Goal: Information Seeking & Learning: Learn about a topic

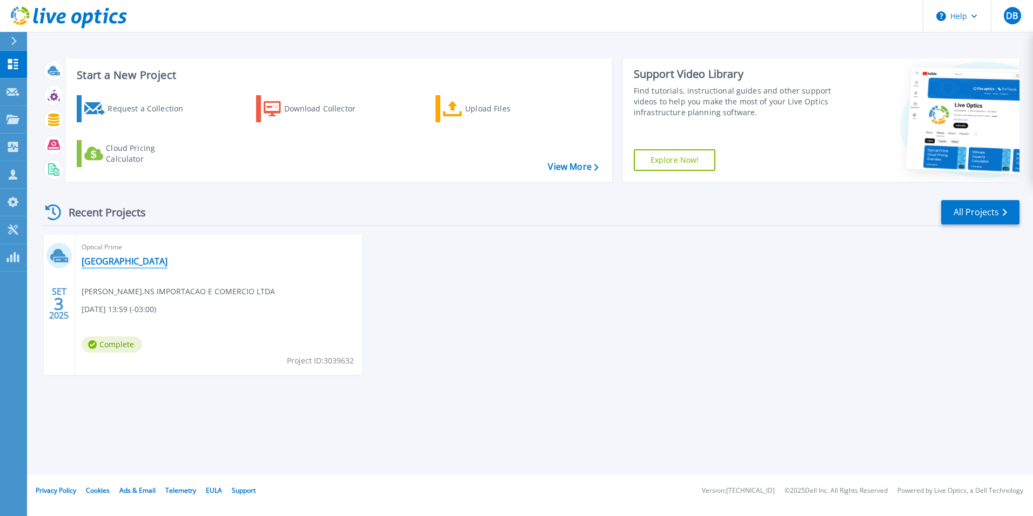
click at [105, 263] on link "[GEOGRAPHIC_DATA]" at bounding box center [125, 261] width 86 height 11
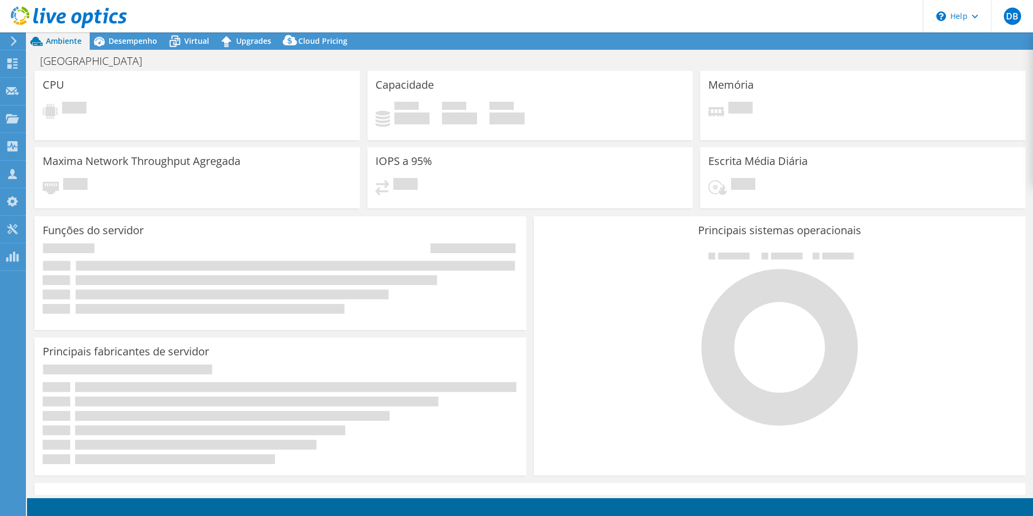
select select "USD"
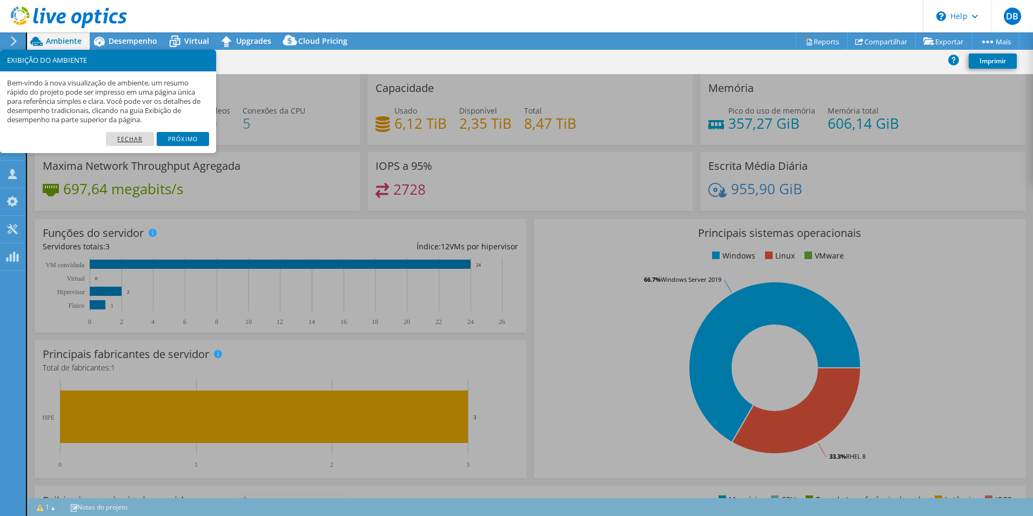
click at [132, 135] on link "Fechar" at bounding box center [130, 139] width 48 height 14
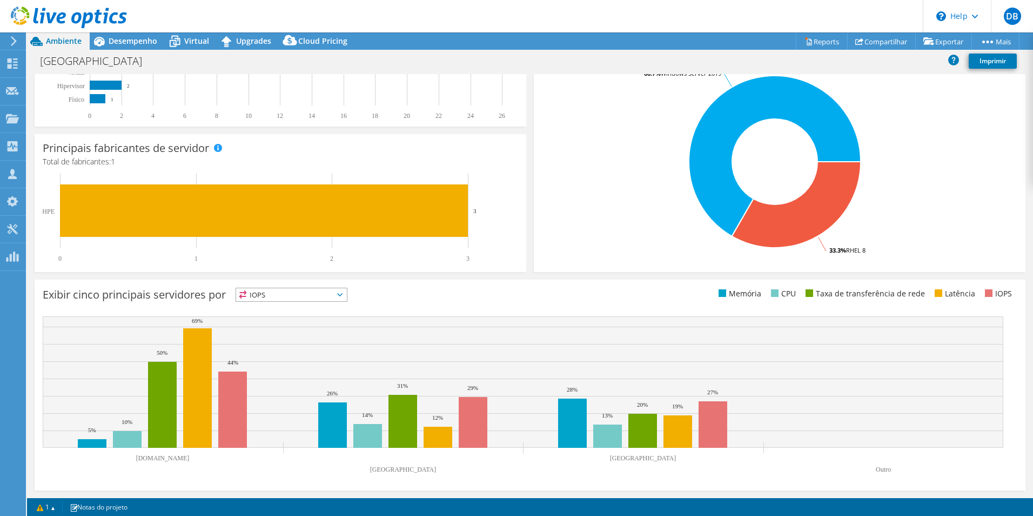
scroll to position [136, 0]
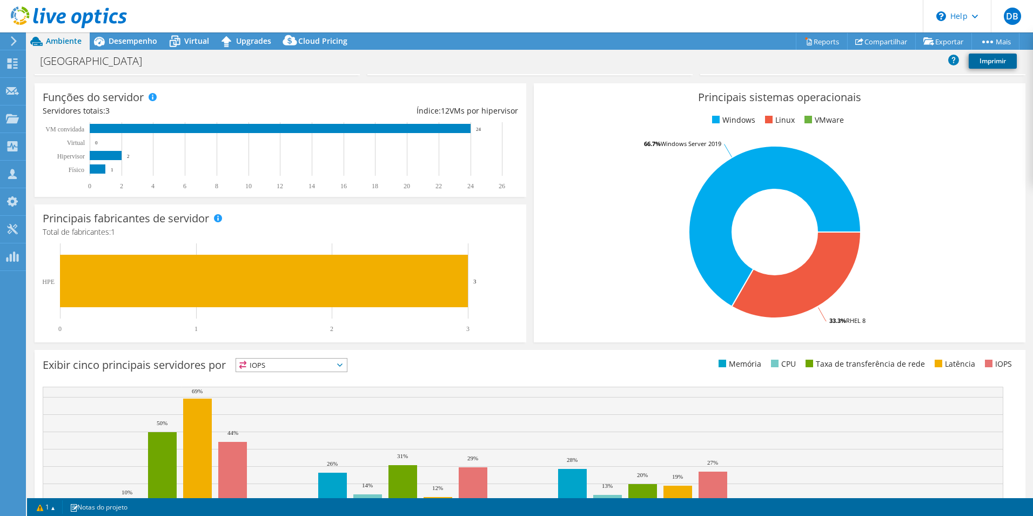
click at [994, 63] on link "Imprimir" at bounding box center [993, 61] width 48 height 15
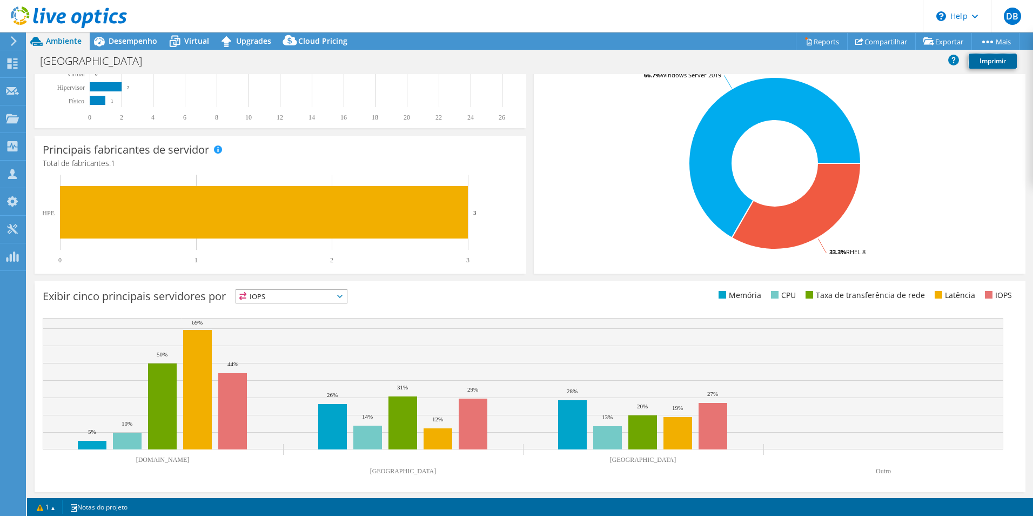
scroll to position [206, 0]
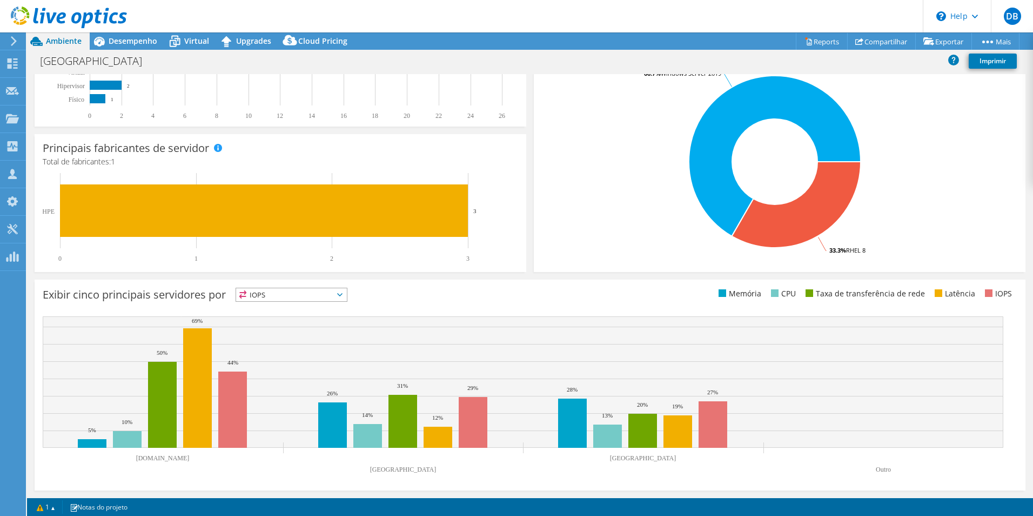
click at [347, 294] on span "IOPS" at bounding box center [291, 294] width 111 height 13
click at [271, 322] on li "Memória" at bounding box center [291, 323] width 111 height 15
click at [343, 295] on icon at bounding box center [339, 294] width 5 height 3
click at [277, 332] on li "CPU" at bounding box center [291, 338] width 111 height 15
click at [343, 295] on icon at bounding box center [339, 294] width 5 height 3
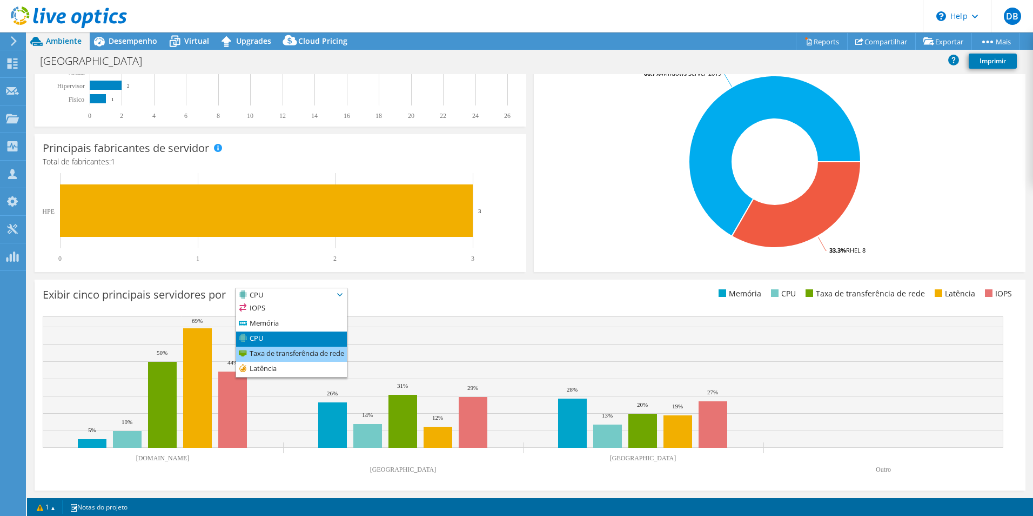
click at [272, 350] on li "Taxa de transferência de rede" at bounding box center [291, 353] width 111 height 15
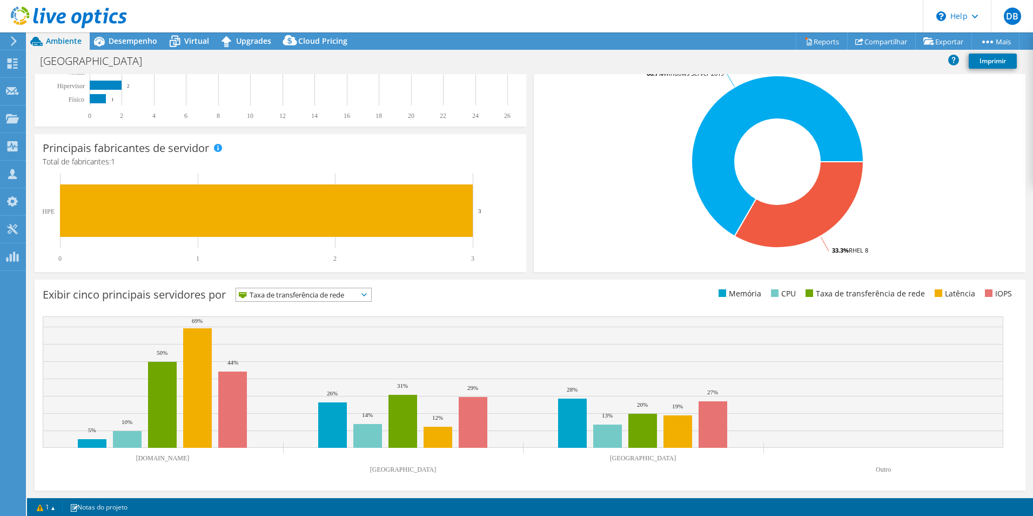
click at [367, 296] on icon at bounding box center [364, 294] width 5 height 3
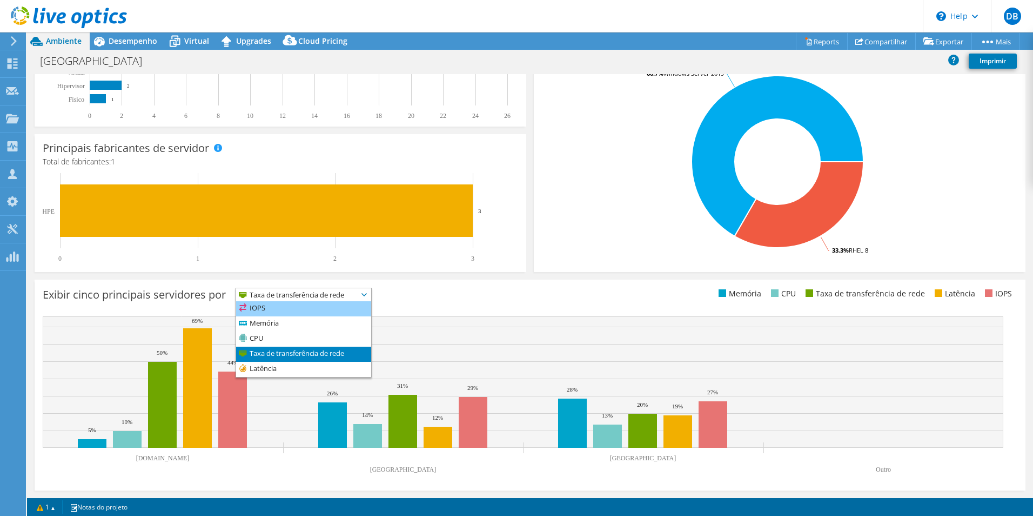
click at [272, 309] on li "IOPS" at bounding box center [303, 308] width 135 height 15
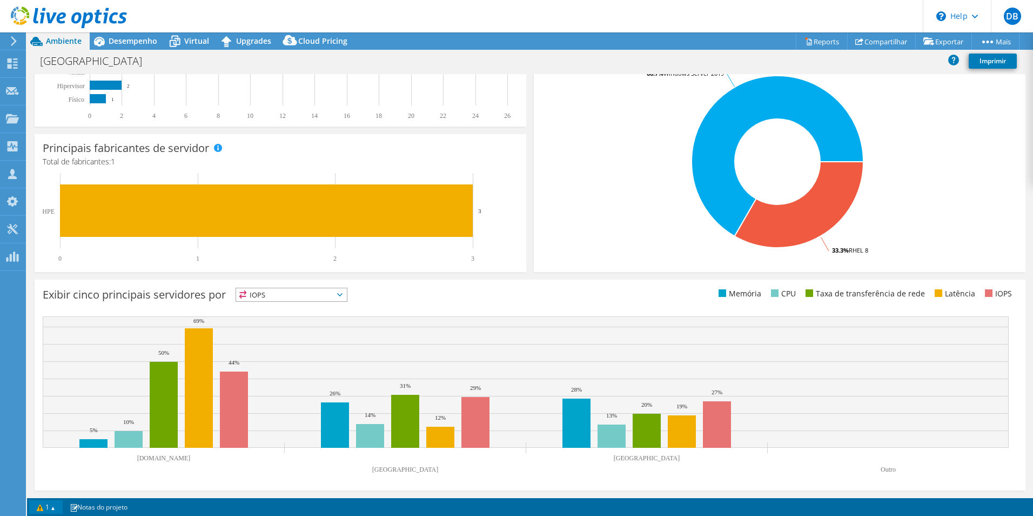
click at [48, 504] on link "1" at bounding box center [46, 507] width 34 height 14
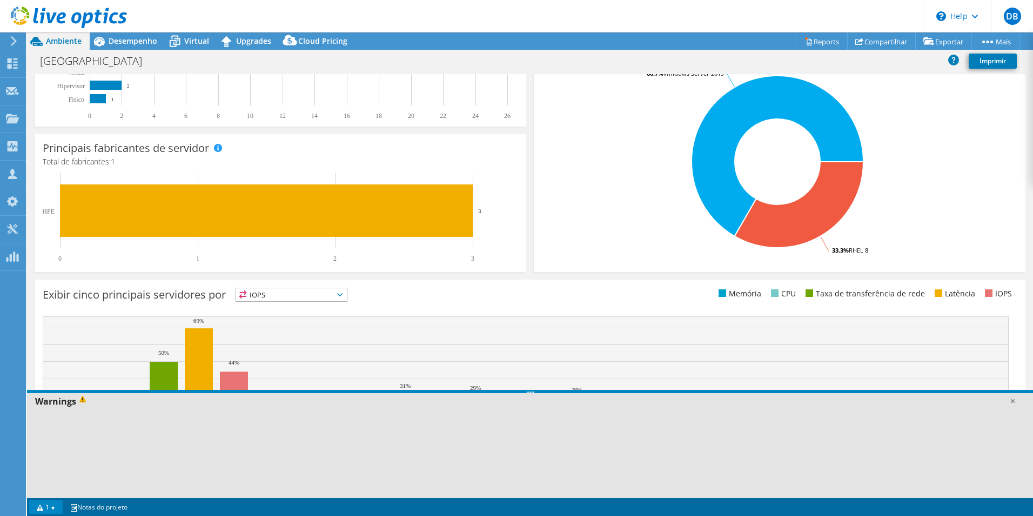
click at [54, 503] on link "1" at bounding box center [46, 507] width 34 height 14
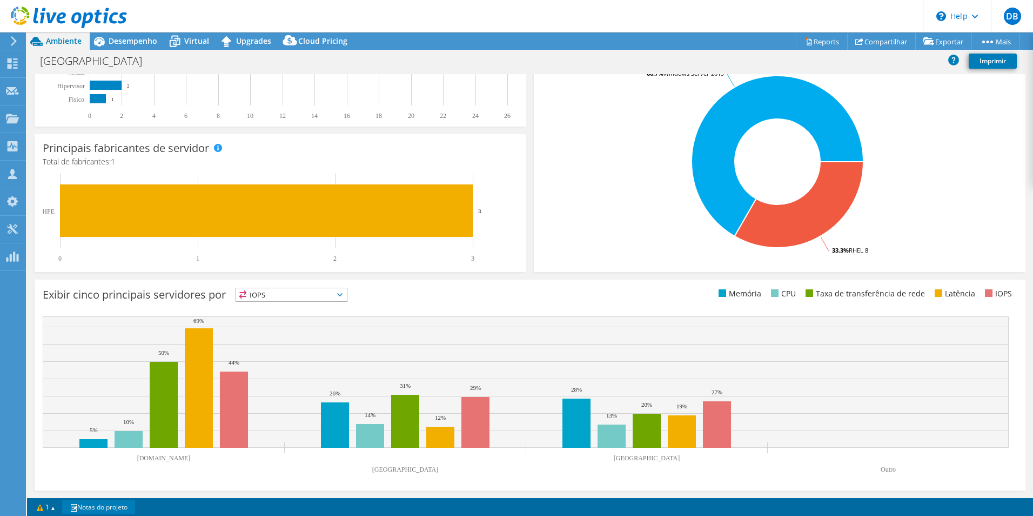
click at [104, 508] on link "Notas do projeto" at bounding box center [98, 507] width 73 height 14
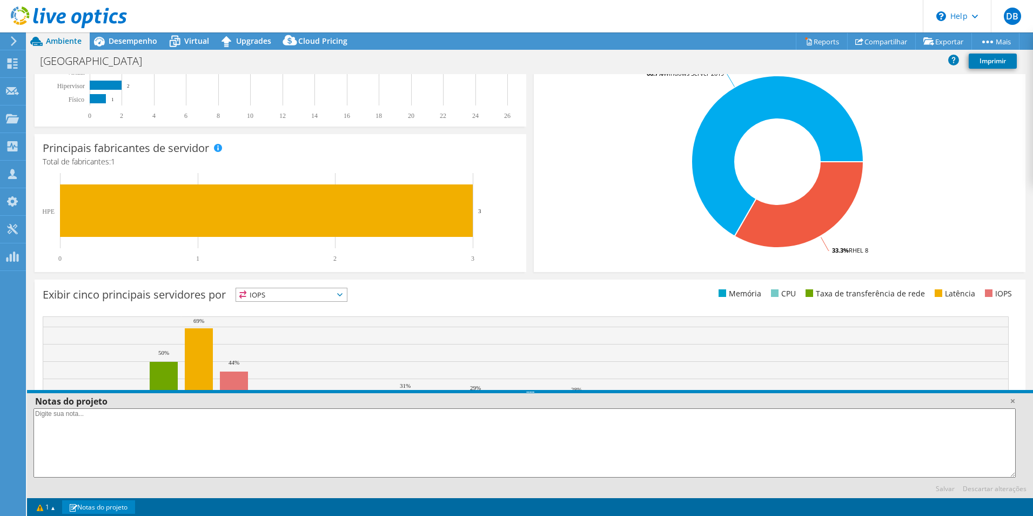
click at [104, 508] on link "Notas do projeto" at bounding box center [98, 507] width 73 height 14
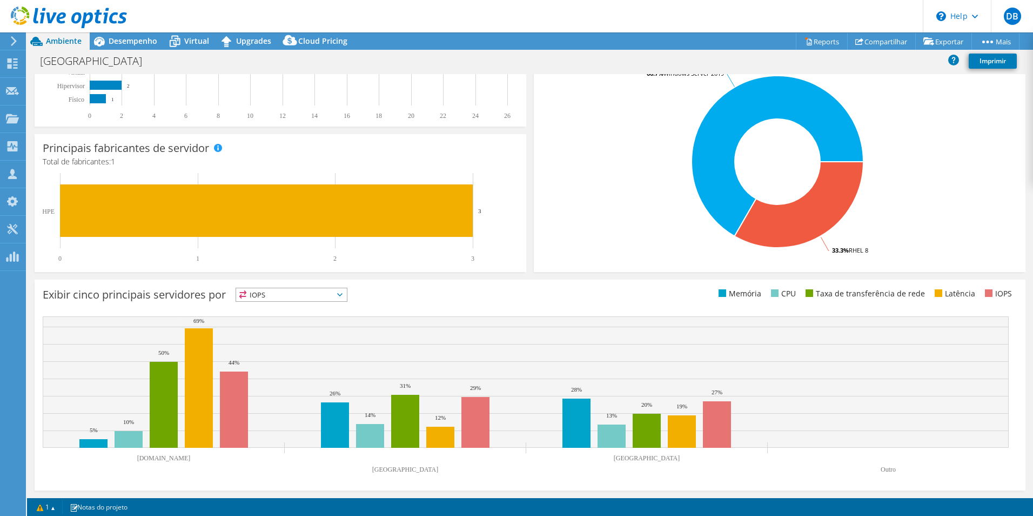
scroll to position [0, 0]
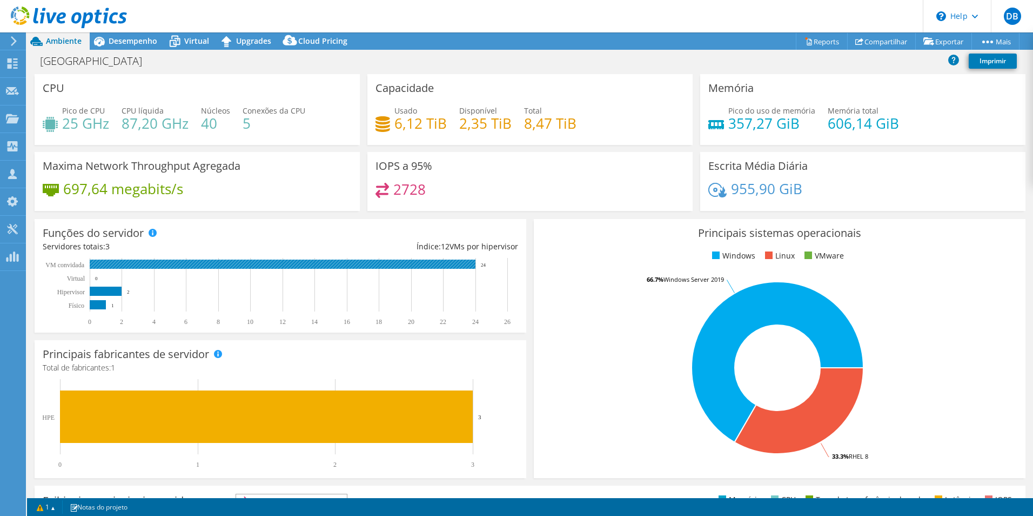
click at [115, 263] on rect at bounding box center [283, 263] width 386 height 9
click at [133, 39] on span "Desempenho" at bounding box center [133, 41] width 49 height 10
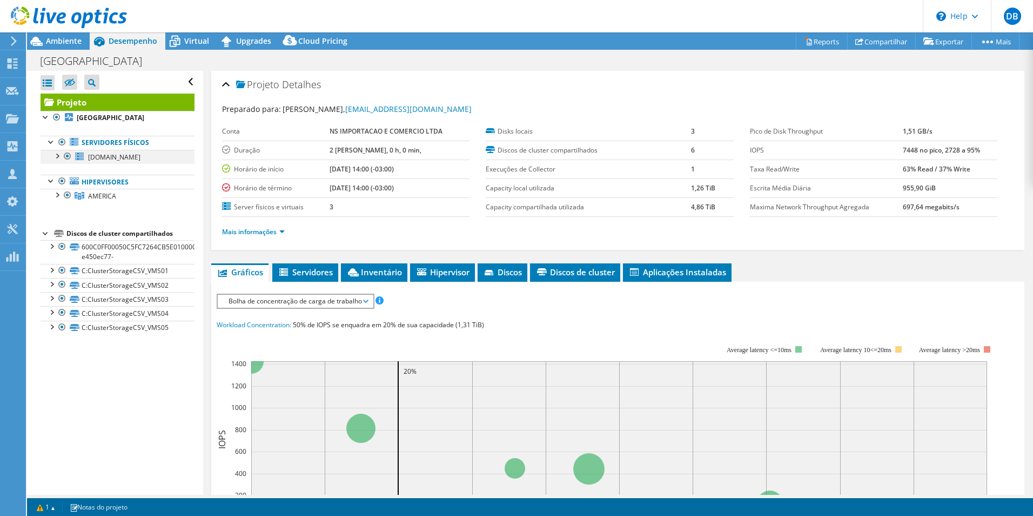
click at [58, 155] on div at bounding box center [56, 155] width 11 height 11
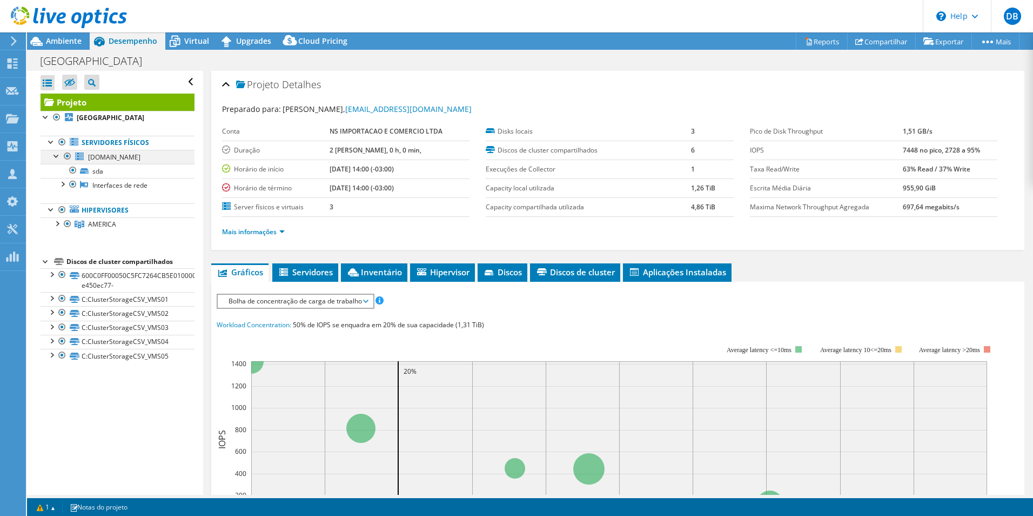
click at [58, 155] on div at bounding box center [56, 155] width 11 height 11
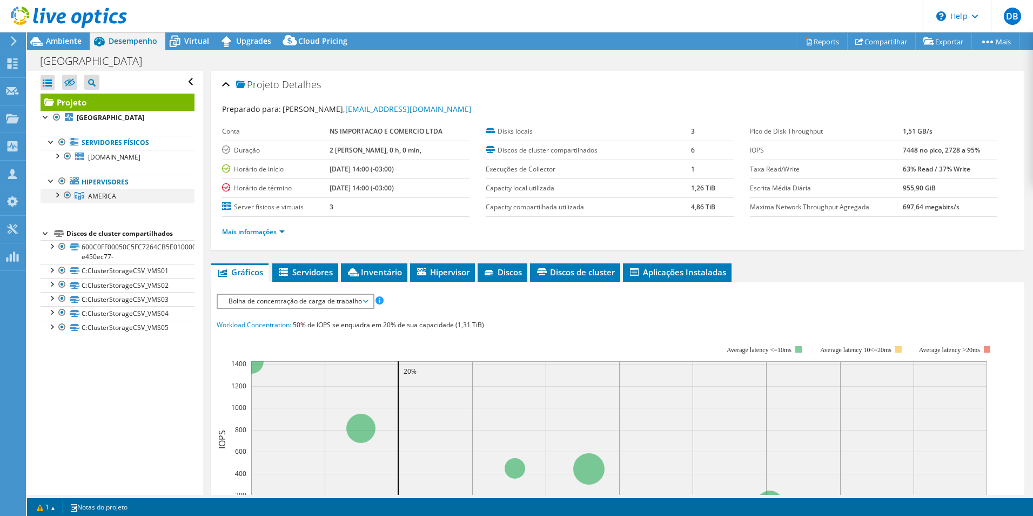
click at [57, 194] on div at bounding box center [56, 194] width 11 height 11
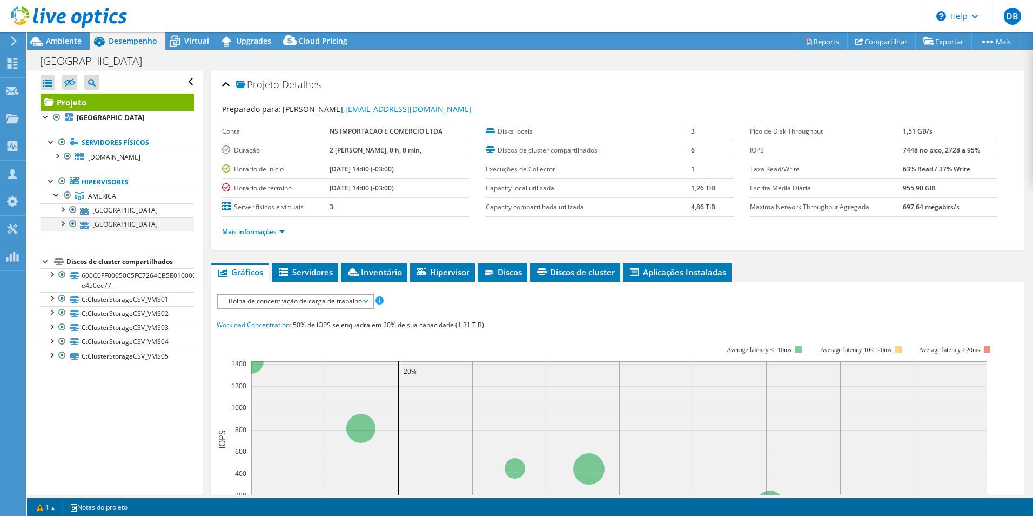
click at [61, 224] on div at bounding box center [62, 222] width 11 height 11
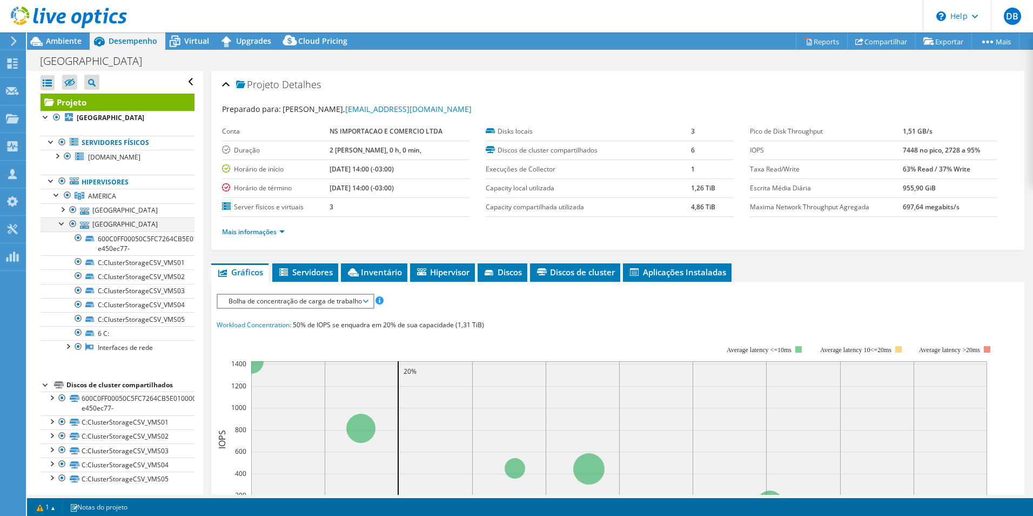
click at [61, 224] on div at bounding box center [62, 222] width 11 height 11
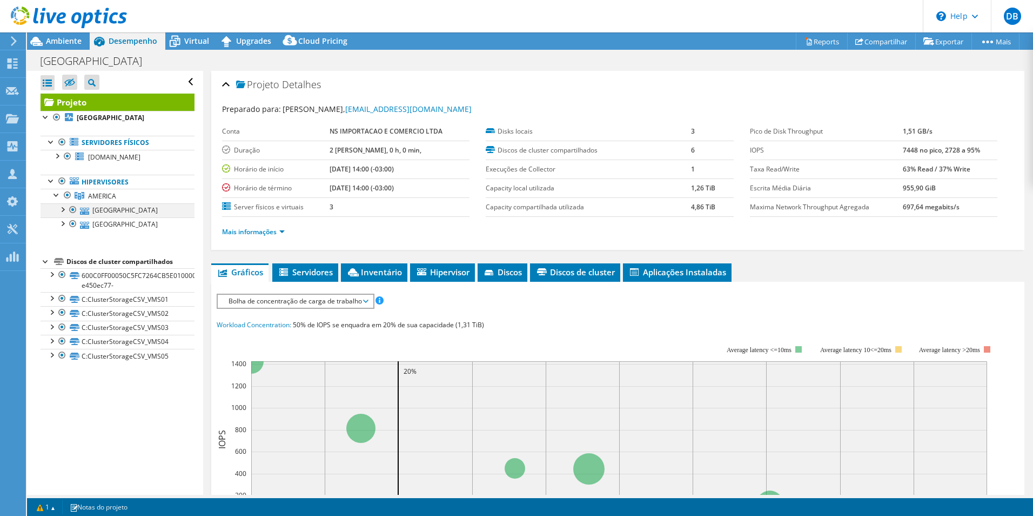
click at [63, 210] on div at bounding box center [62, 208] width 11 height 11
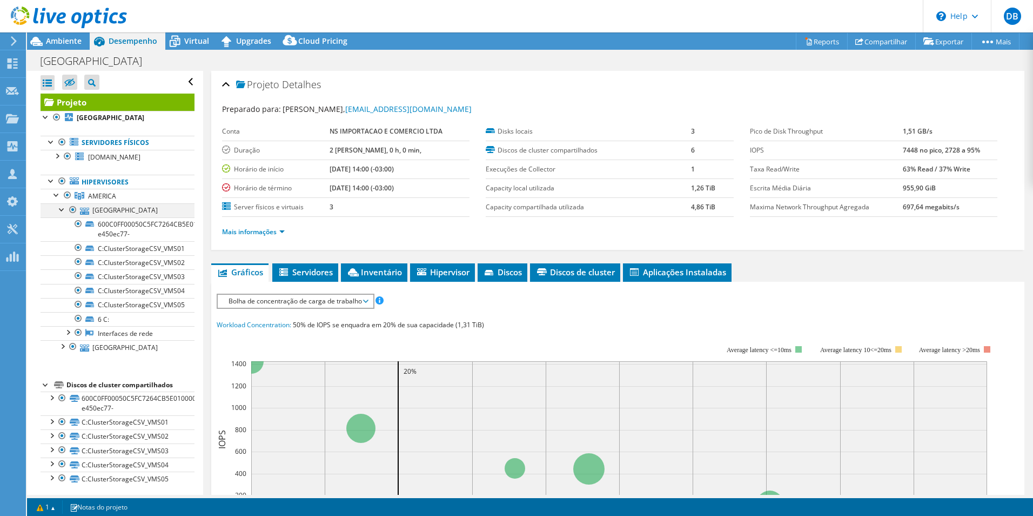
click at [59, 209] on div at bounding box center [62, 208] width 11 height 11
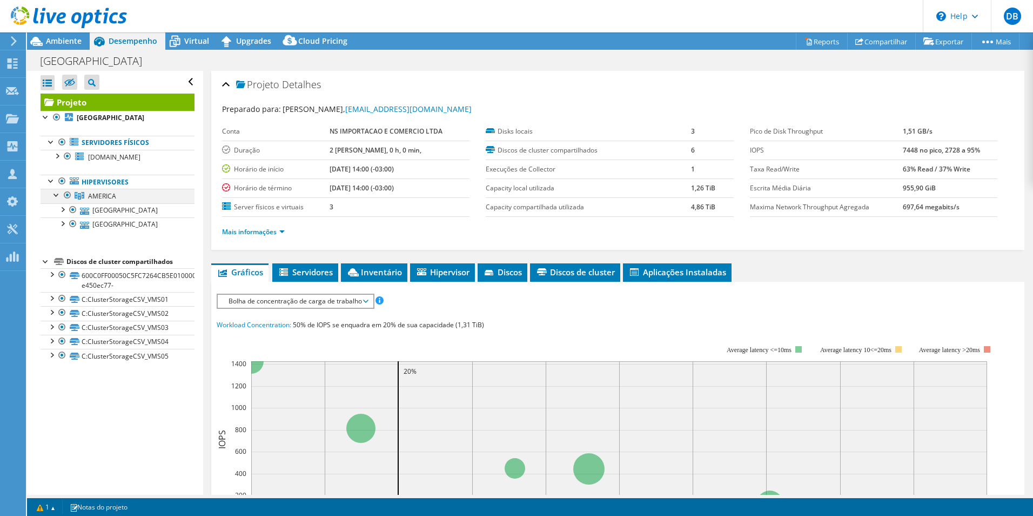
click at [55, 196] on div at bounding box center [56, 194] width 11 height 11
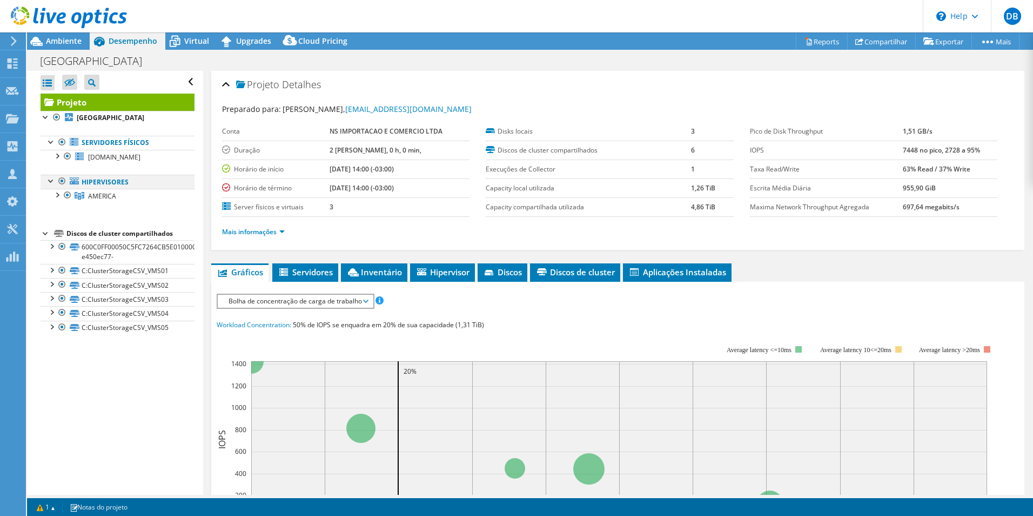
click at [51, 183] on div at bounding box center [51, 180] width 11 height 11
click at [316, 271] on span "Servidores" at bounding box center [305, 271] width 55 height 11
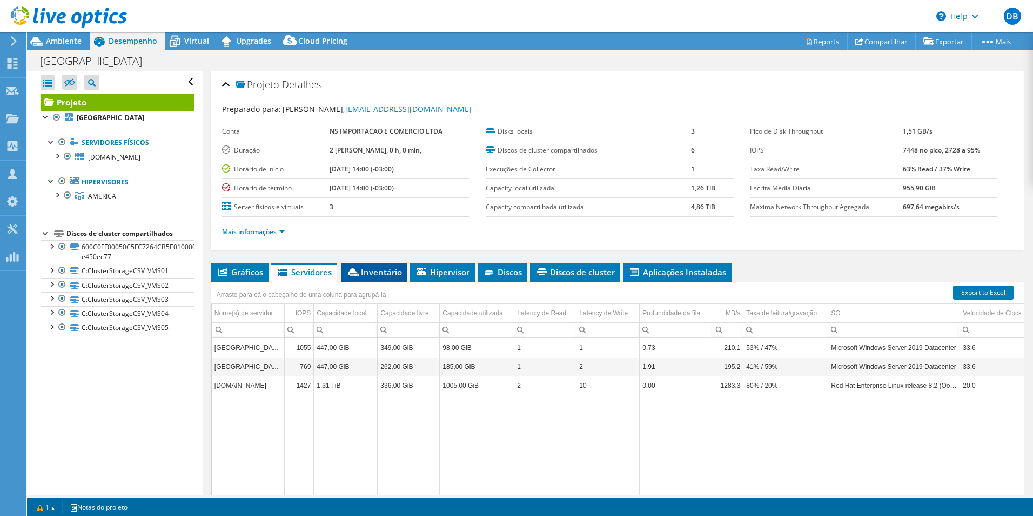
click at [402, 275] on span "Inventário" at bounding box center [374, 271] width 56 height 11
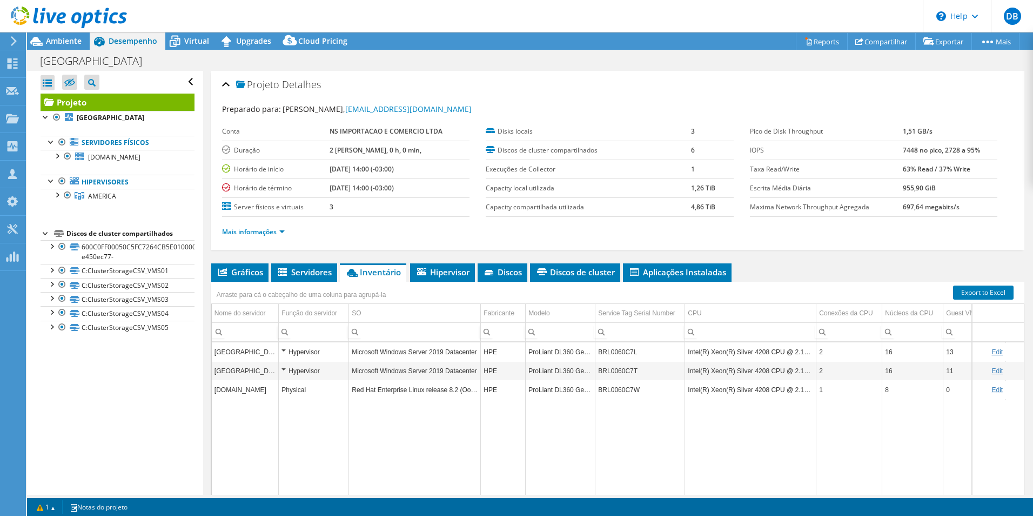
click at [283, 350] on div "Hypervisor" at bounding box center [314, 351] width 64 height 13
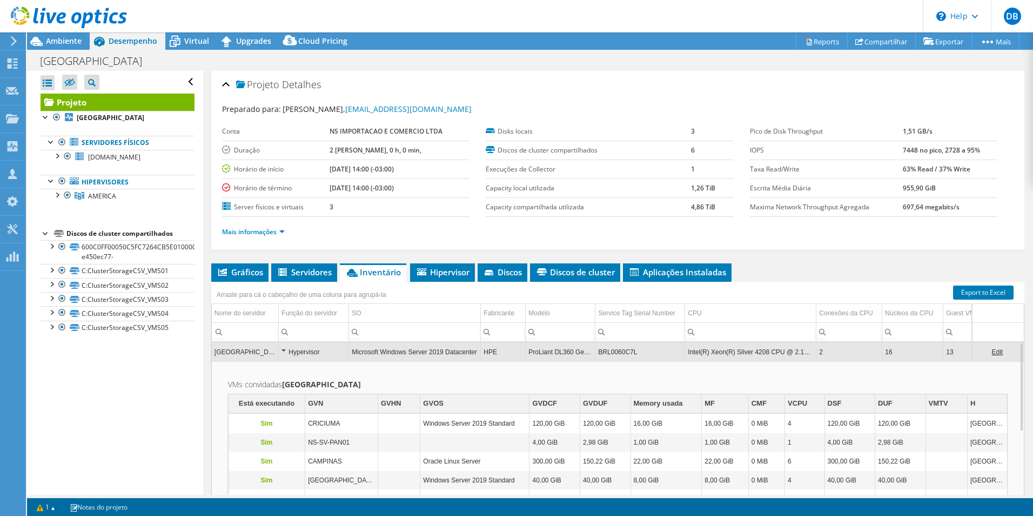
click at [283, 350] on div "Hypervisor" at bounding box center [314, 351] width 64 height 13
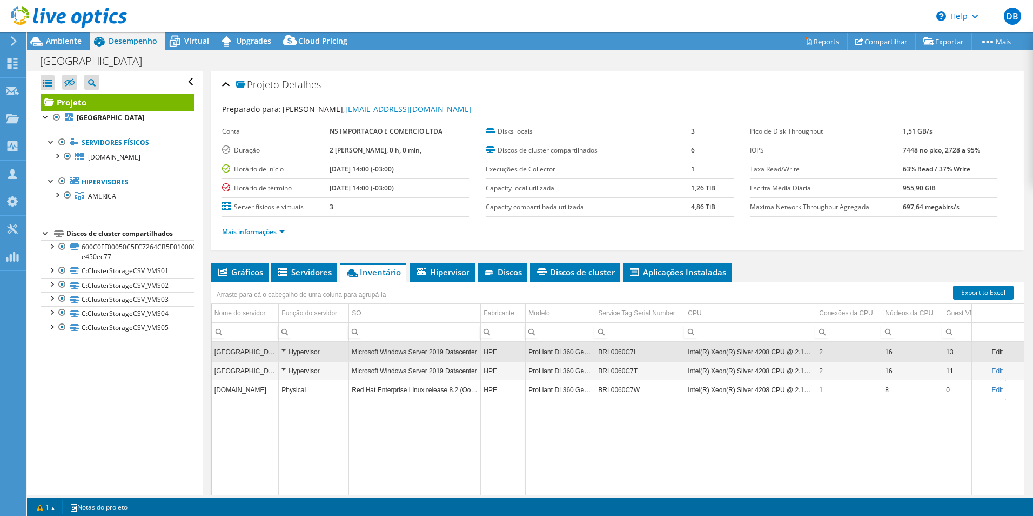
click at [283, 368] on div "Hypervisor" at bounding box center [314, 370] width 64 height 13
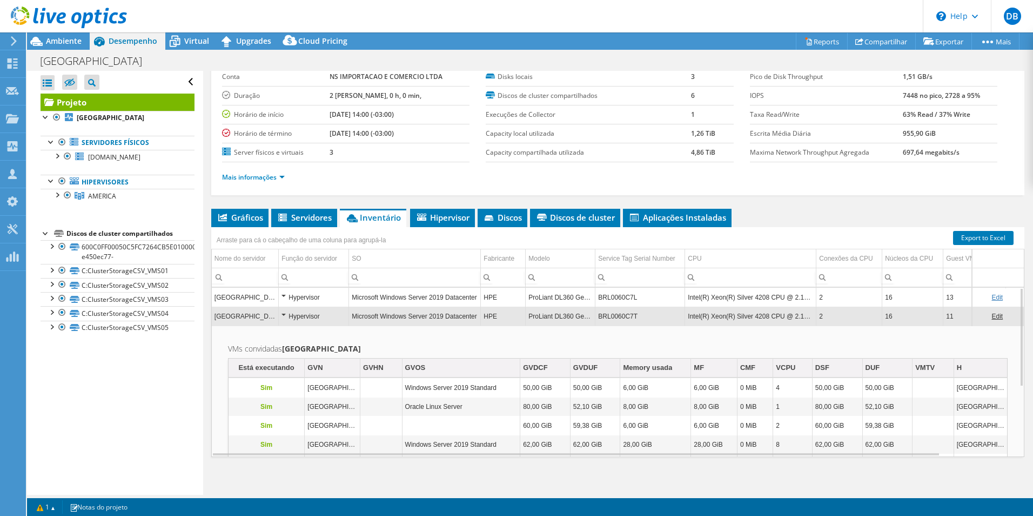
scroll to position [58, 0]
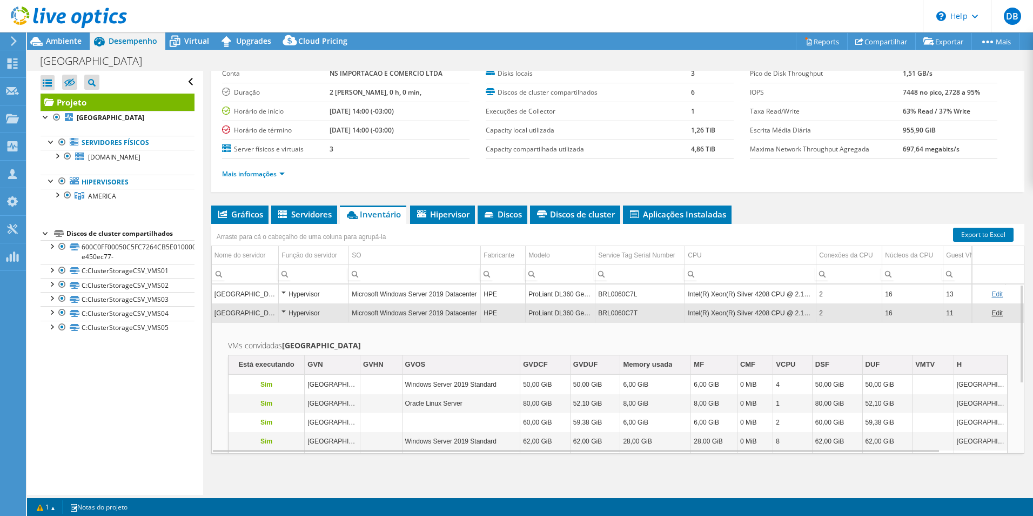
click at [285, 311] on div "Hypervisor" at bounding box center [314, 312] width 64 height 13
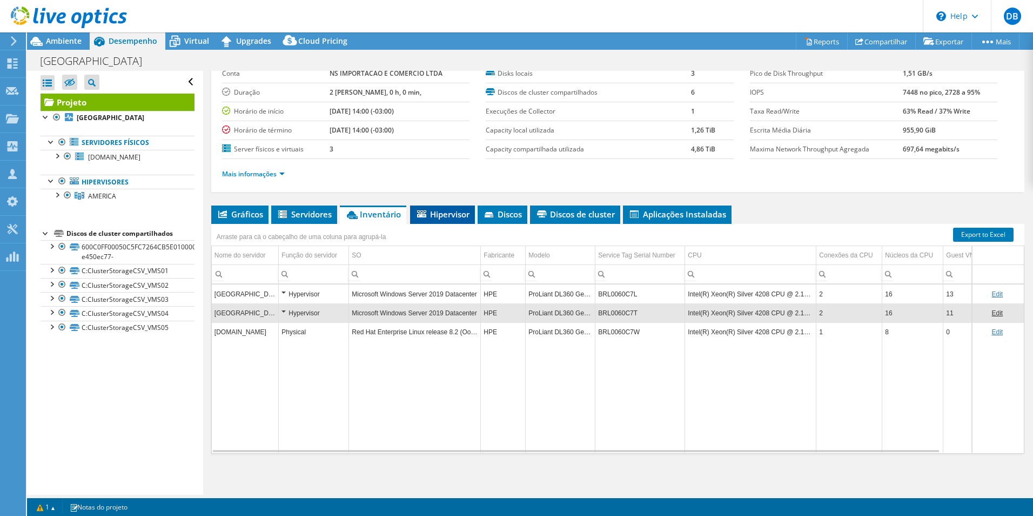
click at [442, 216] on span "Hipervisor" at bounding box center [443, 214] width 54 height 11
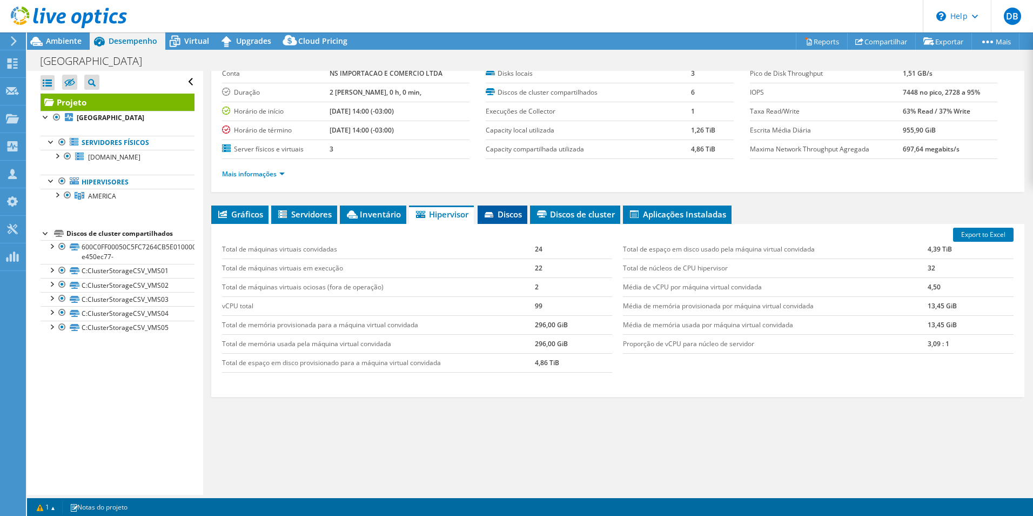
click at [499, 213] on span "Discos" at bounding box center [502, 214] width 39 height 11
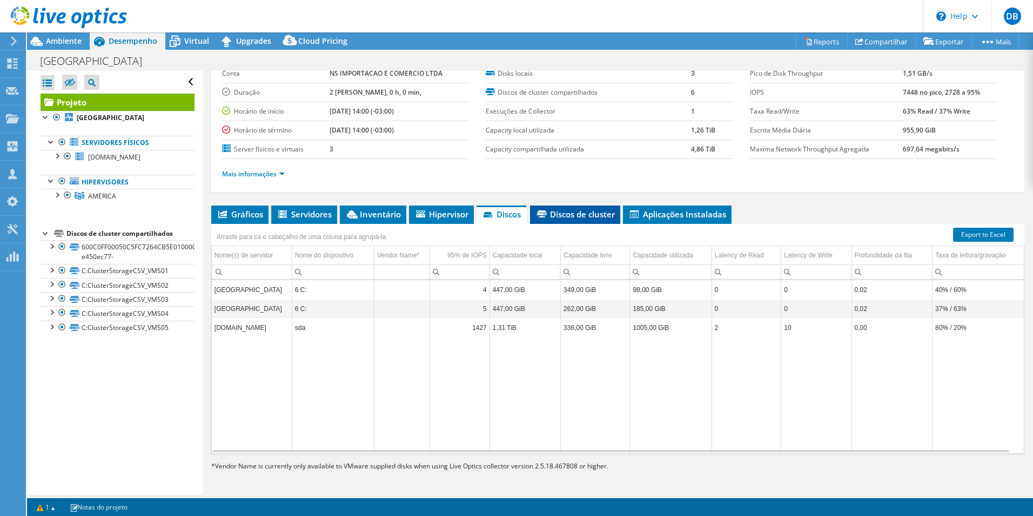
click at [577, 216] on span "Discos de cluster" at bounding box center [575, 214] width 79 height 11
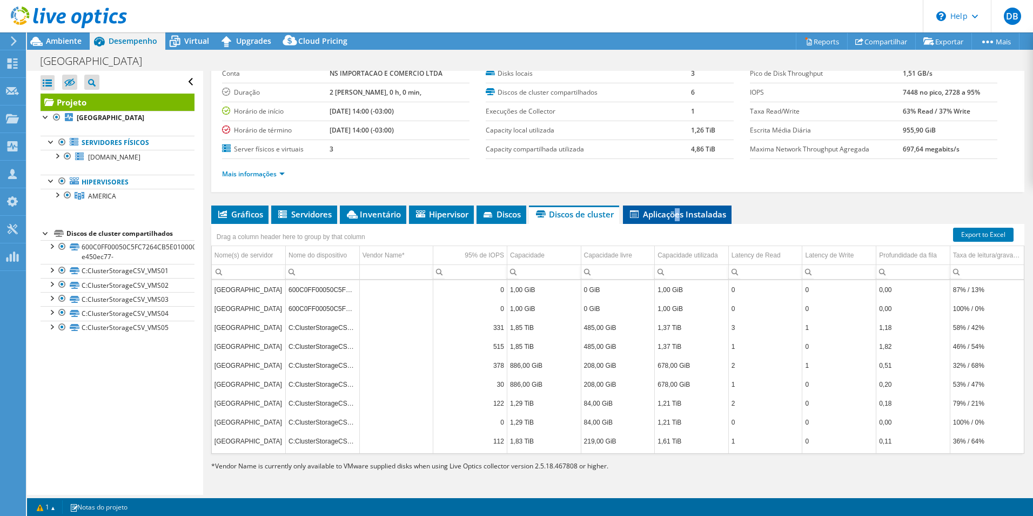
click at [682, 212] on span "Aplicações Instaladas" at bounding box center [678, 214] width 98 height 11
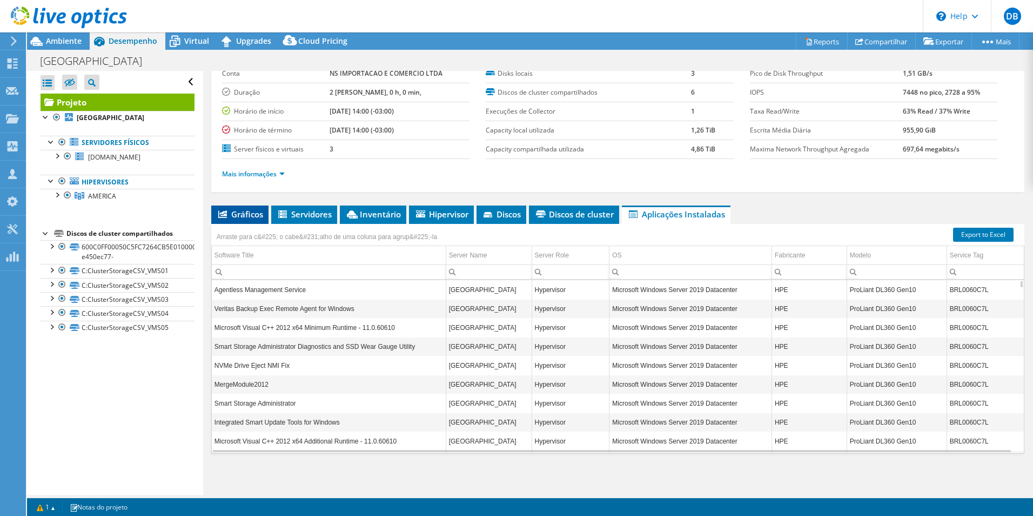
click at [230, 213] on span "Gráficos" at bounding box center [240, 214] width 46 height 11
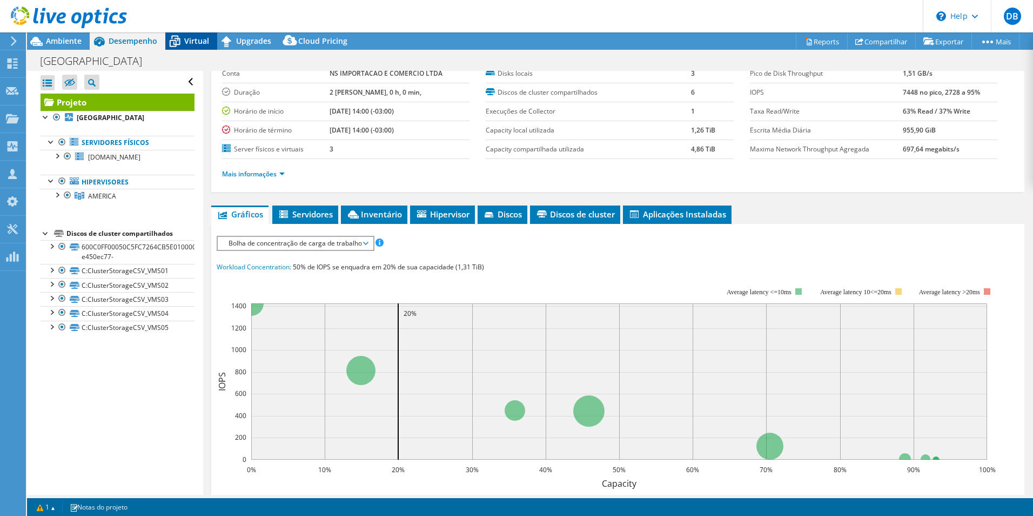
click at [190, 44] on span "Virtual" at bounding box center [196, 41] width 25 height 10
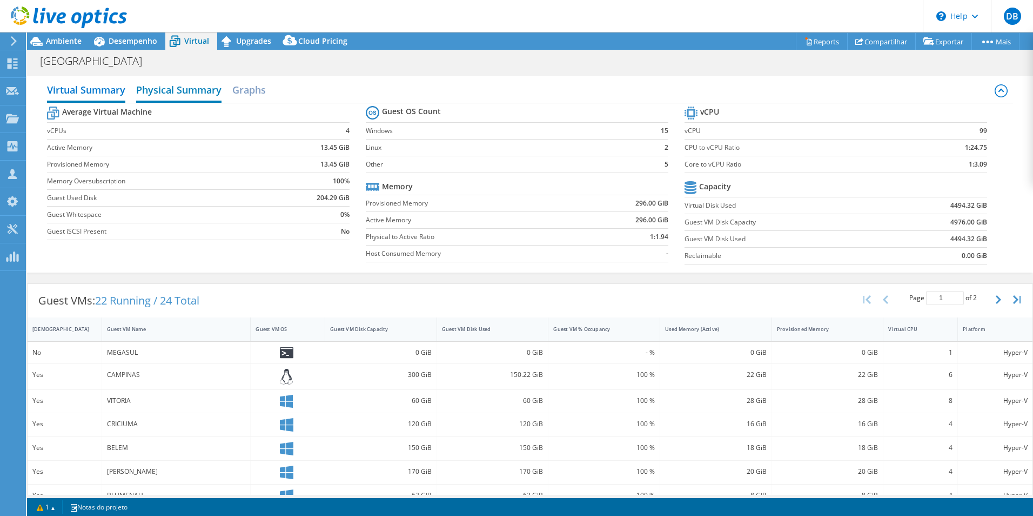
click at [171, 91] on h2 "Physical Summary" at bounding box center [178, 91] width 85 height 24
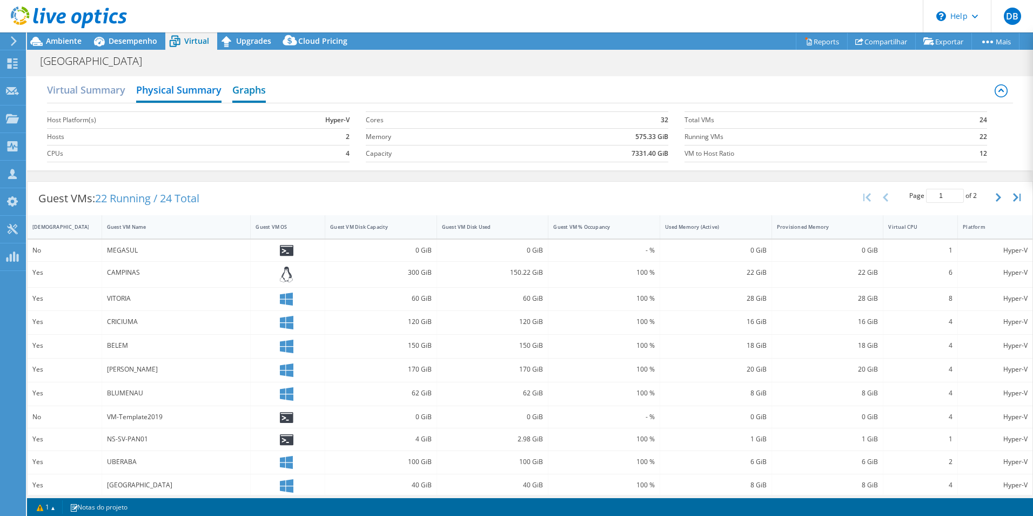
click at [246, 92] on h2 "Graphs" at bounding box center [249, 91] width 34 height 24
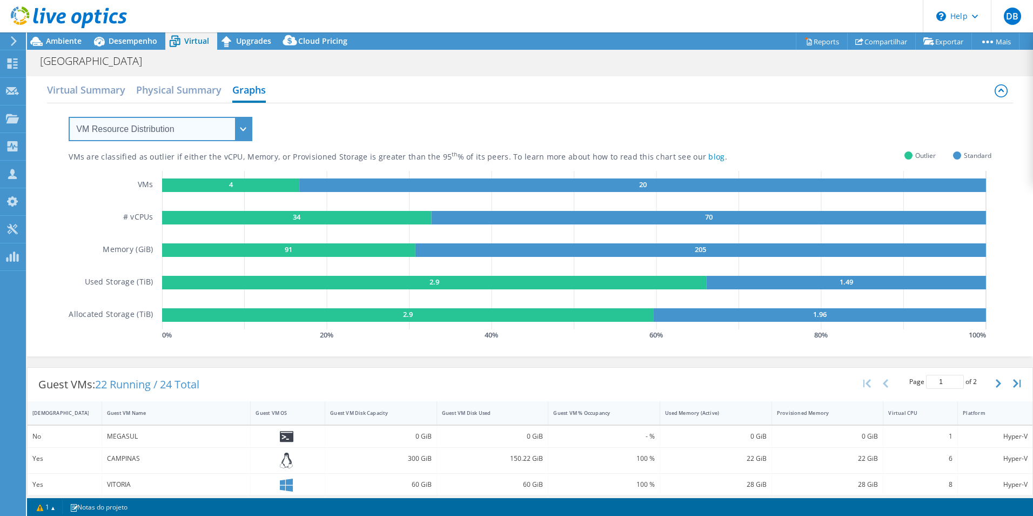
click at [244, 129] on select "VM Resource Distribution Provisioning Contrast Over Provisioning" at bounding box center [161, 129] width 184 height 24
click at [69, 117] on select "VM Resource Distribution Provisioning Contrast Over Provisioning" at bounding box center [161, 129] width 184 height 24
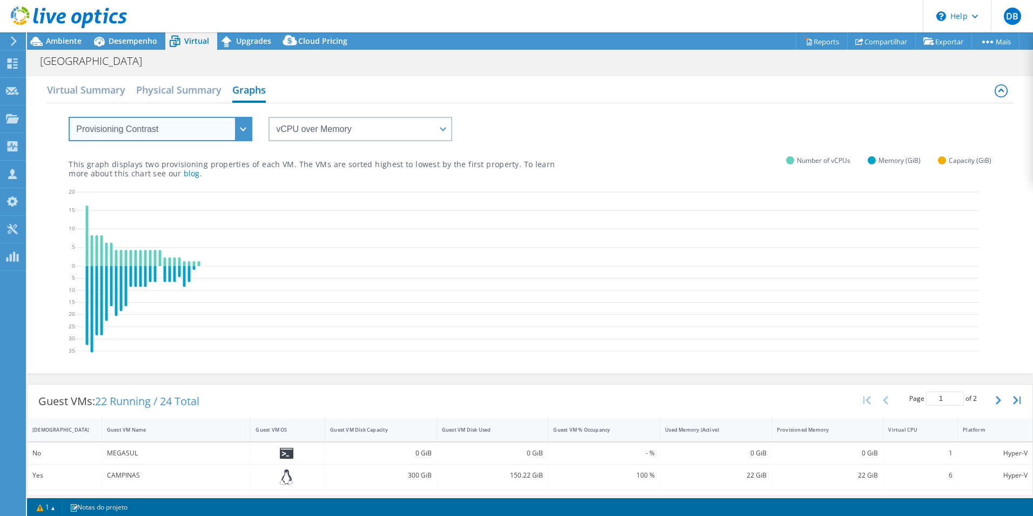
click at [241, 129] on select "VM Resource Distribution Provisioning Contrast Over Provisioning" at bounding box center [161, 129] width 184 height 24
select select "Over Provisioning"
click at [69, 117] on select "VM Resource Distribution Provisioning Contrast Over Provisioning" at bounding box center [161, 129] width 184 height 24
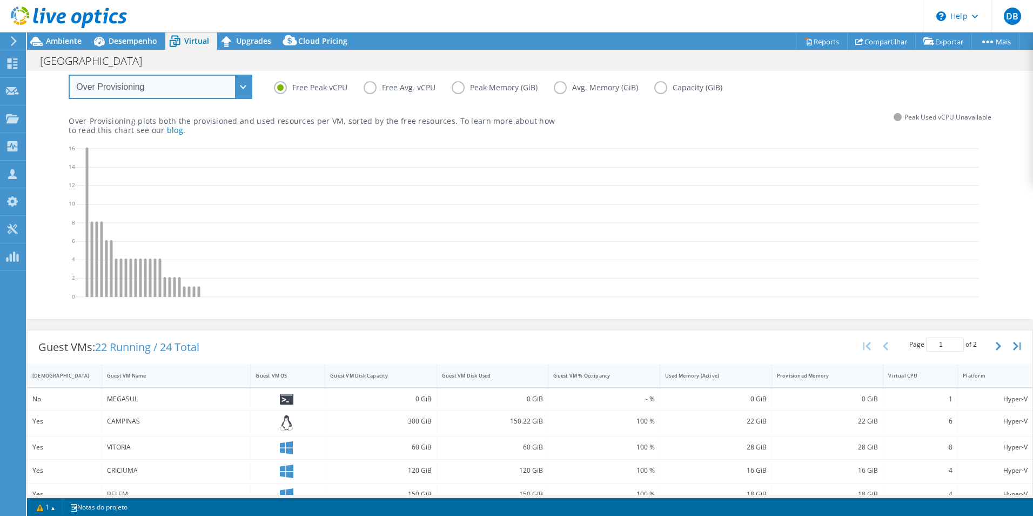
scroll to position [0, 0]
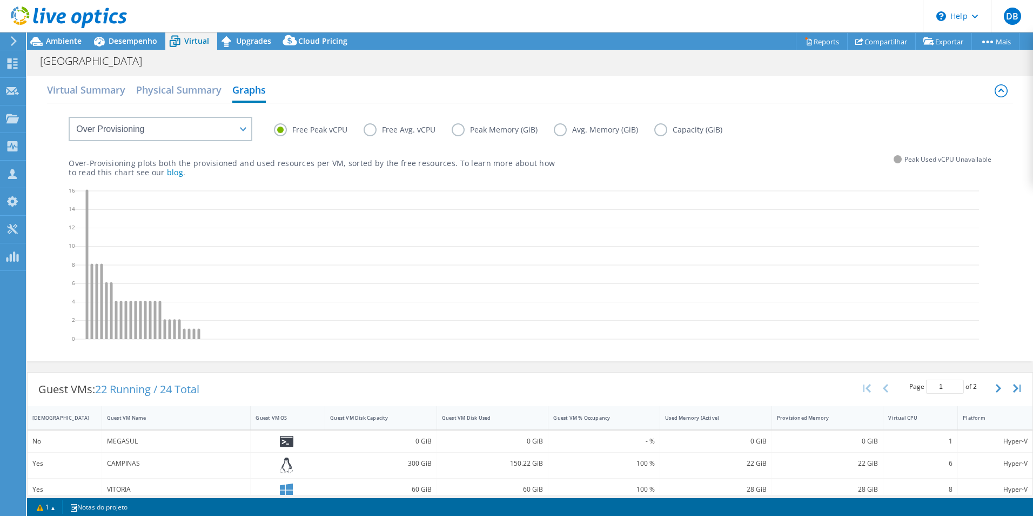
click at [404, 131] on label "Free Avg. vCPU" at bounding box center [408, 129] width 88 height 13
click at [0, 0] on input "Free Avg. vCPU" at bounding box center [0, 0] width 0 height 0
click at [483, 128] on label "Peak Memory (GiB)" at bounding box center [503, 129] width 102 height 13
click at [0, 0] on input "Peak Memory (GiB)" at bounding box center [0, 0] width 0 height 0
click at [590, 133] on label "Avg. Memory (GiB)" at bounding box center [604, 129] width 101 height 13
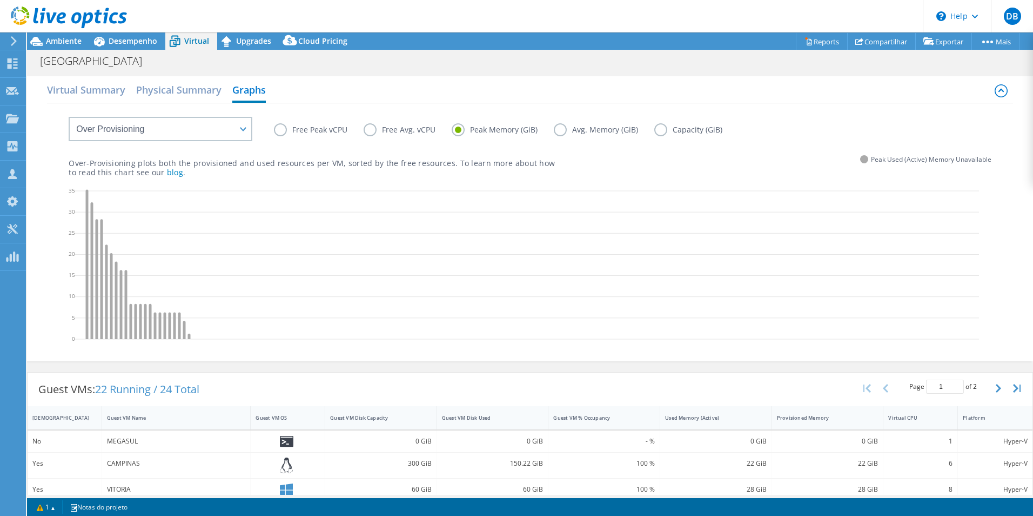
click at [0, 0] on input "Avg. Memory (GiB)" at bounding box center [0, 0] width 0 height 0
click at [688, 132] on label "Capacity (GiB)" at bounding box center [696, 129] width 84 height 13
click at [0, 0] on input "Capacity (GiB)" at bounding box center [0, 0] width 0 height 0
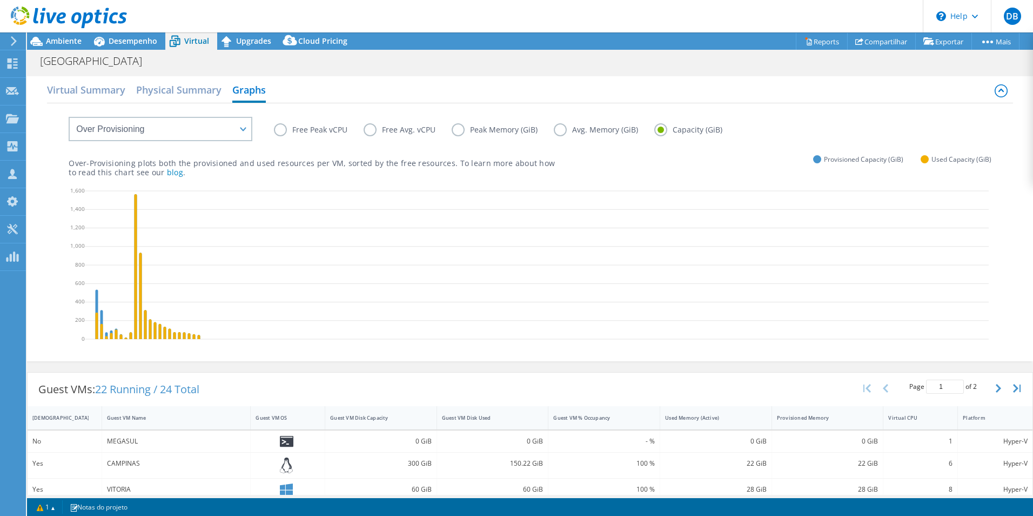
click at [304, 132] on label "Free Peak vCPU" at bounding box center [319, 129] width 90 height 13
click at [0, 0] on input "Free Peak vCPU" at bounding box center [0, 0] width 0 height 0
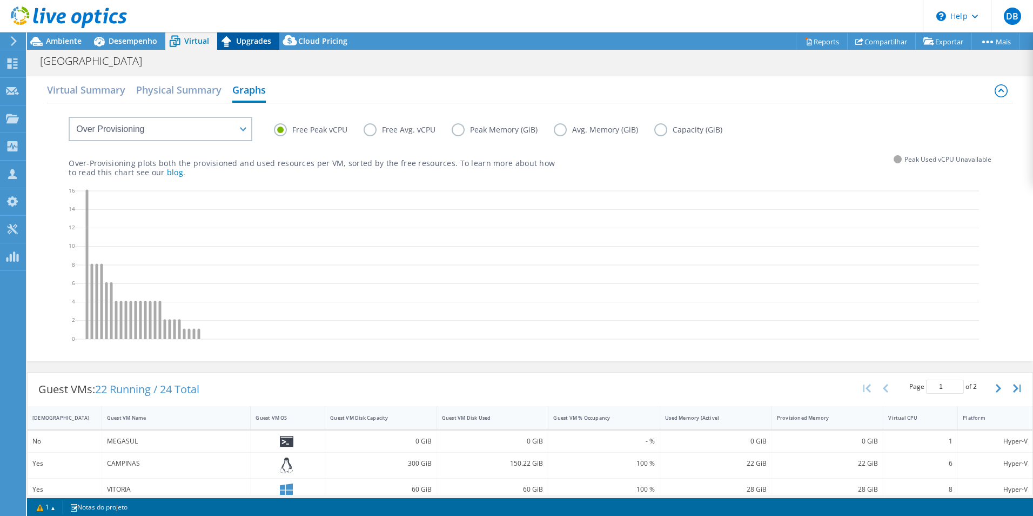
click at [255, 38] on span "Upgrades" at bounding box center [253, 41] width 35 height 10
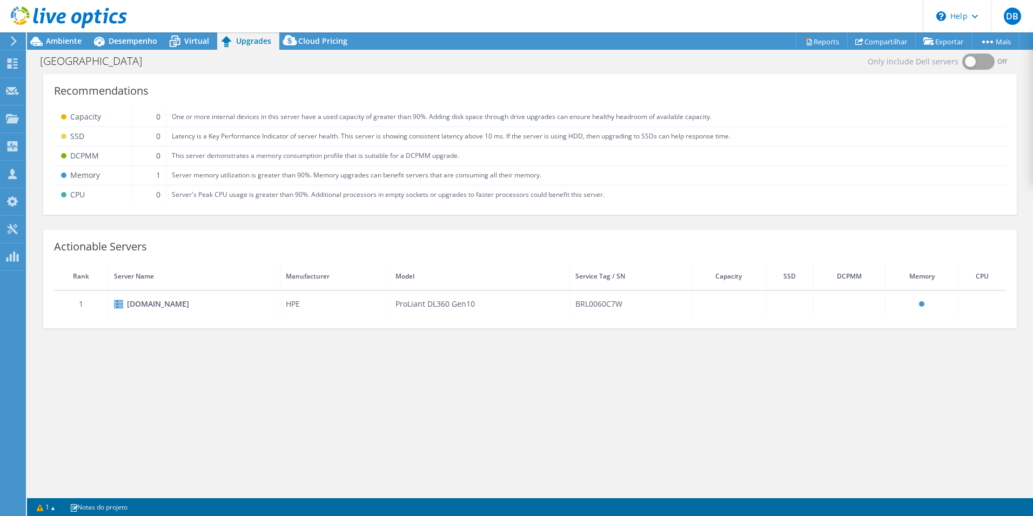
click at [152, 304] on div "canada.ns.com.br" at bounding box center [194, 303] width 161 height 13
click at [316, 42] on span "Cloud Pricing" at bounding box center [322, 41] width 49 height 10
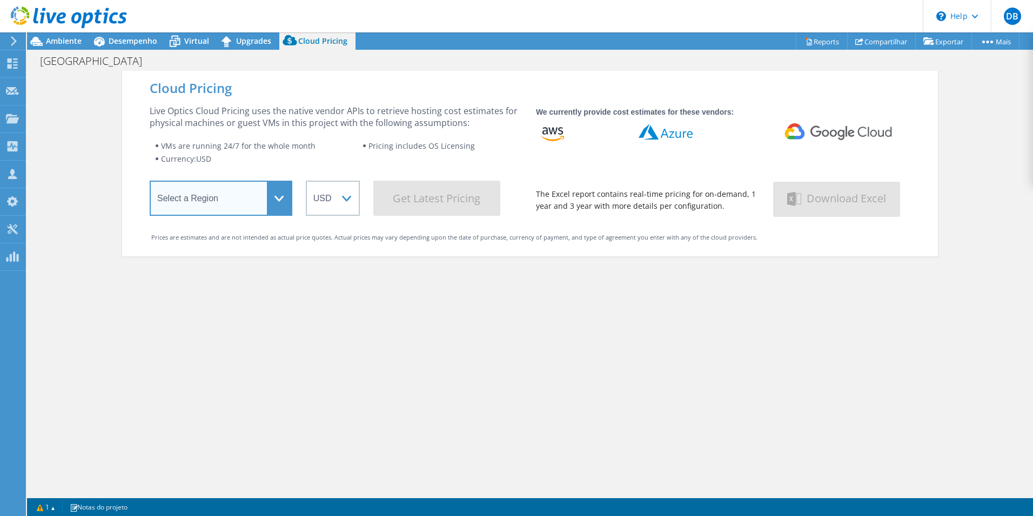
click at [274, 198] on select "Select a Region Asia Pacific (Hong Kong) Asia Pacific (Mumbai) Asia Pacific (Se…" at bounding box center [221, 197] width 143 height 35
select select "SouthAmerica"
click at [150, 183] on select "Select a Region Asia Pacific (Hong Kong) Asia Pacific (Mumbai) Asia Pacific (Se…" at bounding box center [221, 197] width 143 height 35
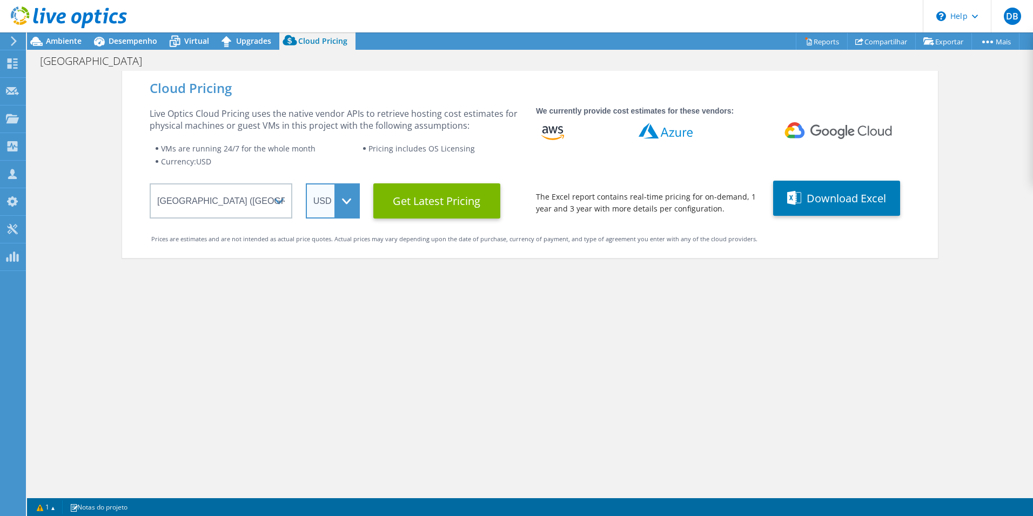
click at [345, 201] on select "ARS AUD BRL CAD CHF CLP CNY DKK EUR GBP HKD HUF INR JPY MXN MYR NOK NZD PEN SEK…" at bounding box center [333, 200] width 54 height 35
click at [306, 183] on select "ARS AUD BRL CAD CHF CLP CNY DKK EUR GBP HKD HUF INR JPY MXN MYR NOK NZD PEN SEK…" at bounding box center [333, 200] width 54 height 35
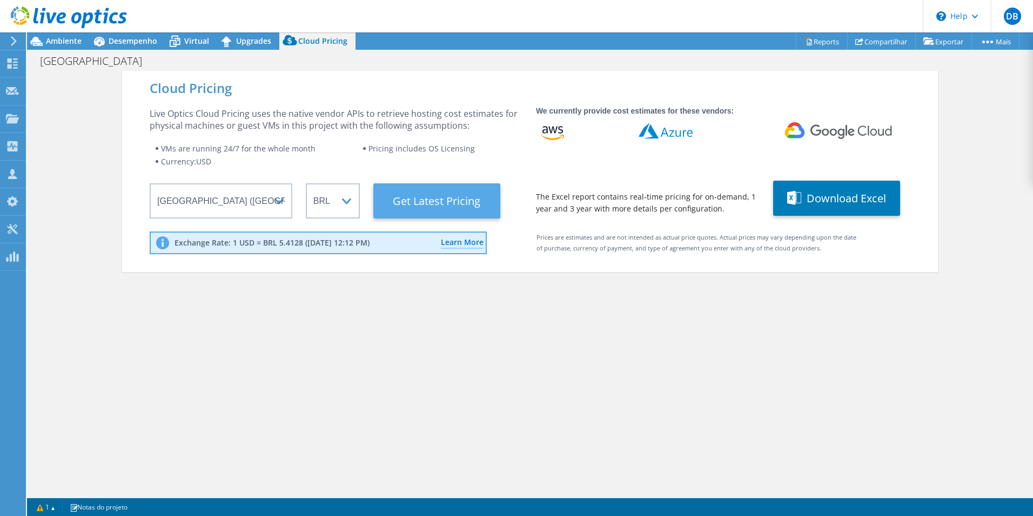
click at [436, 204] on Latest "Get Latest Pricing" at bounding box center [436, 200] width 127 height 35
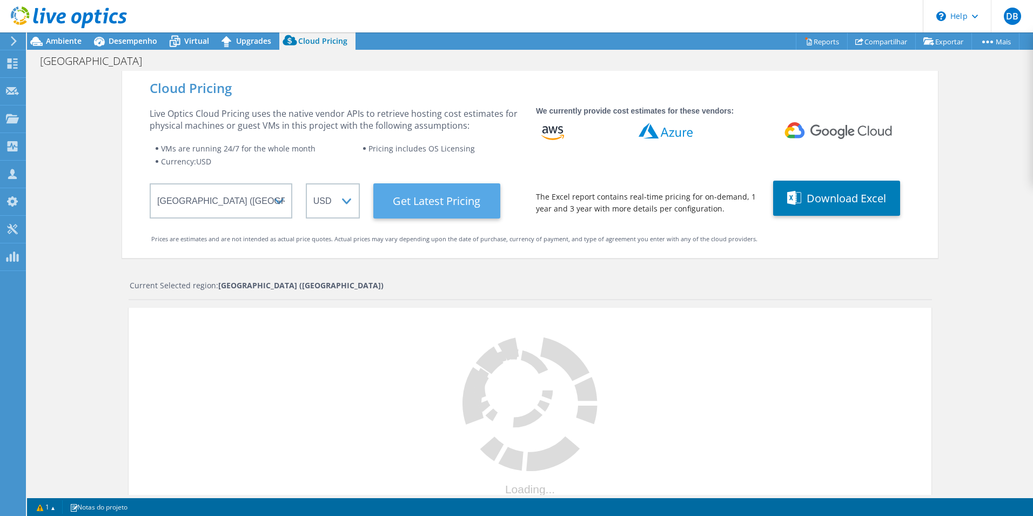
select select "BRL"
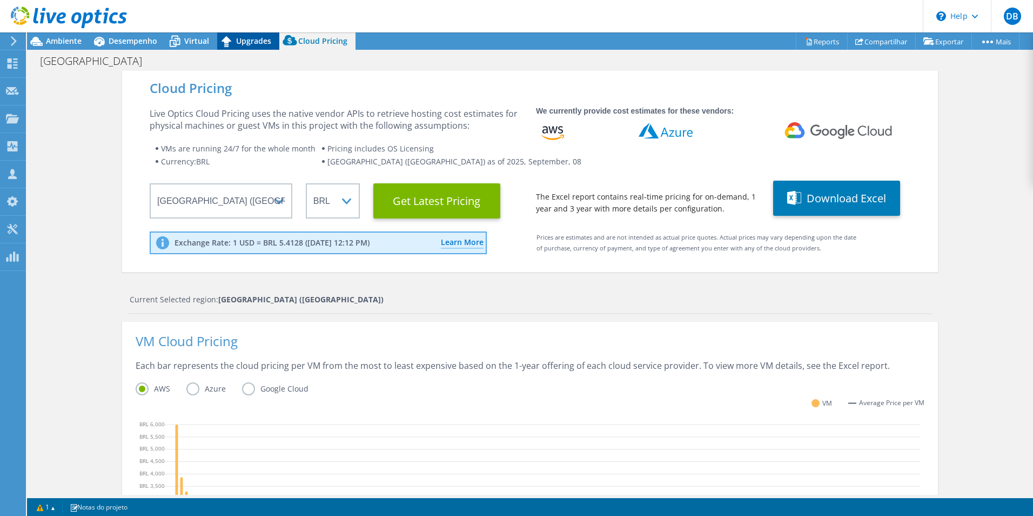
click at [252, 39] on span "Upgrades" at bounding box center [253, 41] width 35 height 10
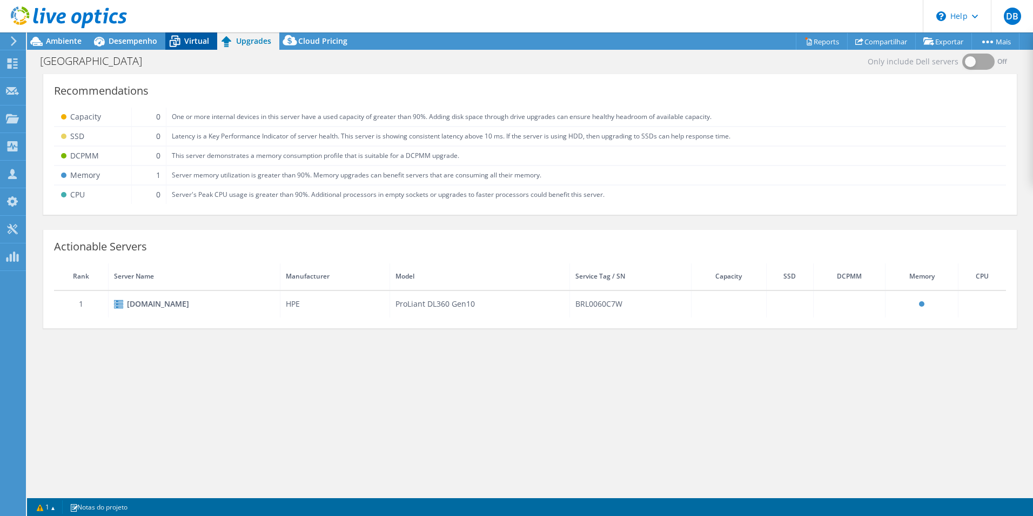
click at [183, 39] on icon at bounding box center [174, 41] width 19 height 19
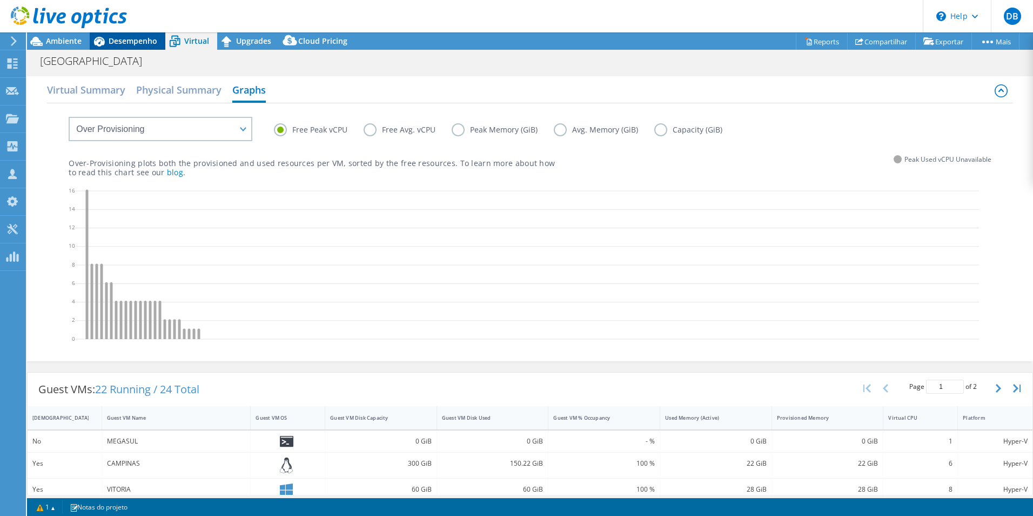
click at [148, 41] on span "Desempenho" at bounding box center [133, 41] width 49 height 10
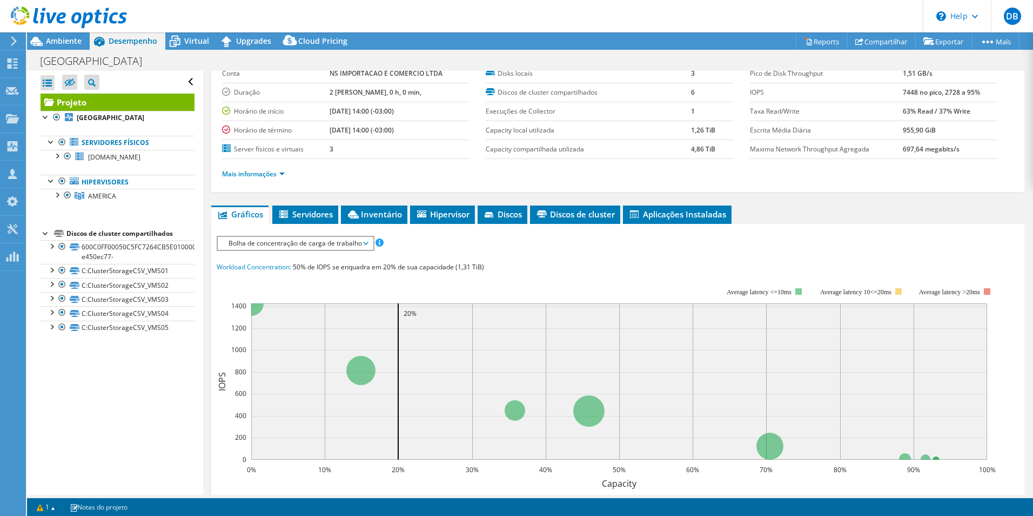
click at [344, 244] on span "Bolha de concentração de carga de trabalho" at bounding box center [295, 243] width 144 height 13
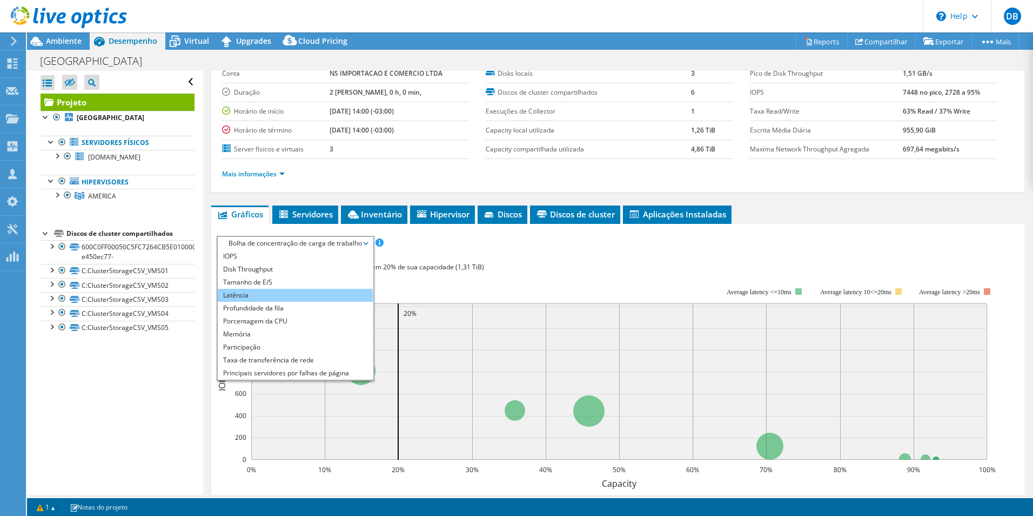
click at [259, 299] on li "Latência" at bounding box center [295, 295] width 155 height 13
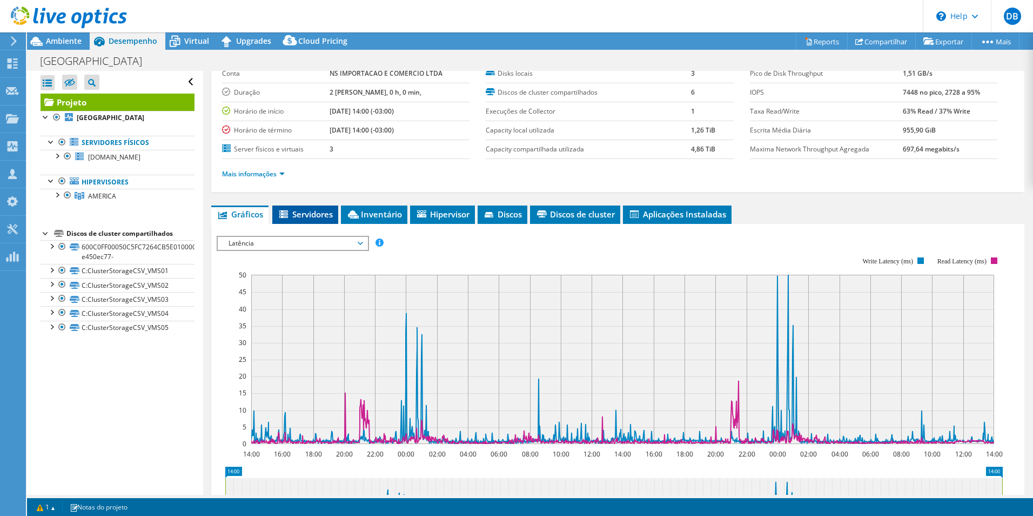
click at [296, 217] on span "Servidores" at bounding box center [305, 214] width 55 height 11
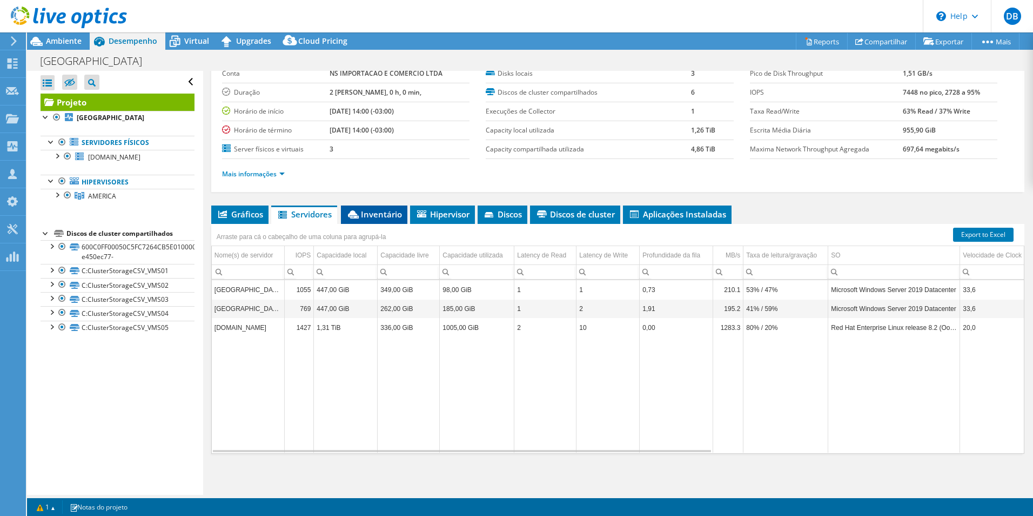
click at [378, 213] on span "Inventário" at bounding box center [374, 214] width 56 height 11
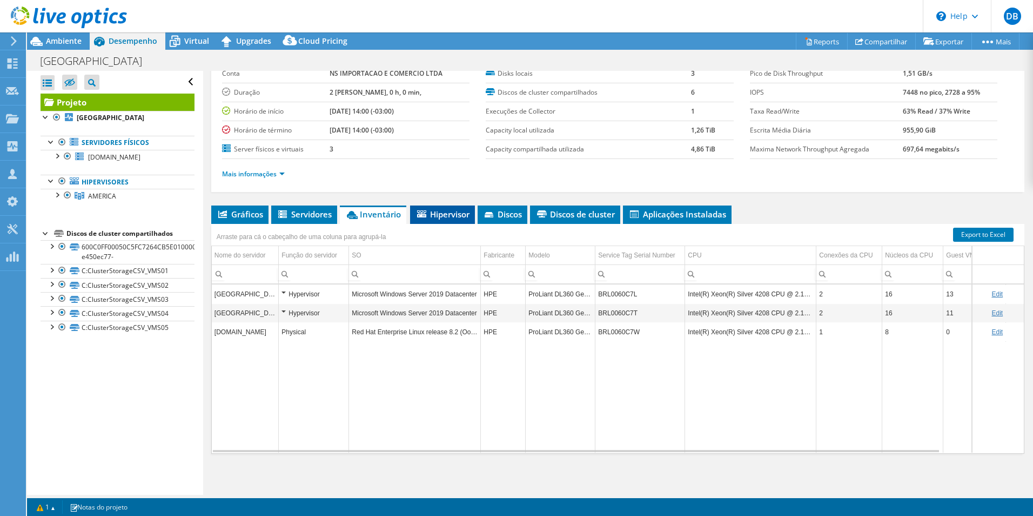
click at [442, 215] on span "Hipervisor" at bounding box center [443, 214] width 54 height 11
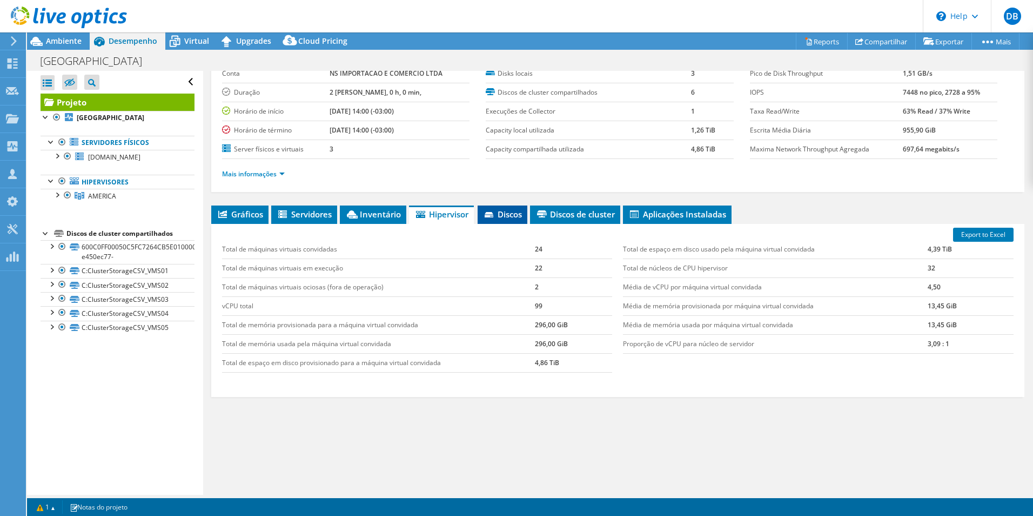
click at [499, 214] on span "Discos" at bounding box center [502, 214] width 39 height 11
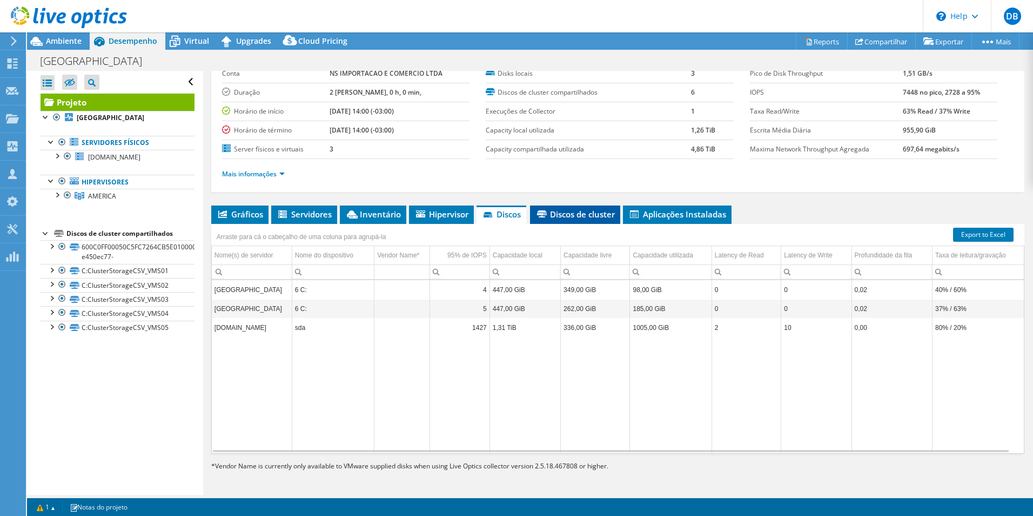
click at [564, 216] on span "Discos de cluster" at bounding box center [575, 214] width 79 height 11
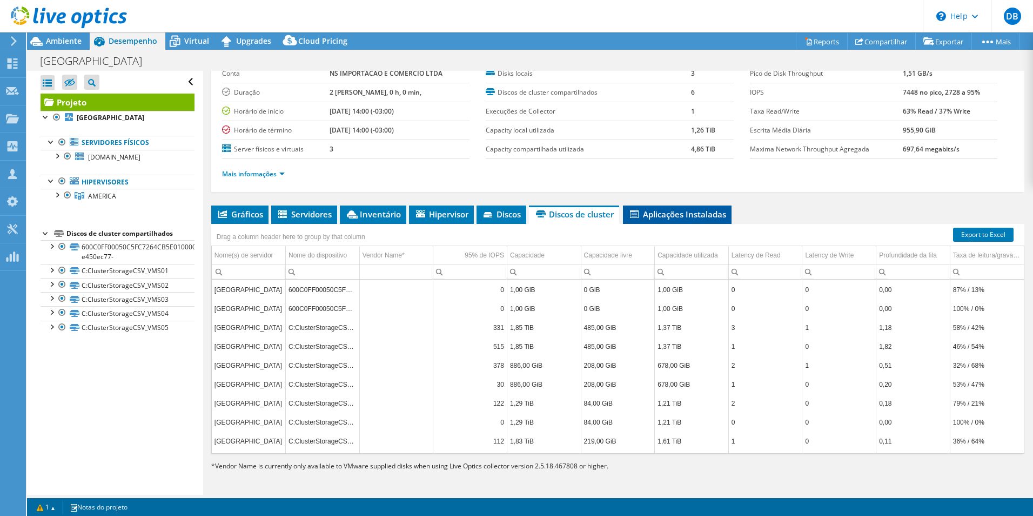
click at [688, 217] on span "Aplicações Instaladas" at bounding box center [678, 214] width 98 height 11
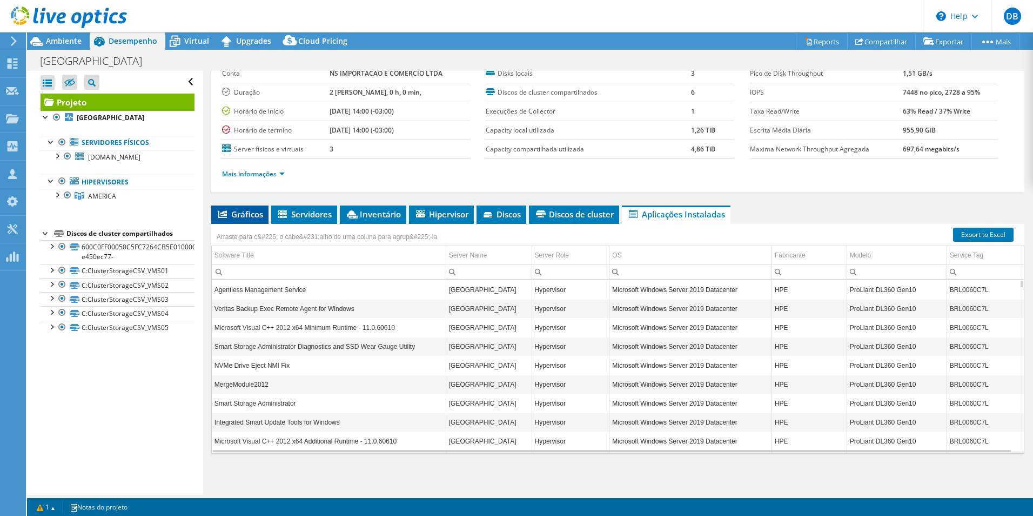
click at [245, 212] on span "Gráficos" at bounding box center [240, 214] width 46 height 11
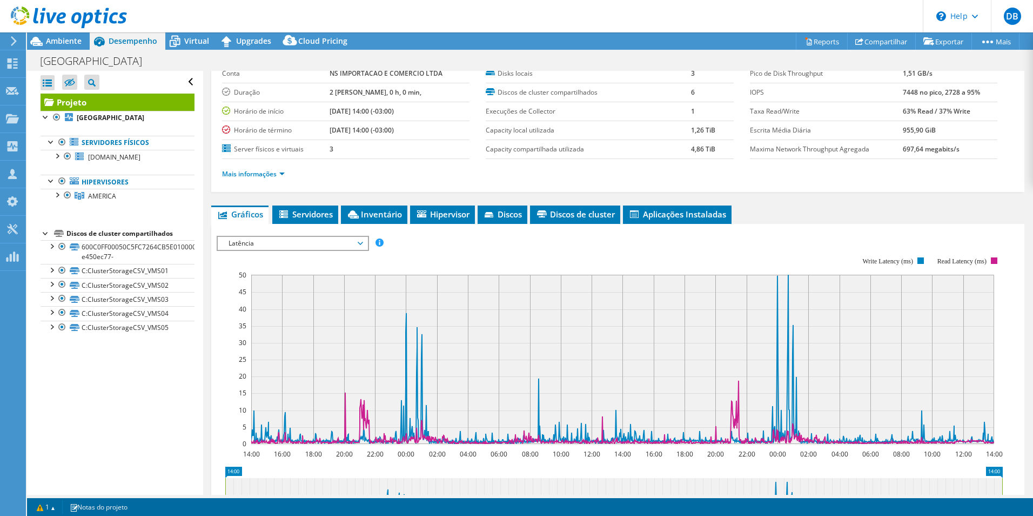
click at [350, 241] on span "Latência" at bounding box center [292, 243] width 139 height 13
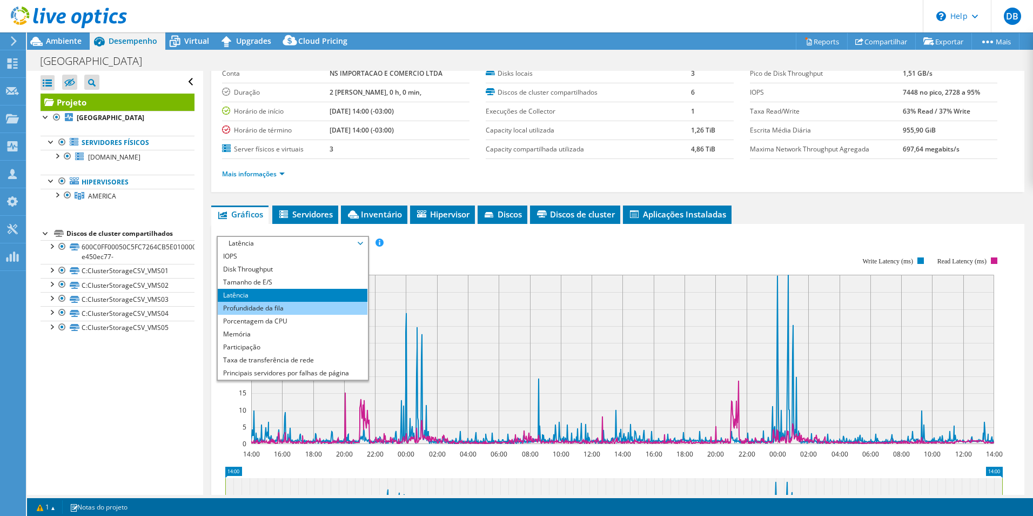
click at [318, 306] on li "Profundidade da fila" at bounding box center [293, 308] width 150 height 13
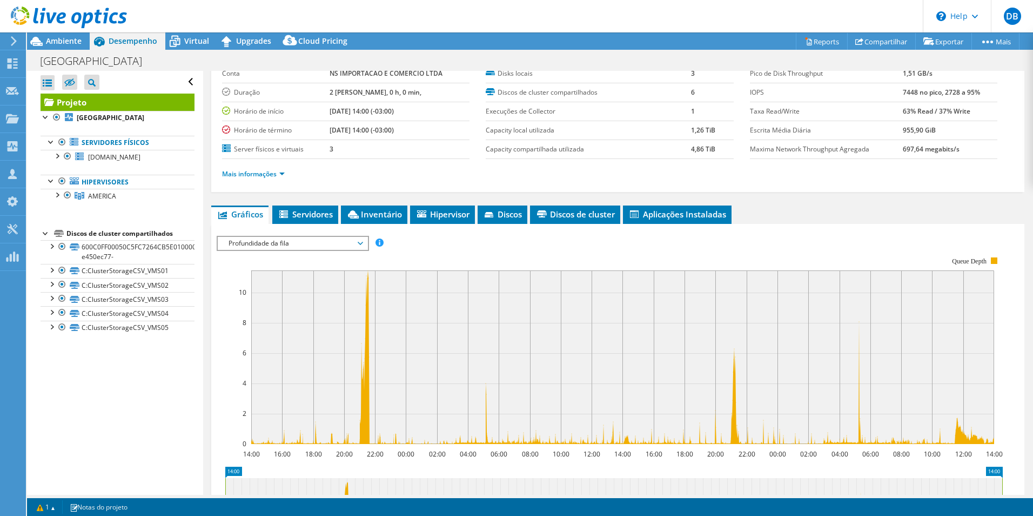
click at [360, 240] on span "Profundidade da fila" at bounding box center [292, 243] width 139 height 13
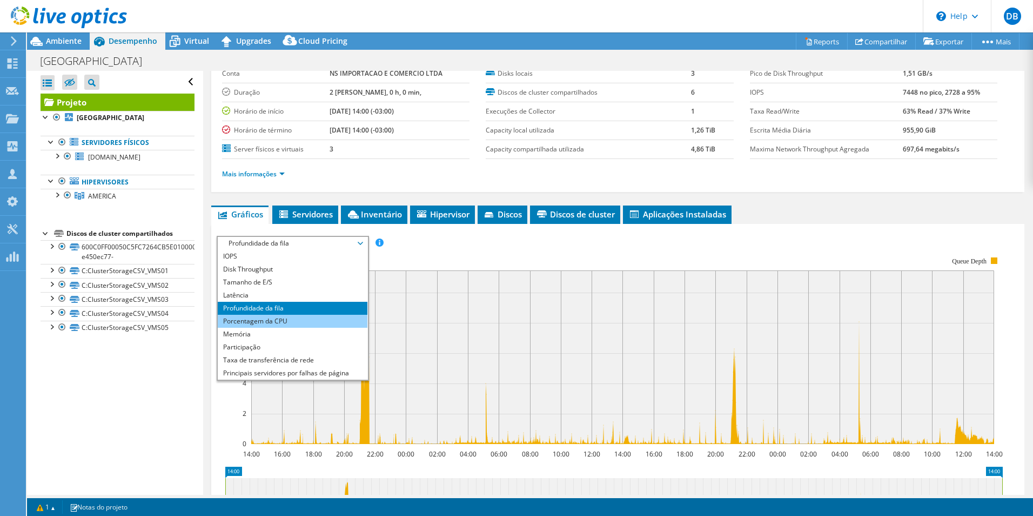
click at [277, 318] on li "Porcentagem da CPU" at bounding box center [293, 321] width 150 height 13
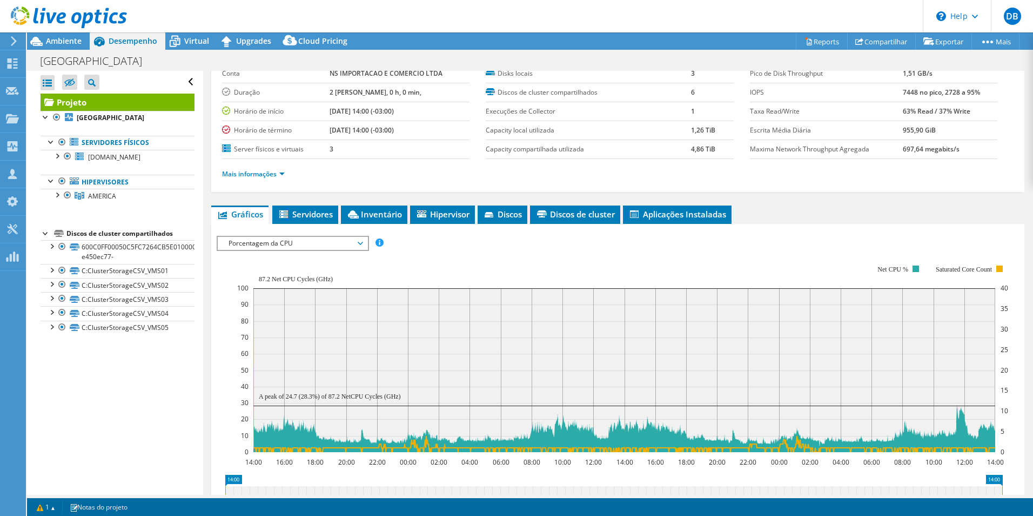
click at [326, 245] on span "Porcentagem da CPU" at bounding box center [292, 243] width 139 height 13
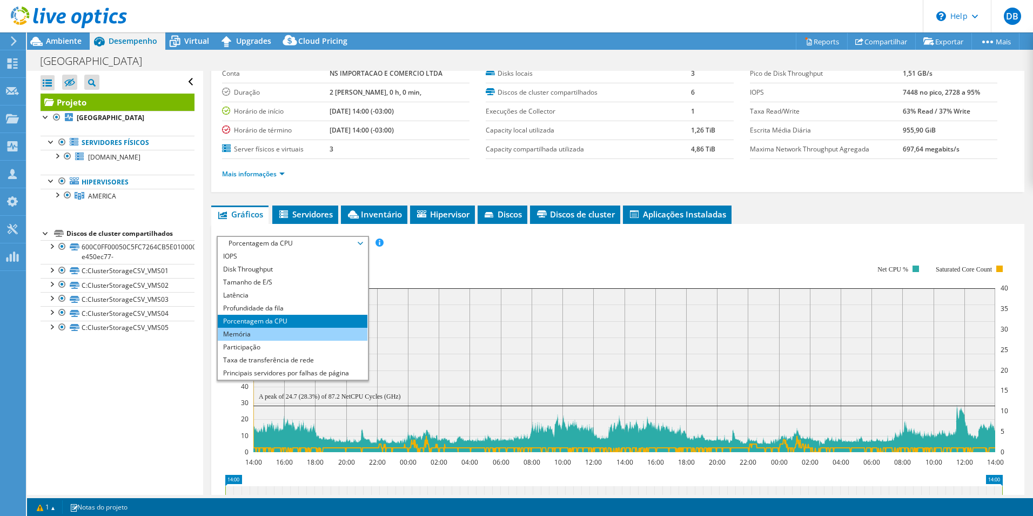
click at [248, 332] on li "Memória" at bounding box center [293, 333] width 150 height 13
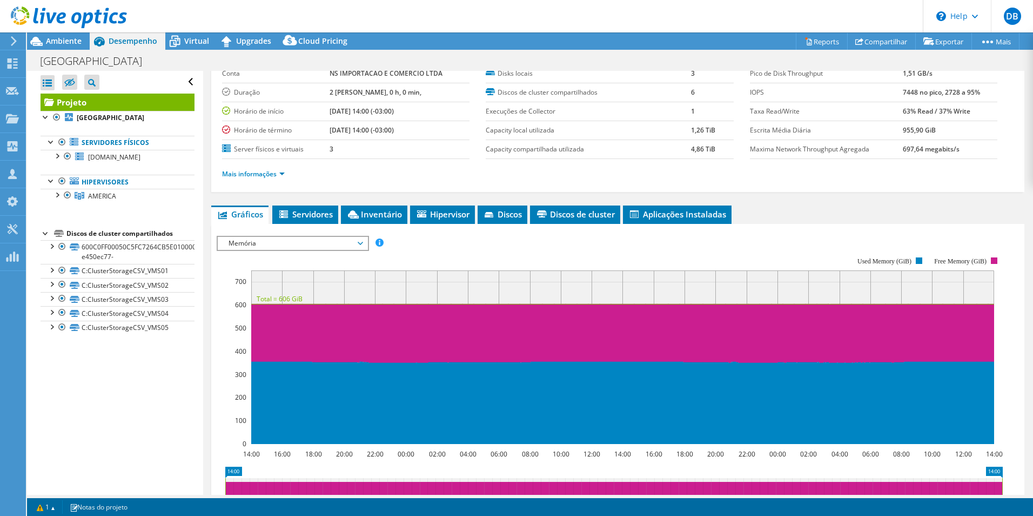
click at [363, 242] on icon at bounding box center [360, 243] width 5 height 3
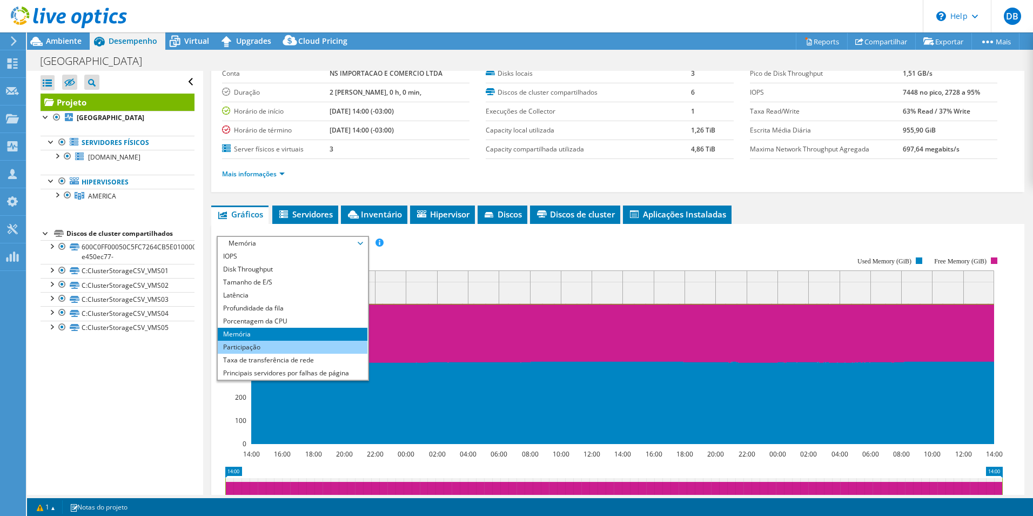
click at [265, 343] on li "Participação" at bounding box center [293, 346] width 150 height 13
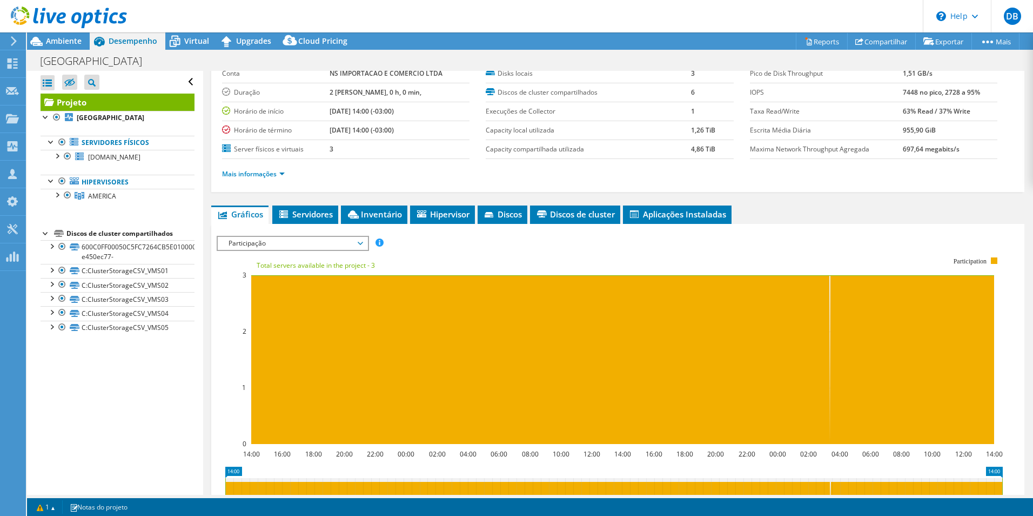
click at [363, 243] on icon at bounding box center [360, 243] width 5 height 3
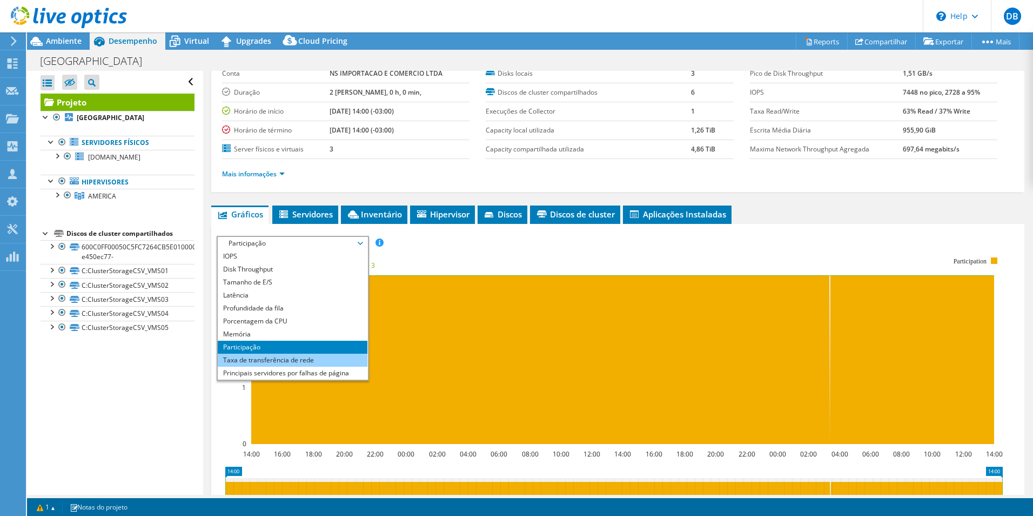
click at [285, 359] on li "Taxa de transferência de rede" at bounding box center [293, 359] width 150 height 13
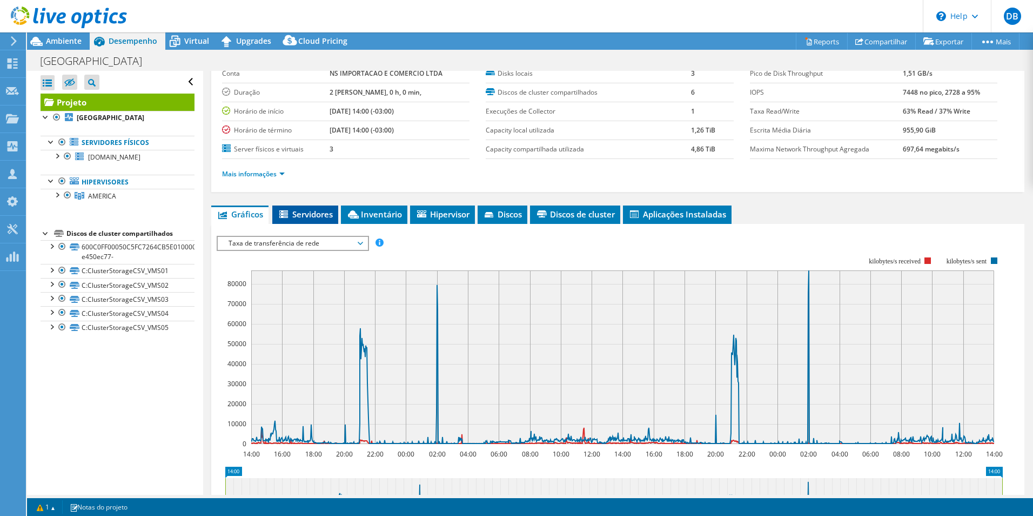
click at [300, 218] on span "Servidores" at bounding box center [305, 214] width 55 height 11
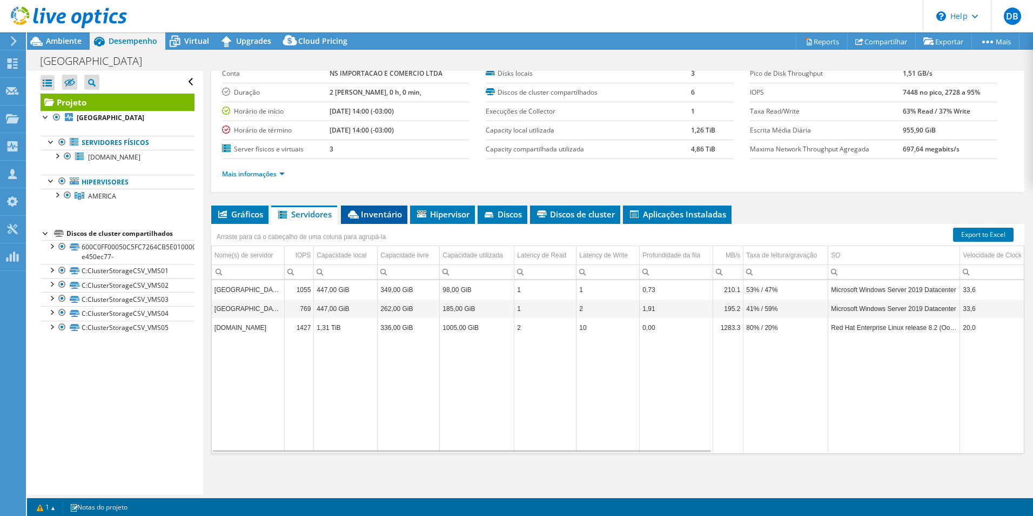
click at [383, 212] on span "Inventário" at bounding box center [374, 214] width 56 height 11
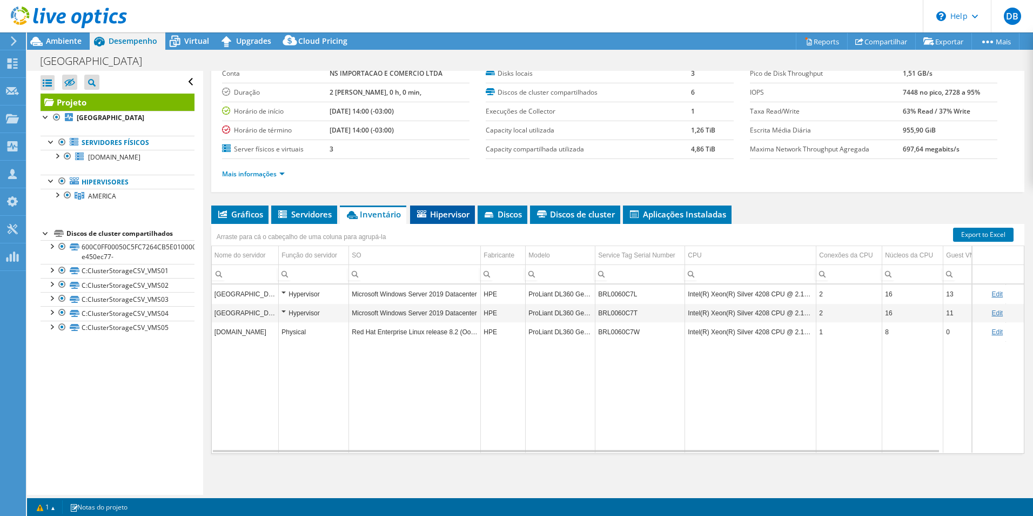
click at [440, 215] on span "Hipervisor" at bounding box center [443, 214] width 54 height 11
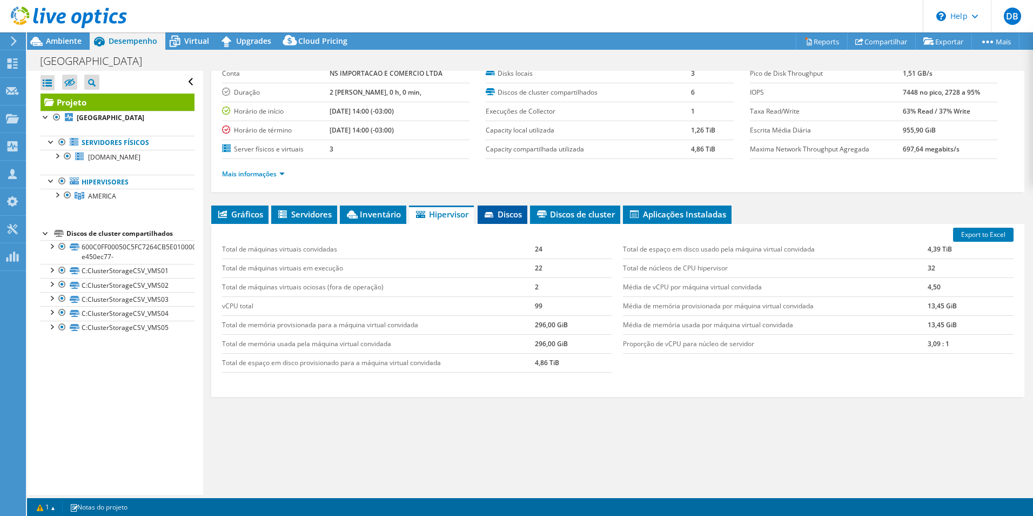
click at [505, 213] on span "Discos" at bounding box center [502, 214] width 39 height 11
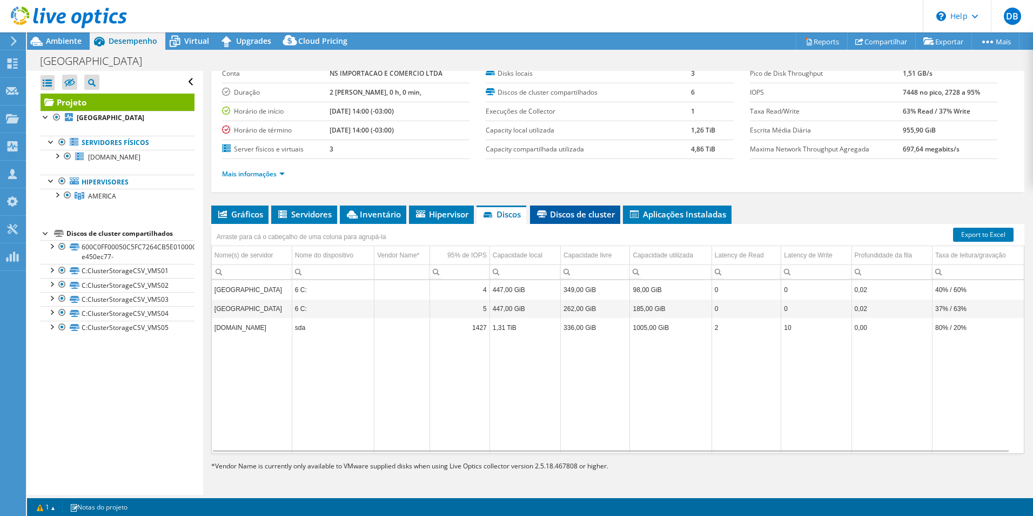
click at [563, 213] on span "Discos de cluster" at bounding box center [575, 214] width 79 height 11
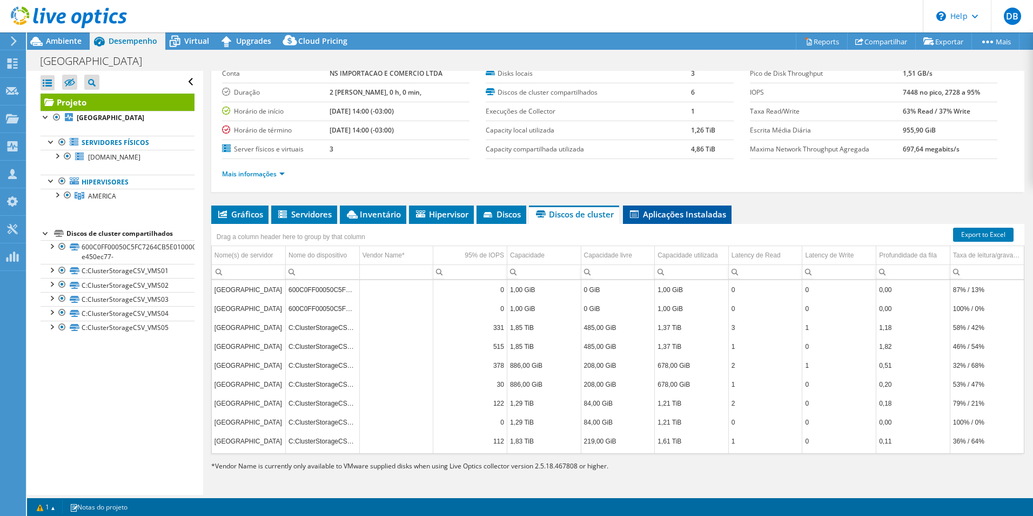
click at [676, 214] on span "Aplicações Instaladas" at bounding box center [678, 214] width 98 height 11
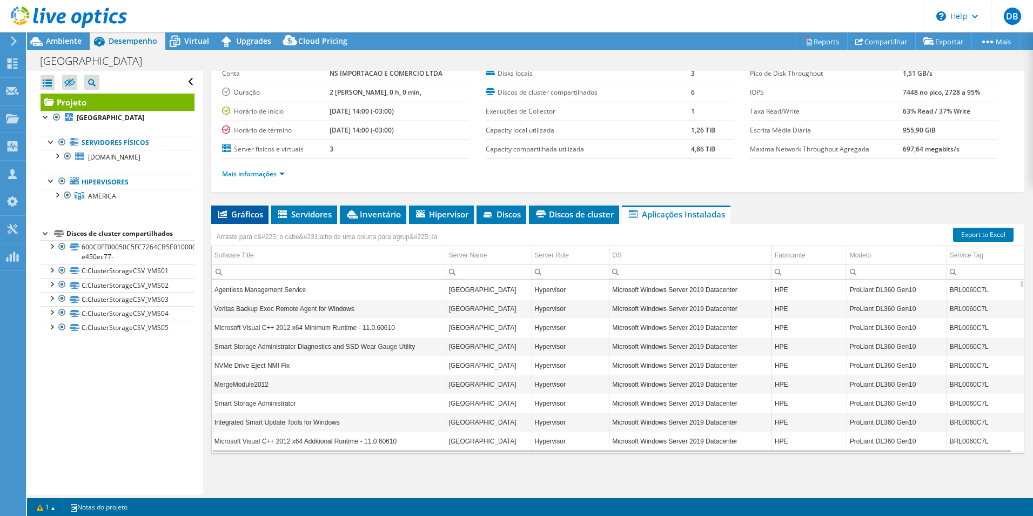
click at [236, 213] on span "Gráficos" at bounding box center [240, 214] width 46 height 11
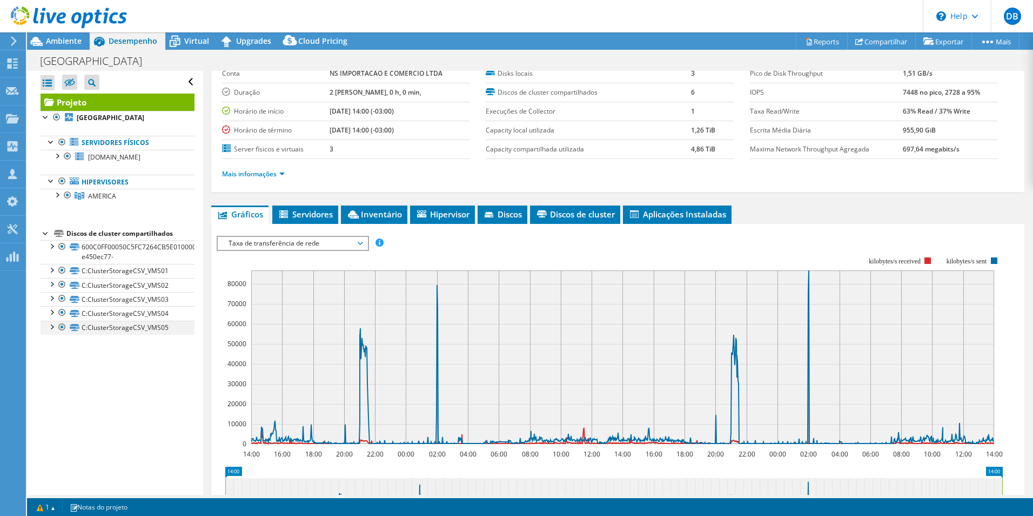
click at [50, 328] on div at bounding box center [51, 325] width 11 height 11
click at [54, 311] on div at bounding box center [51, 311] width 11 height 11
click at [54, 283] on div at bounding box center [51, 283] width 11 height 11
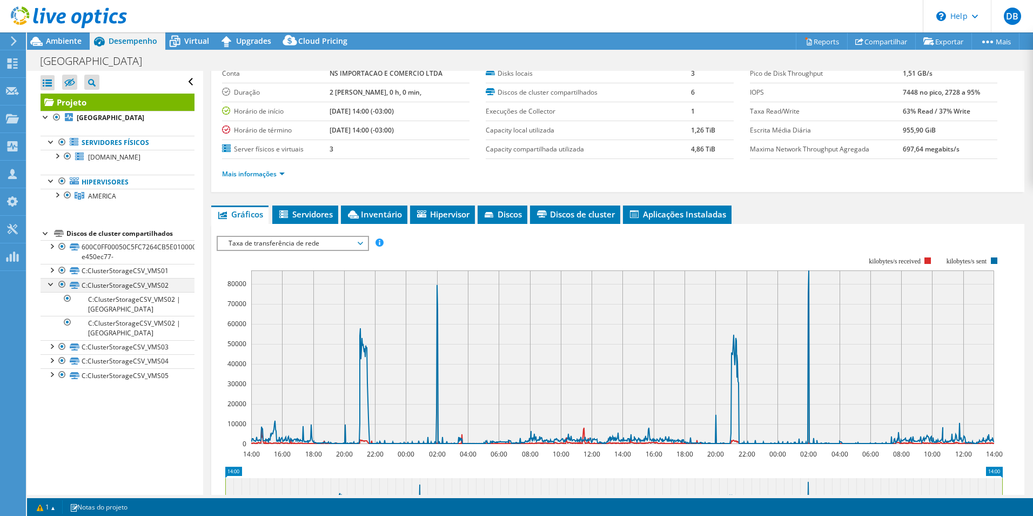
click at [54, 283] on div at bounding box center [51, 283] width 11 height 11
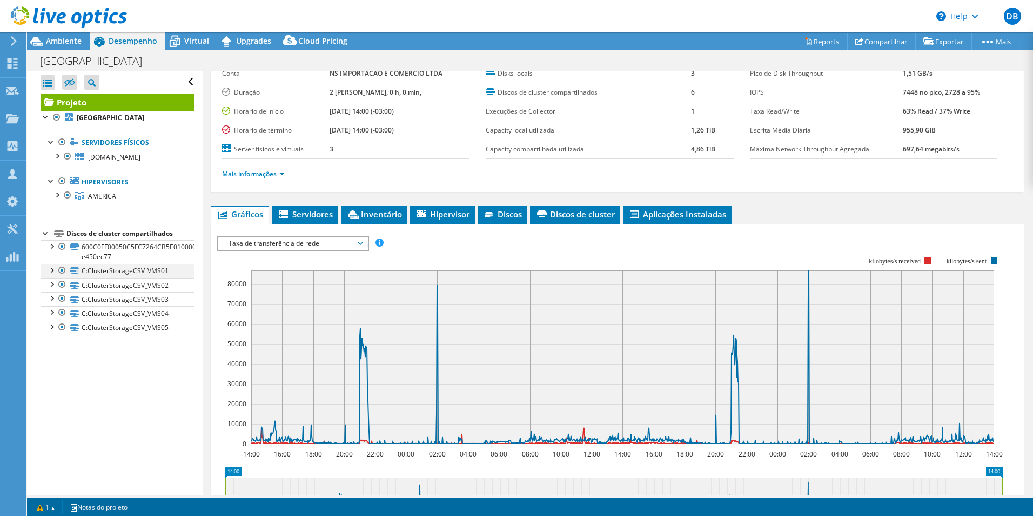
click at [53, 271] on div at bounding box center [51, 269] width 11 height 11
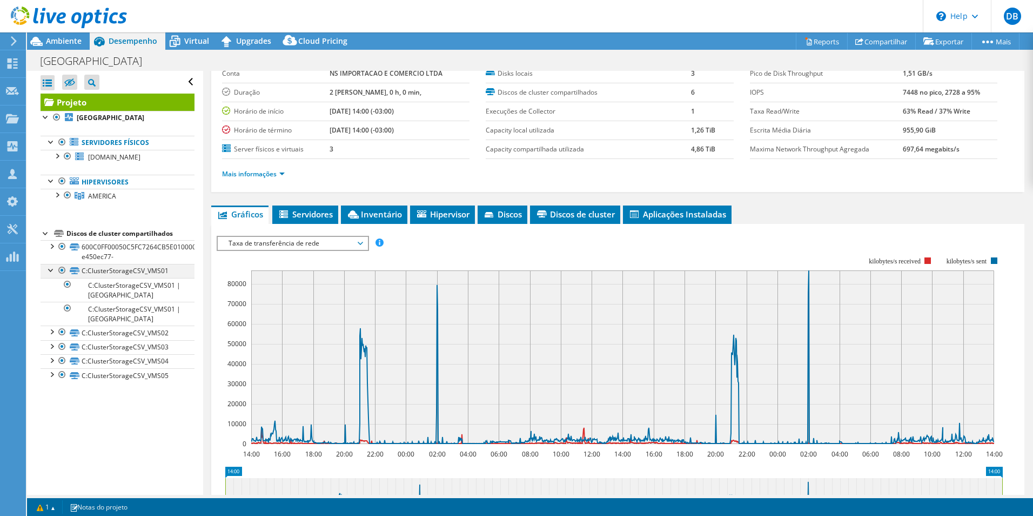
click at [53, 271] on div at bounding box center [51, 269] width 11 height 11
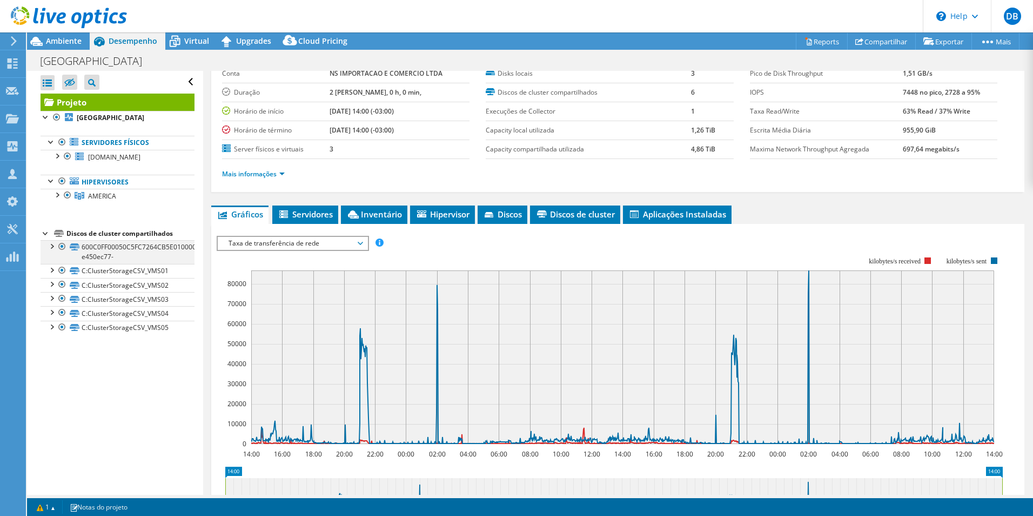
click at [51, 246] on div at bounding box center [51, 245] width 11 height 11
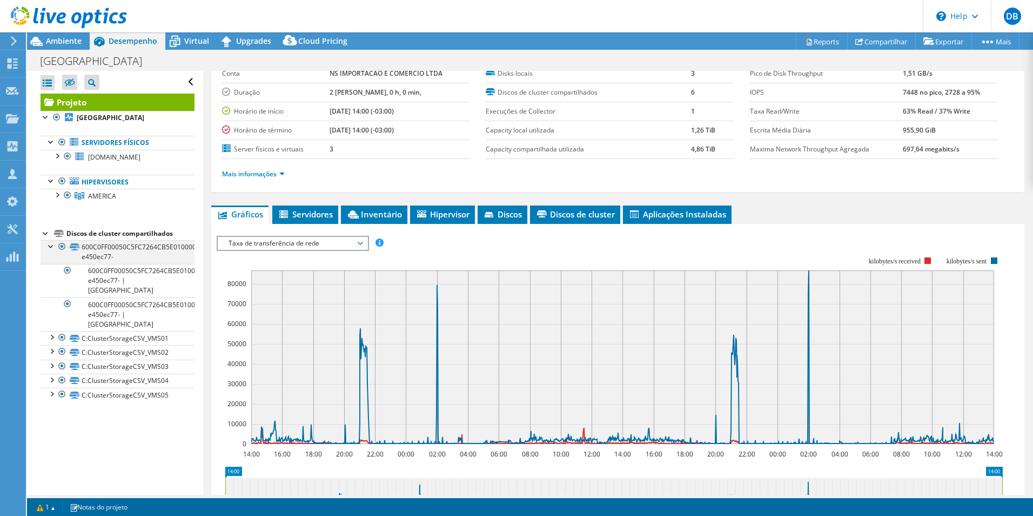
click at [51, 246] on div at bounding box center [51, 245] width 11 height 11
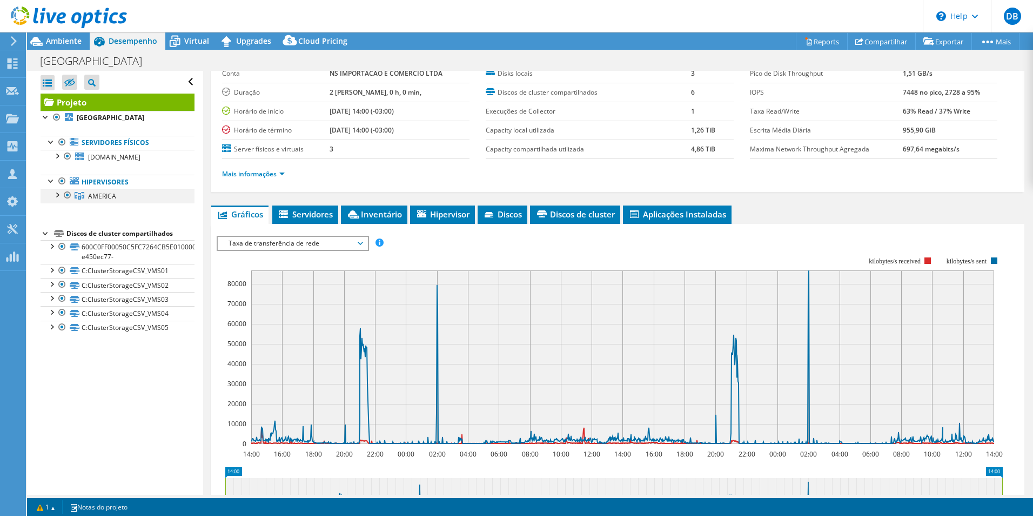
click at [57, 194] on div at bounding box center [56, 194] width 11 height 11
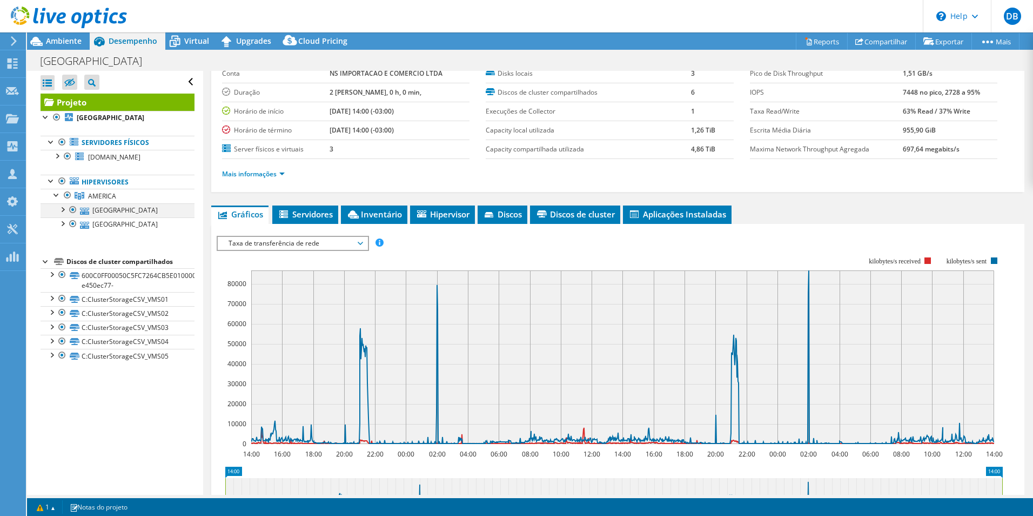
click at [63, 209] on div at bounding box center [62, 208] width 11 height 11
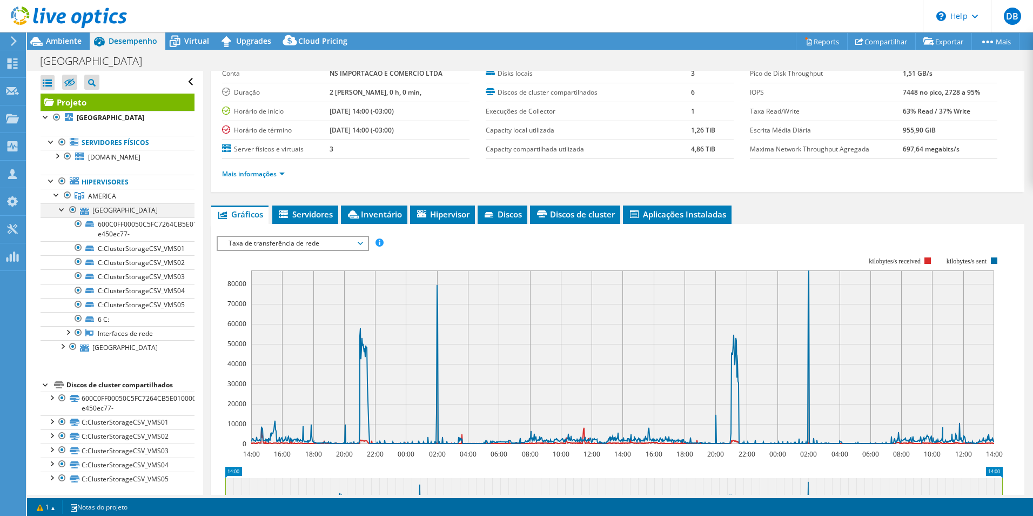
click at [63, 209] on div at bounding box center [62, 208] width 11 height 11
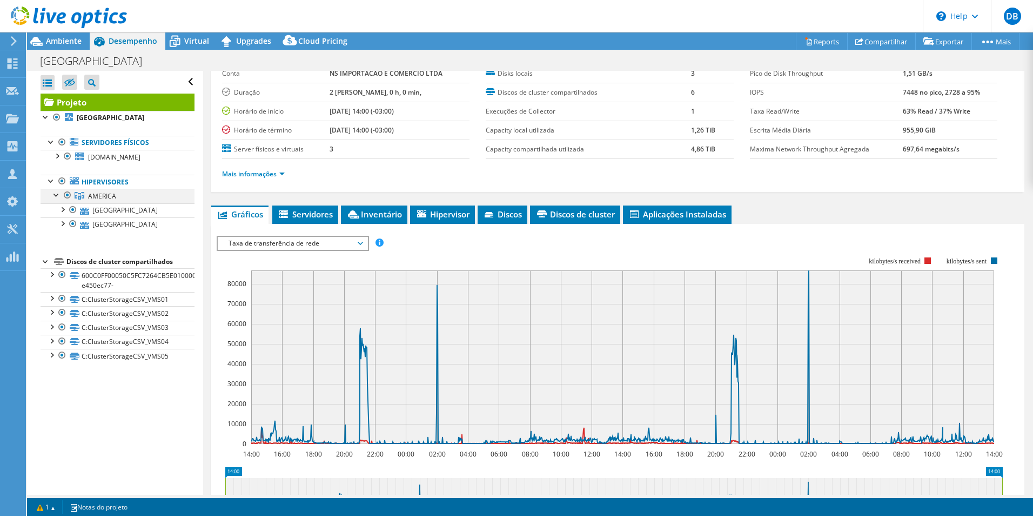
click at [58, 193] on div at bounding box center [56, 194] width 11 height 11
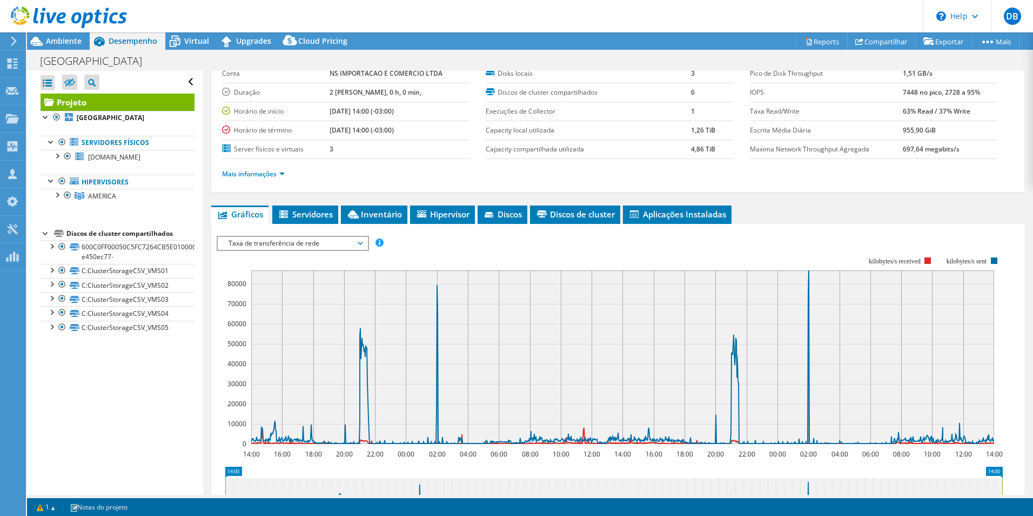
click at [361, 243] on span "Taxa de transferência de rede" at bounding box center [292, 243] width 139 height 13
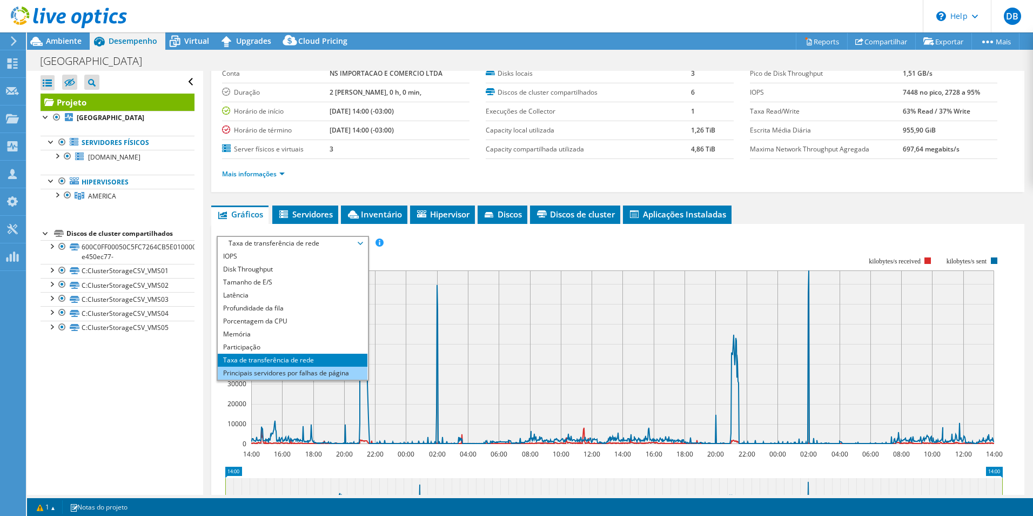
click at [283, 371] on li "Principais servidores por falhas de página" at bounding box center [293, 372] width 150 height 13
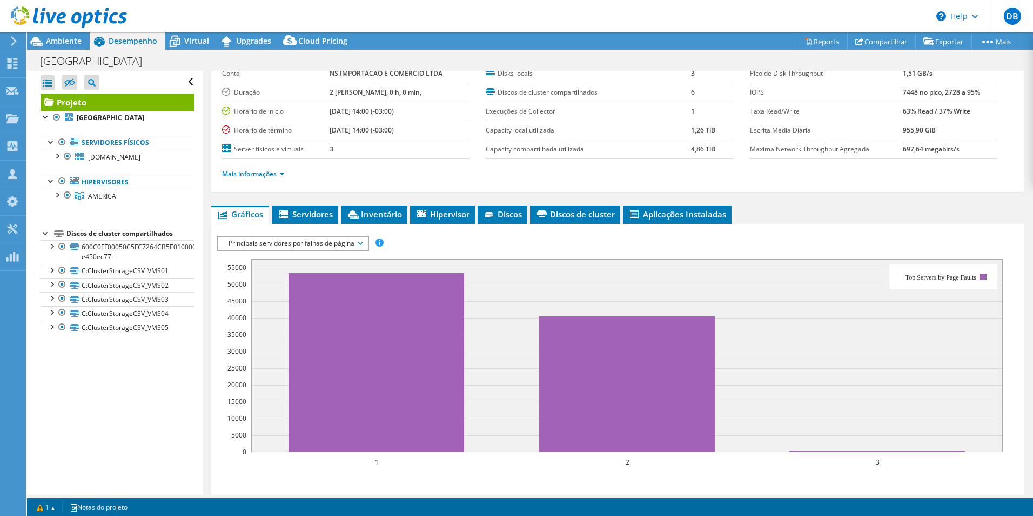
click at [360, 242] on span "Principais servidores por falhas de página" at bounding box center [292, 243] width 139 height 13
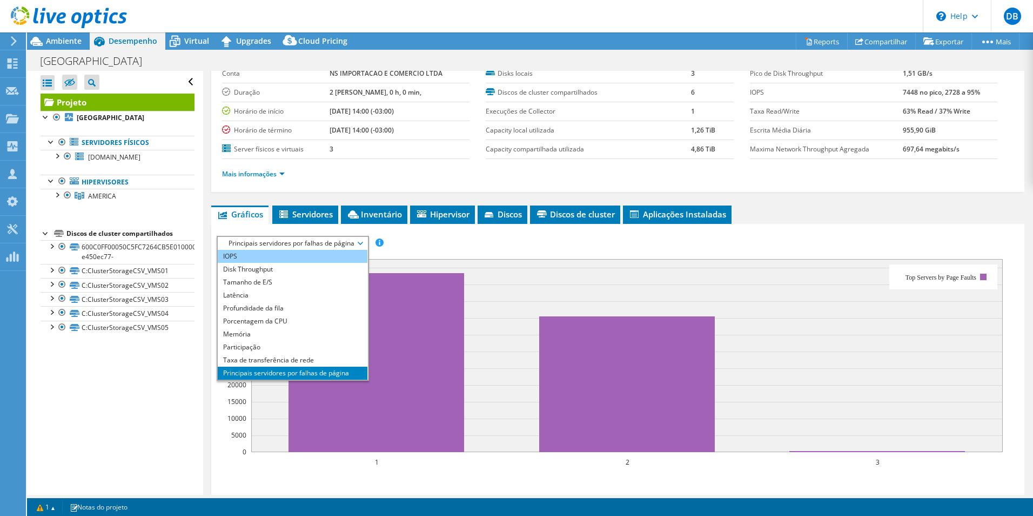
click at [283, 257] on li "IOPS" at bounding box center [293, 256] width 150 height 13
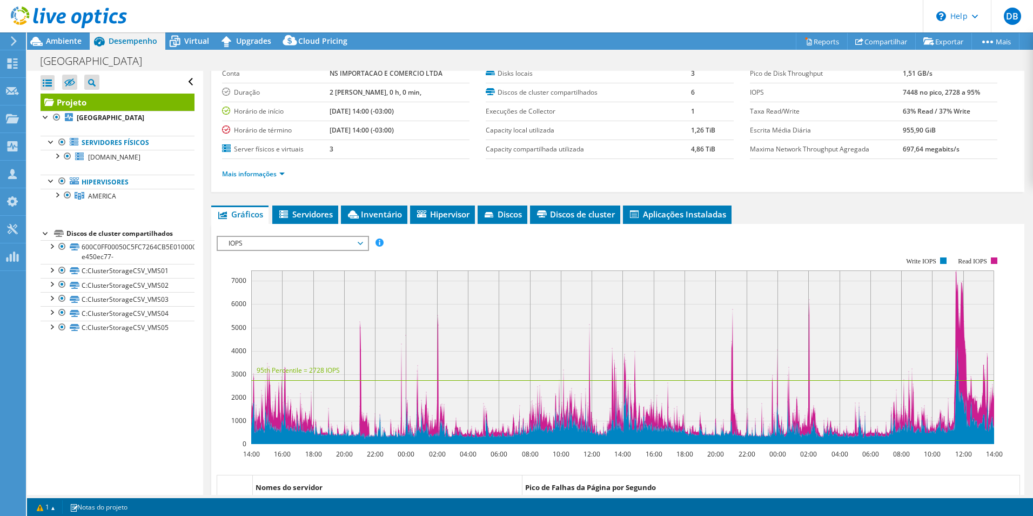
click at [359, 246] on span "IOPS" at bounding box center [292, 243] width 139 height 13
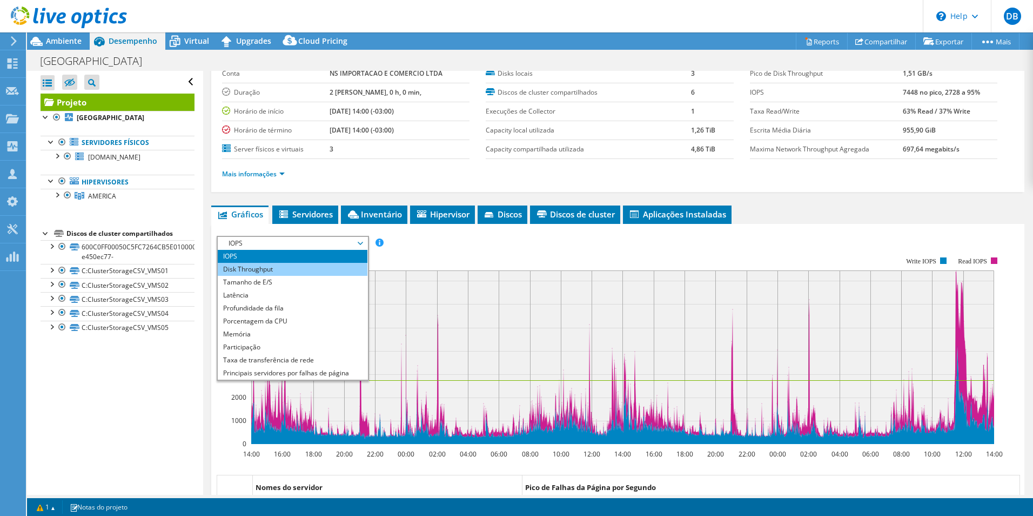
click at [294, 266] on li "Disk Throughput" at bounding box center [293, 269] width 150 height 13
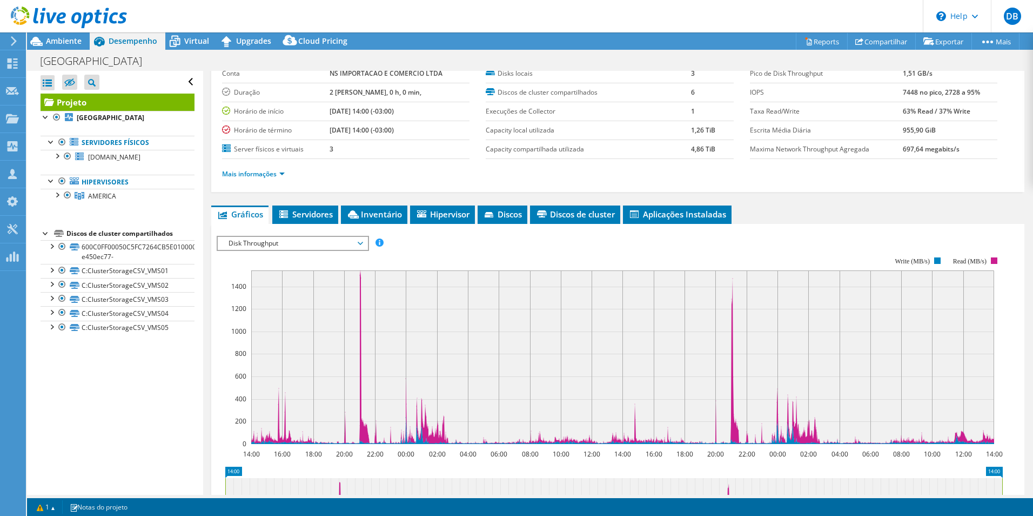
click at [284, 242] on span "Disk Throughput" at bounding box center [292, 243] width 139 height 13
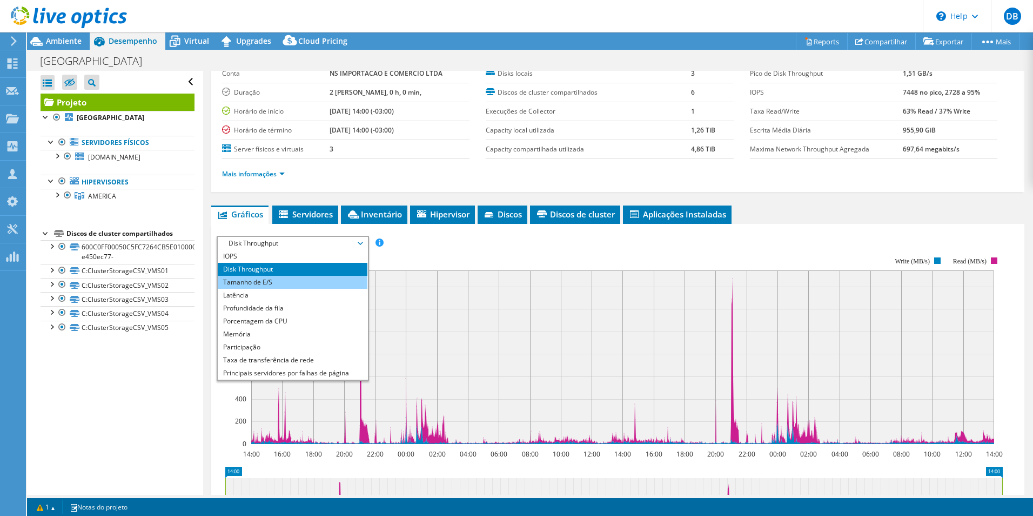
click at [267, 279] on li "Tamanho de E/S" at bounding box center [293, 282] width 150 height 13
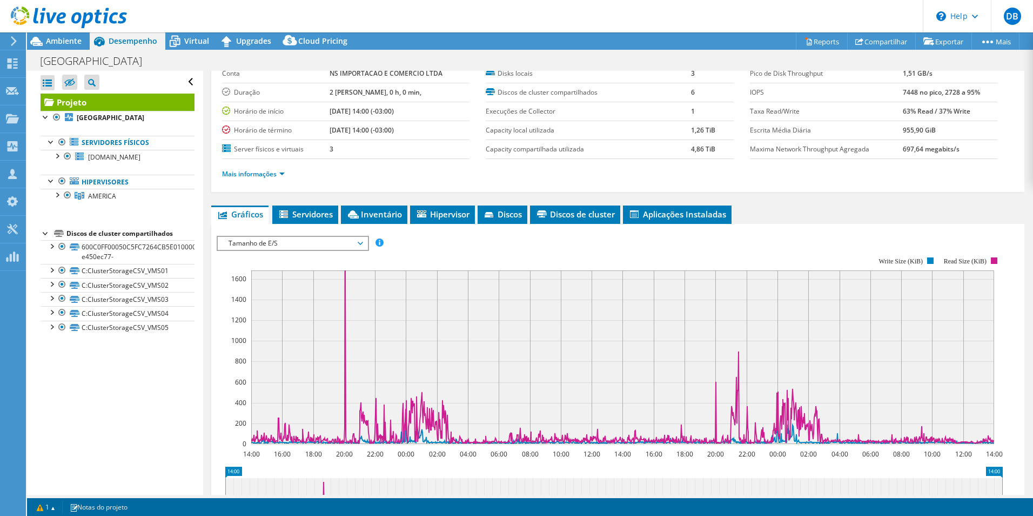
click at [299, 238] on span "Tamanho de E/S" at bounding box center [292, 243] width 139 height 13
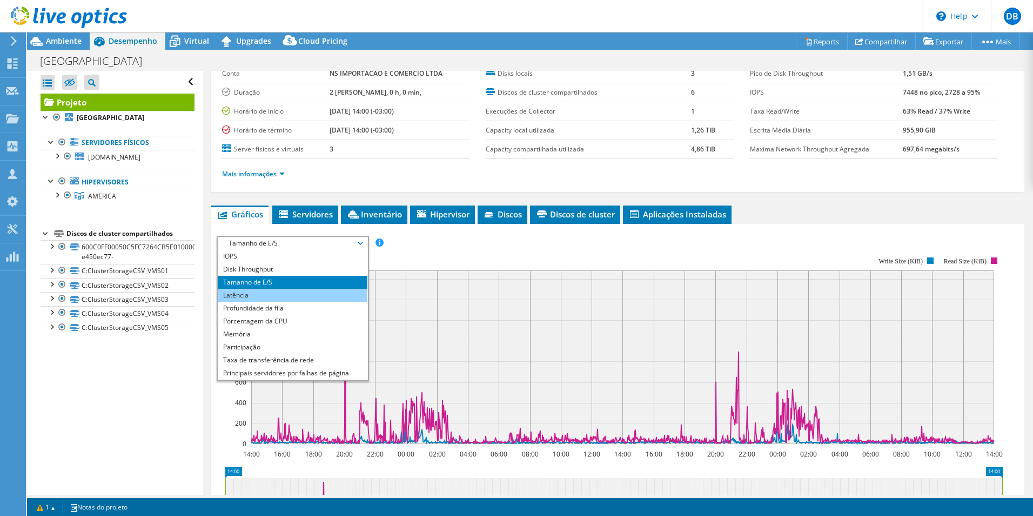
click at [262, 297] on li "Latência" at bounding box center [293, 295] width 150 height 13
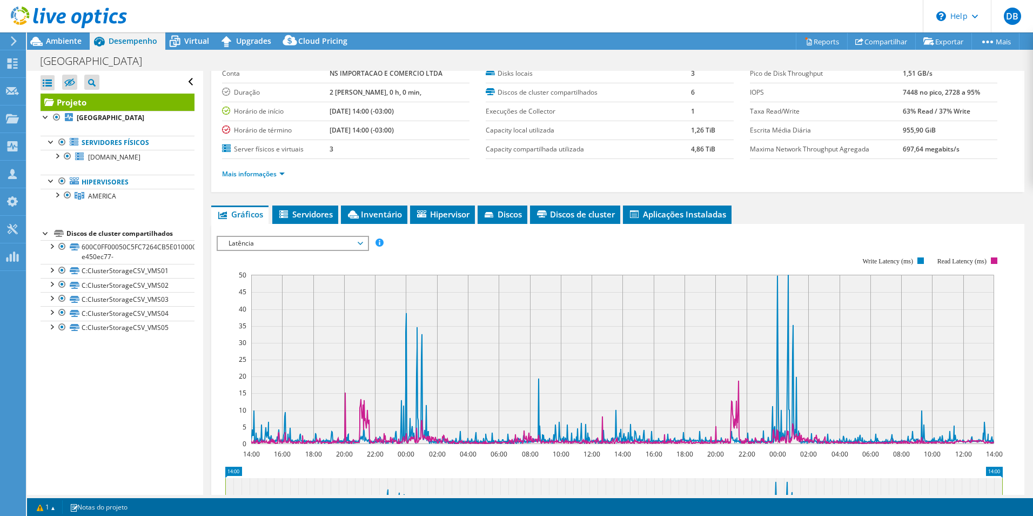
click at [272, 243] on span "Latência" at bounding box center [292, 243] width 139 height 13
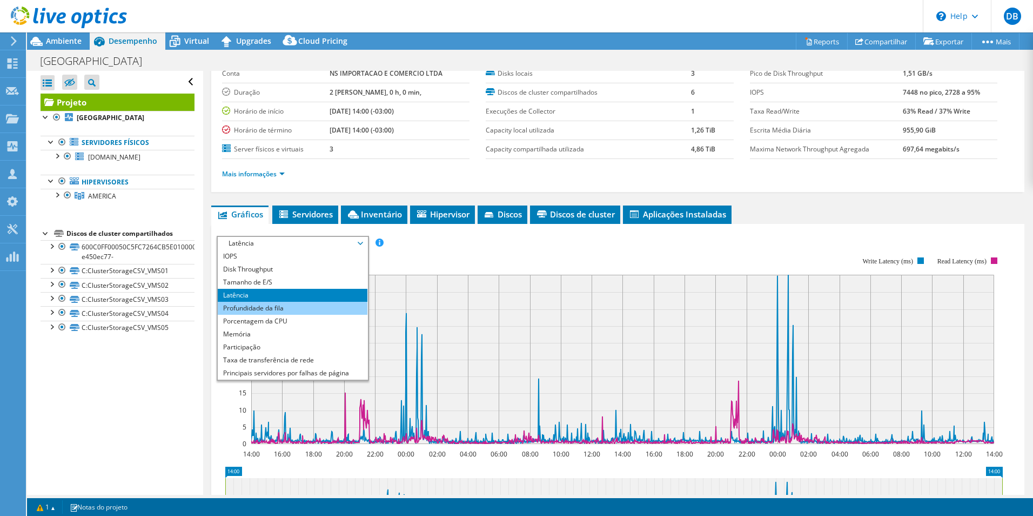
click at [261, 306] on li "Profundidade da fila" at bounding box center [293, 308] width 150 height 13
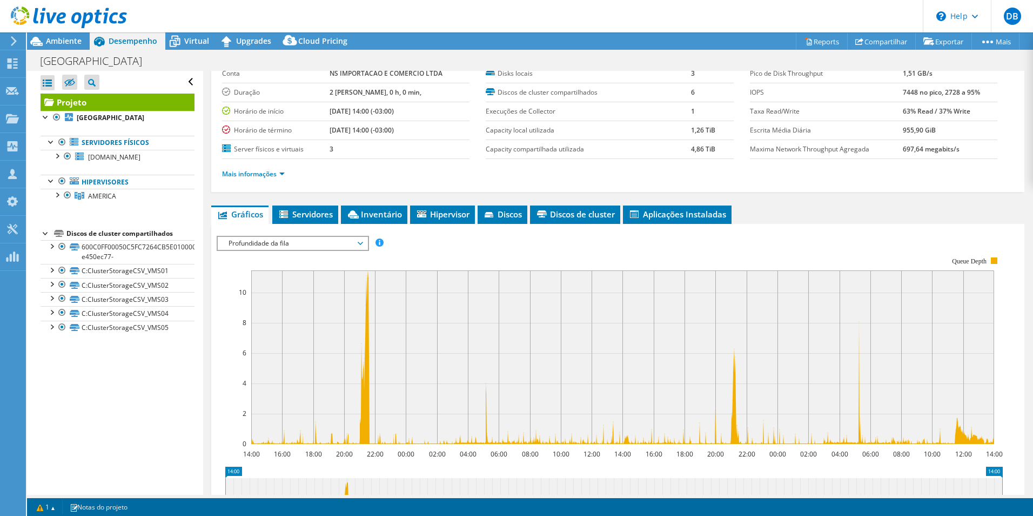
click at [284, 243] on span "Profundidade da fila" at bounding box center [292, 243] width 139 height 13
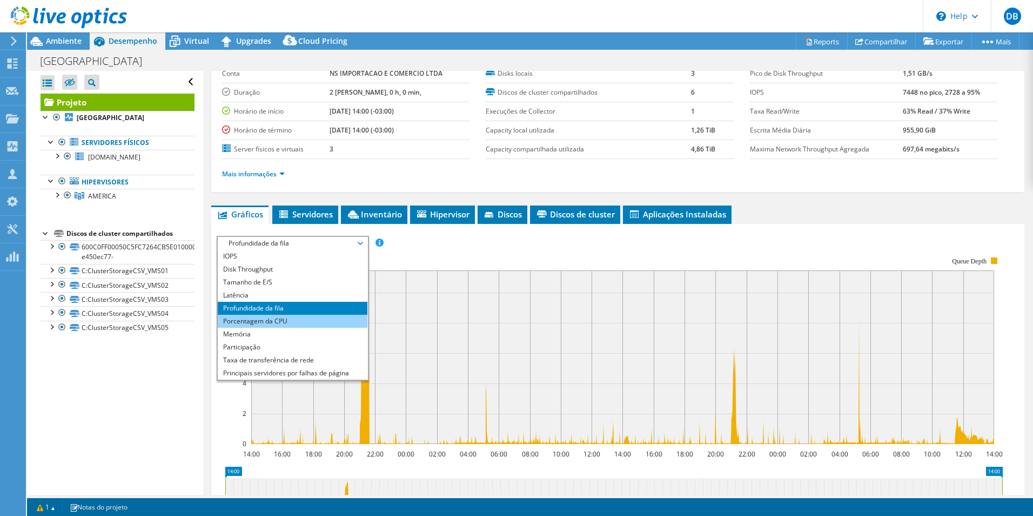
click at [271, 320] on li "Porcentagem da CPU" at bounding box center [293, 321] width 150 height 13
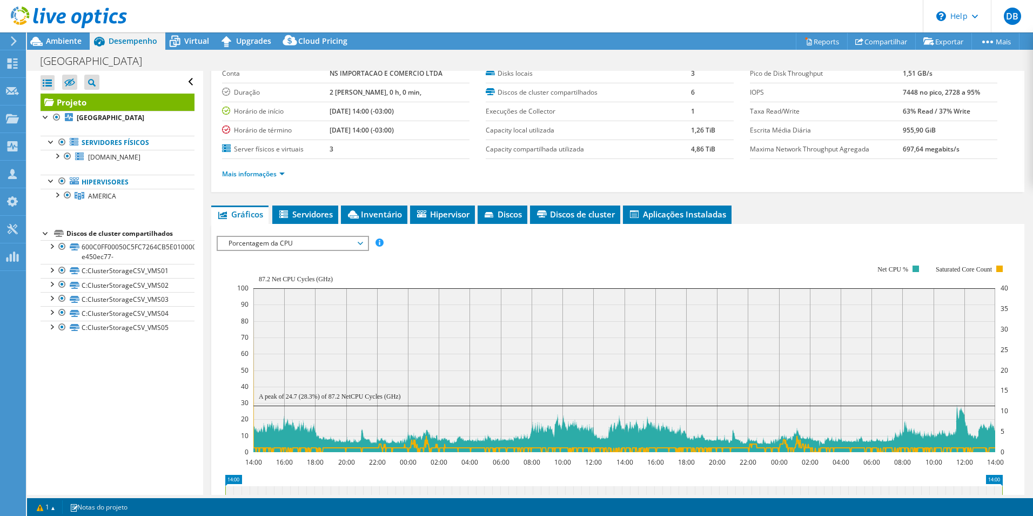
click at [280, 241] on span "Porcentagem da CPU" at bounding box center [292, 243] width 139 height 13
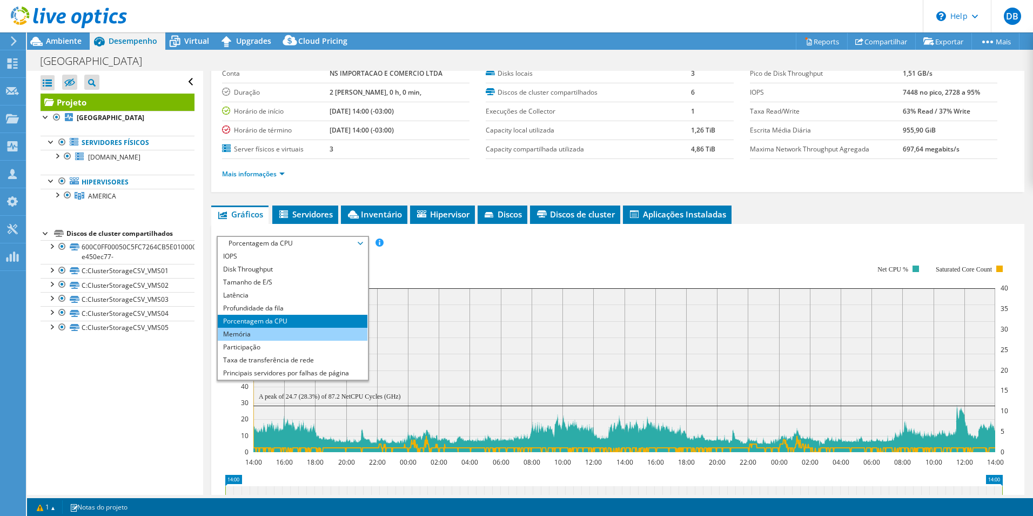
click at [242, 334] on li "Memória" at bounding box center [293, 333] width 150 height 13
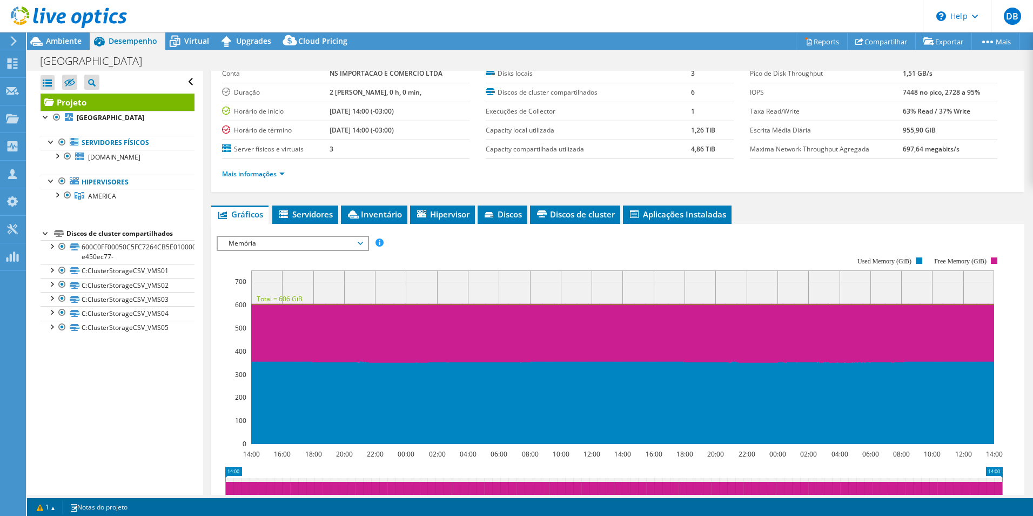
click at [287, 245] on span "Memória" at bounding box center [292, 243] width 139 height 13
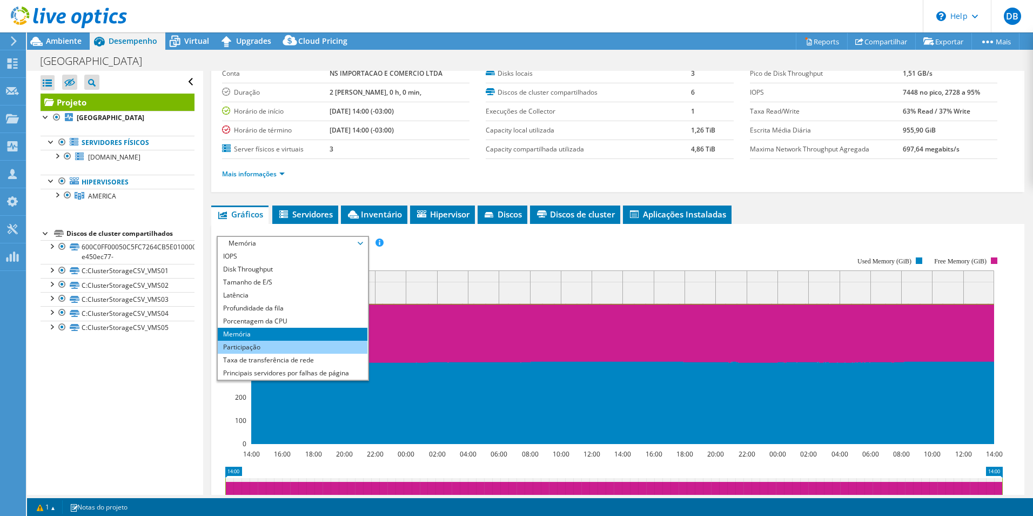
click at [266, 349] on li "Participação" at bounding box center [293, 346] width 150 height 13
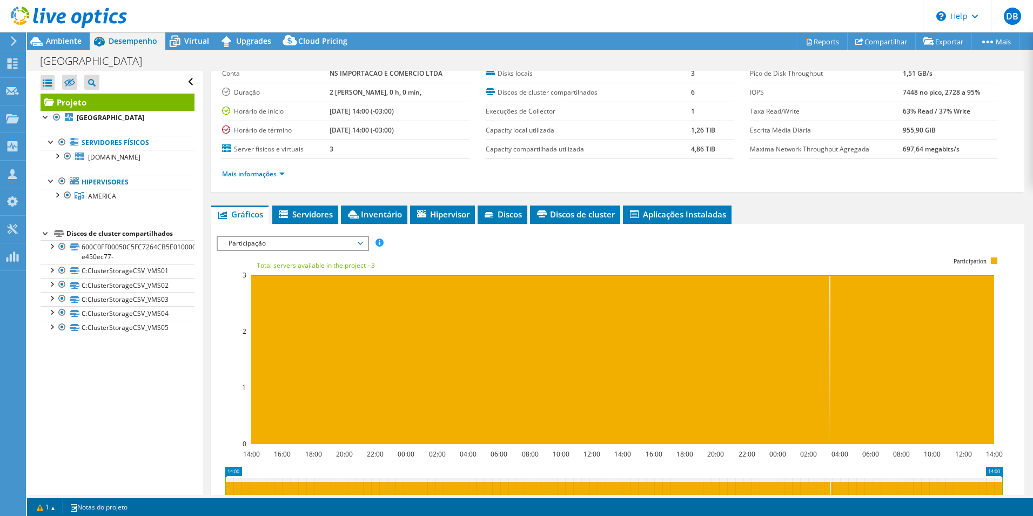
click at [309, 243] on span "Participação" at bounding box center [292, 243] width 139 height 13
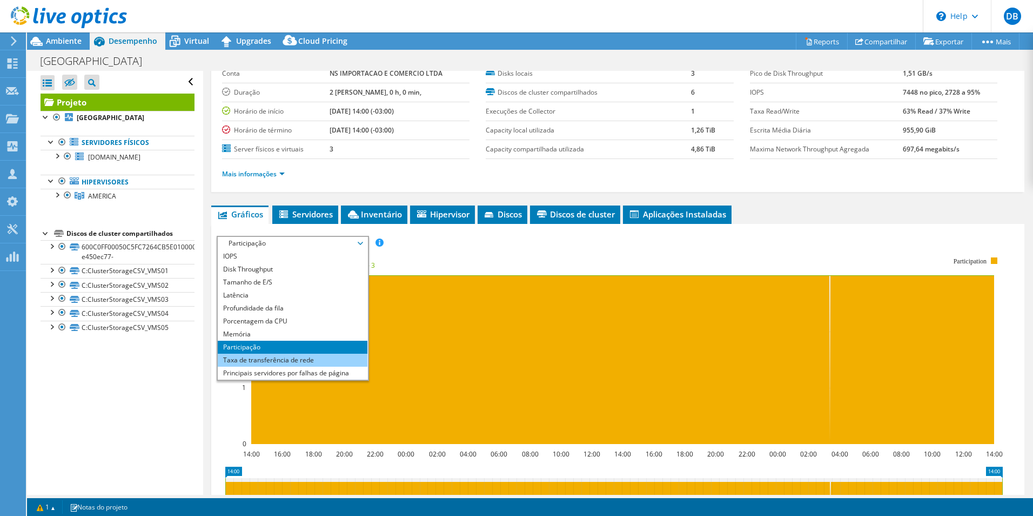
click at [270, 357] on li "Taxa de transferência de rede" at bounding box center [293, 359] width 150 height 13
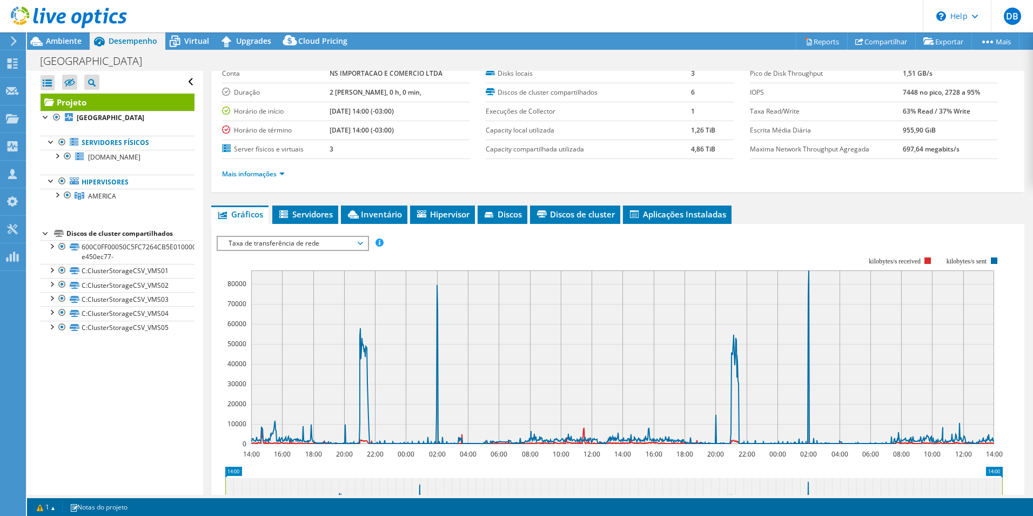
click at [326, 242] on span "Taxa de transferência de rede" at bounding box center [292, 243] width 139 height 13
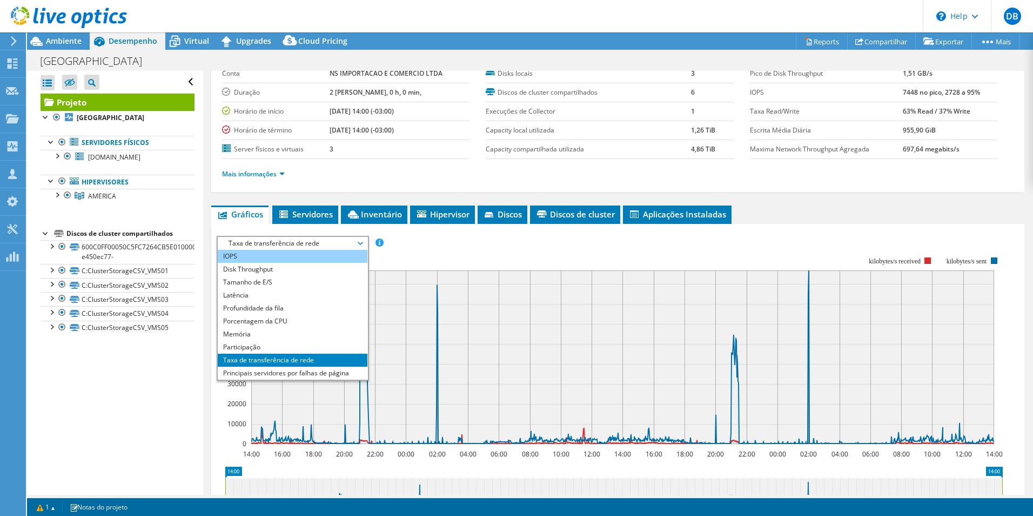
click at [255, 253] on li "IOPS" at bounding box center [293, 256] width 150 height 13
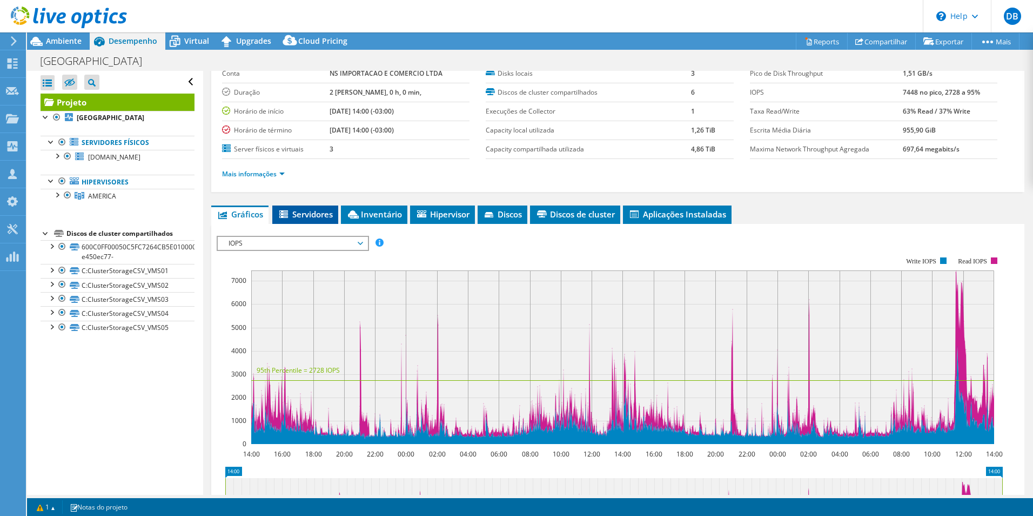
click at [310, 210] on span "Servidores" at bounding box center [305, 214] width 55 height 11
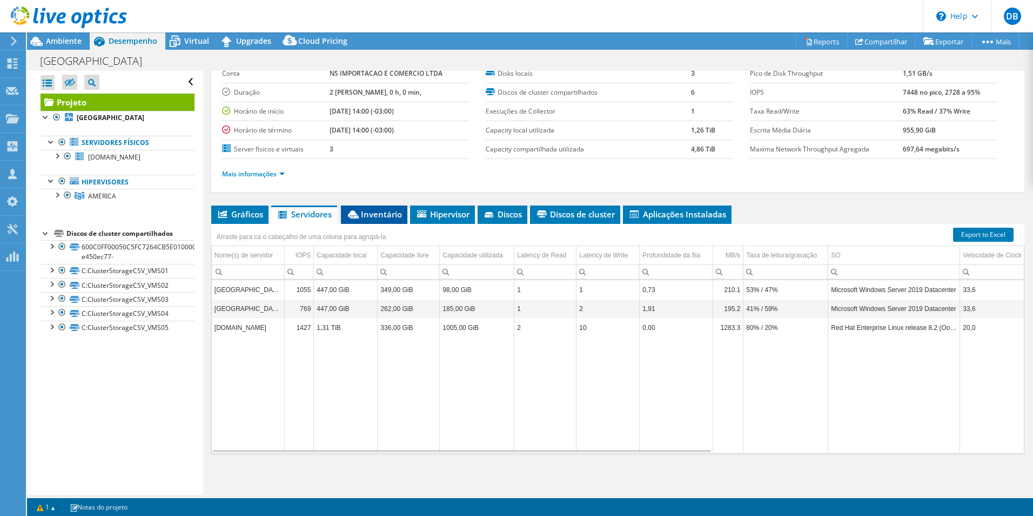
click at [386, 214] on span "Inventário" at bounding box center [374, 214] width 56 height 11
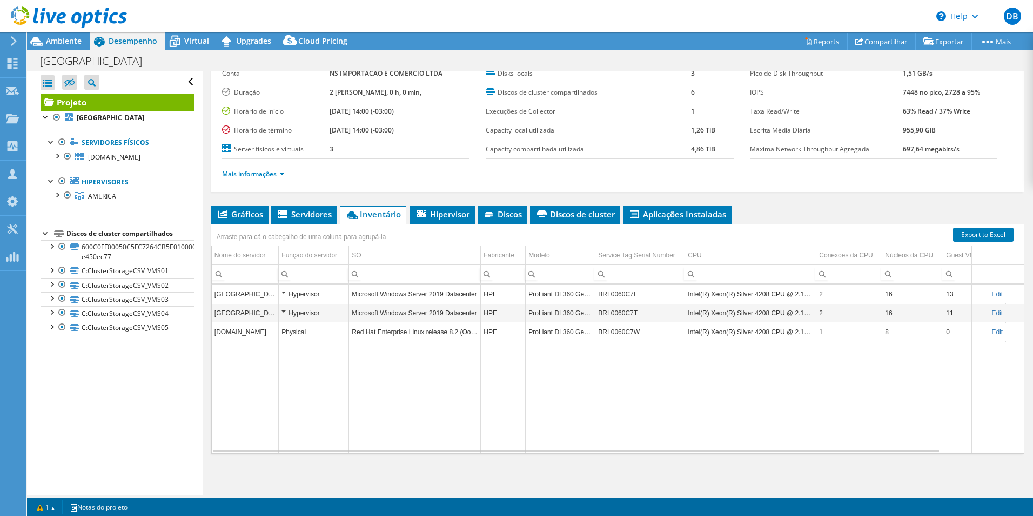
click at [992, 312] on link "Edit" at bounding box center [997, 313] width 11 height 8
click at [998, 315] on link "Cancel" at bounding box center [1006, 313] width 20 height 8
click at [438, 215] on span "Hipervisor" at bounding box center [443, 214] width 54 height 11
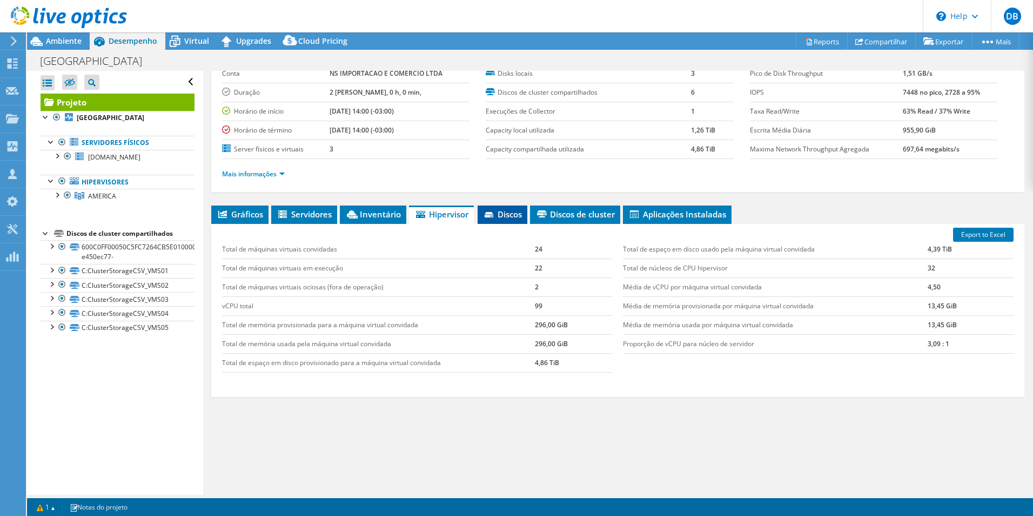
click at [511, 214] on span "Discos" at bounding box center [502, 214] width 39 height 11
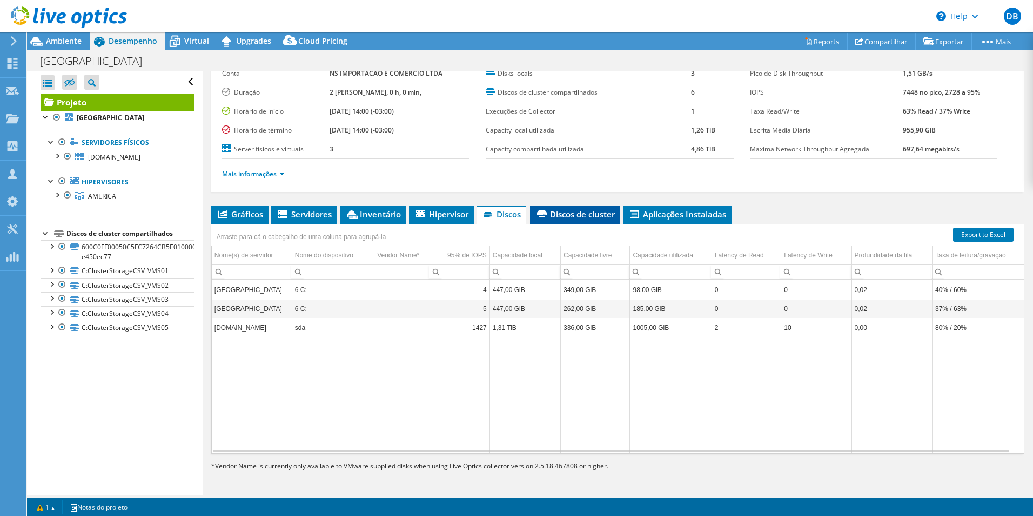
click at [590, 217] on span "Discos de cluster" at bounding box center [575, 214] width 79 height 11
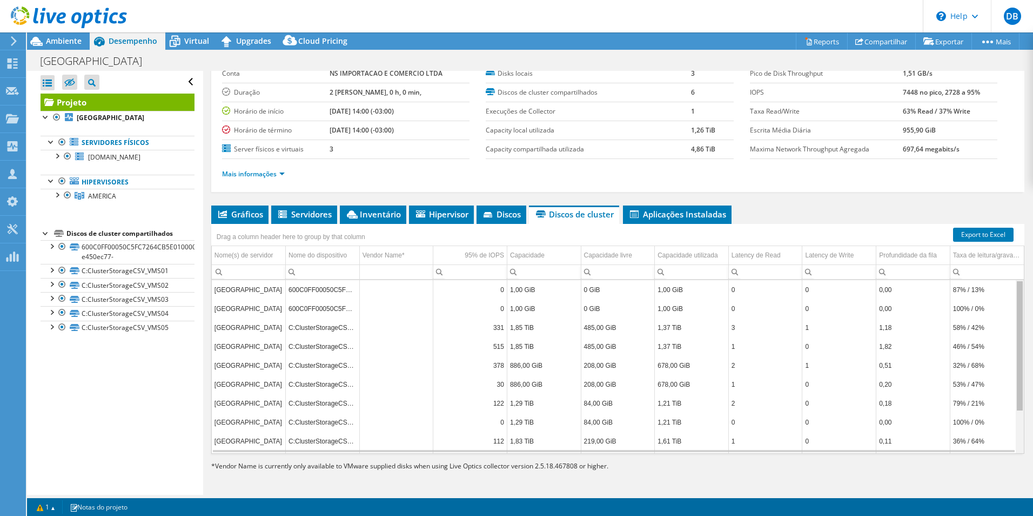
drag, startPoint x: 1014, startPoint y: 311, endPoint x: 997, endPoint y: 246, distance: 67.1
click at [997, 246] on body "DB Membro da equipe Daniel Bion daniel.bion@vnx.partners VNX Partners My Profil…" at bounding box center [516, 258] width 1033 height 516
click at [659, 216] on span "Aplicações Instaladas" at bounding box center [678, 214] width 98 height 11
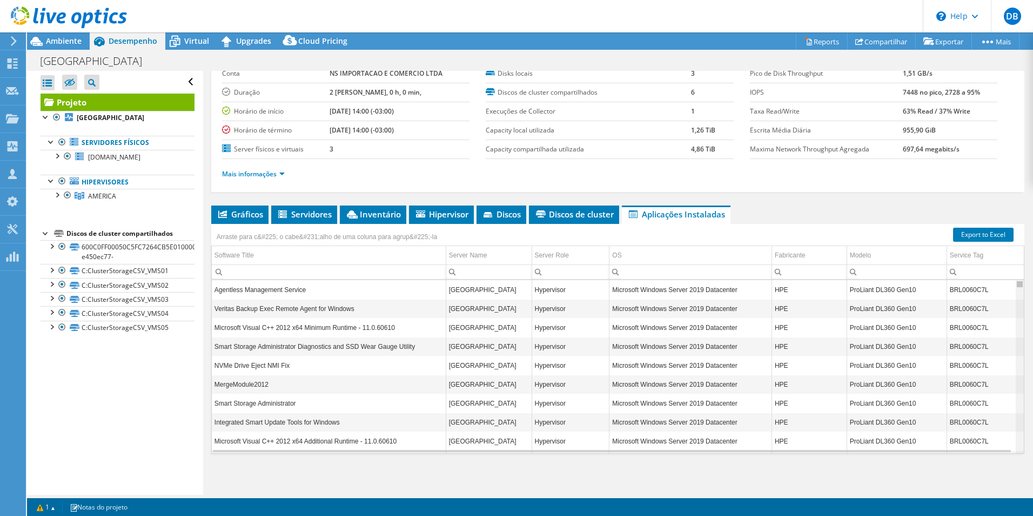
drag, startPoint x: 1014, startPoint y: 283, endPoint x: 1009, endPoint y: 275, distance: 9.9
click at [1009, 275] on body "DB Membro da equipe Daniel Bion daniel.bion@vnx.partners VNX Partners My Profil…" at bounding box center [516, 258] width 1033 height 516
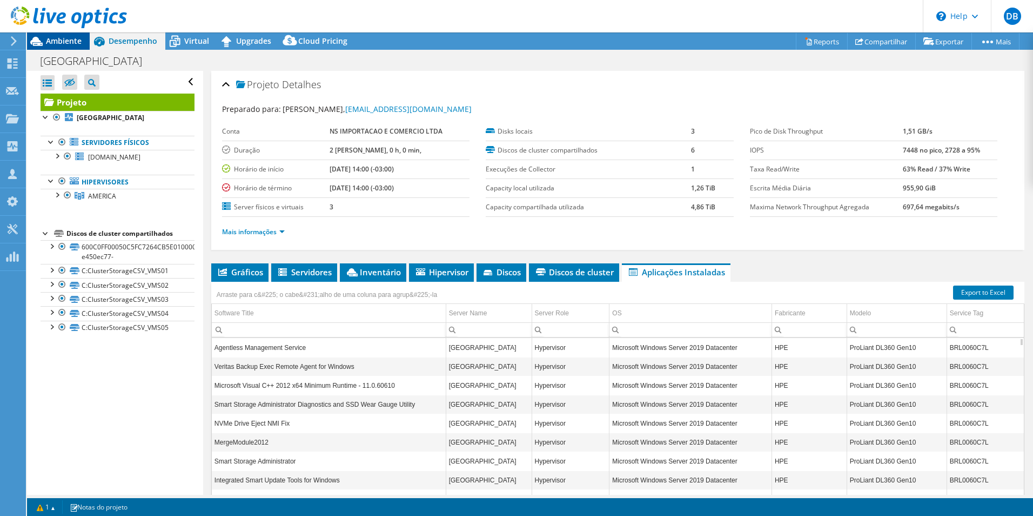
click at [55, 41] on span "Ambiente" at bounding box center [64, 41] width 36 height 10
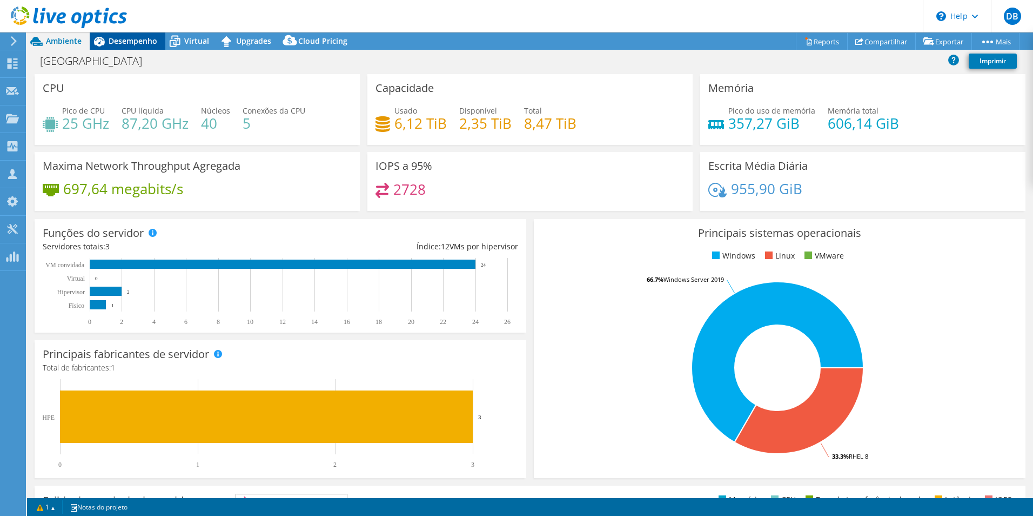
click at [106, 40] on icon at bounding box center [99, 41] width 19 height 19
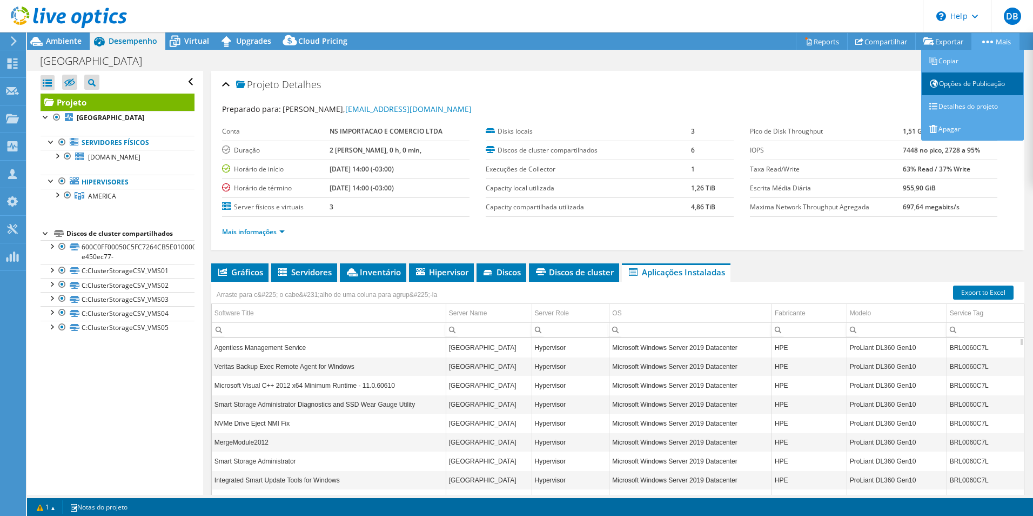
click at [960, 83] on link "Opções de Publicação" at bounding box center [972, 83] width 103 height 23
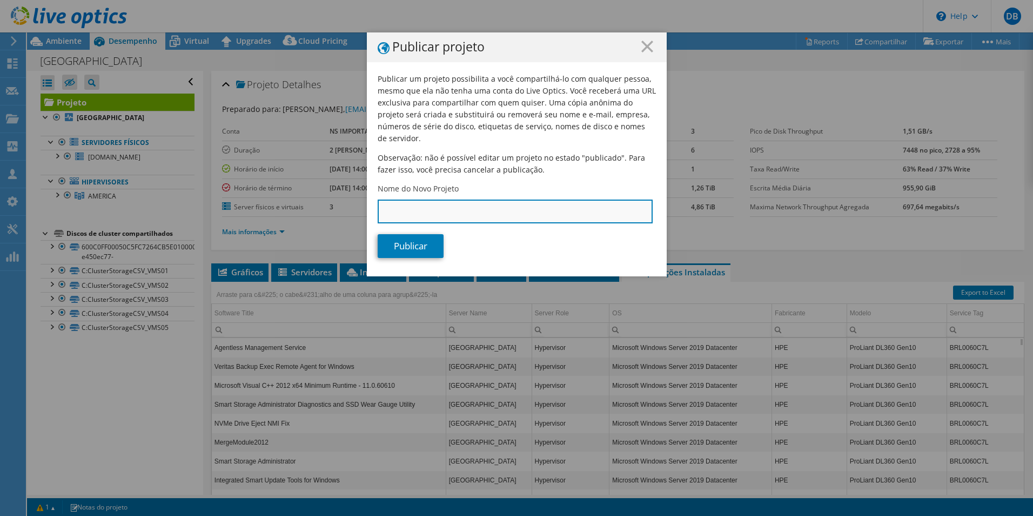
click at [403, 199] on input "Nome do Novo Projeto" at bounding box center [515, 211] width 275 height 24
type input "[GEOGRAPHIC_DATA]"
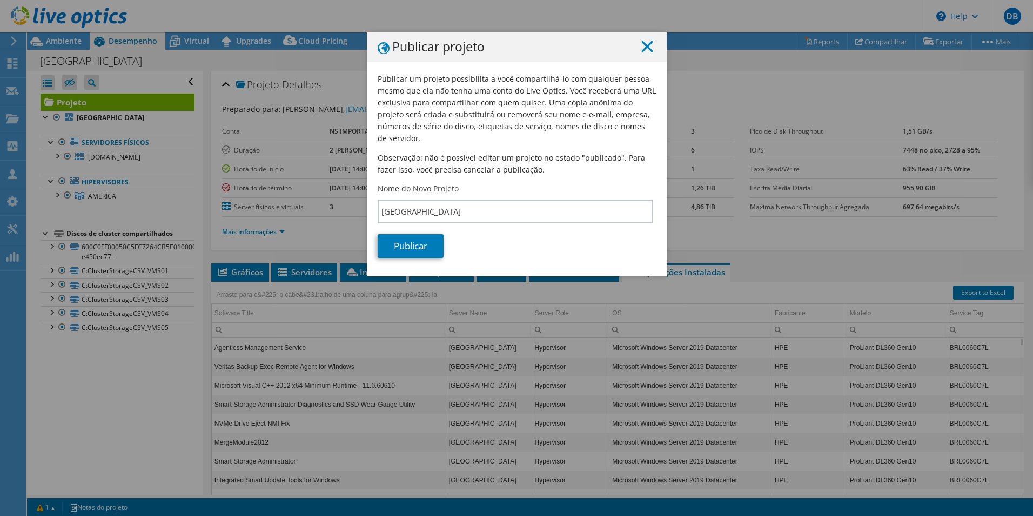
click at [643, 46] on line at bounding box center [647, 46] width 11 height 11
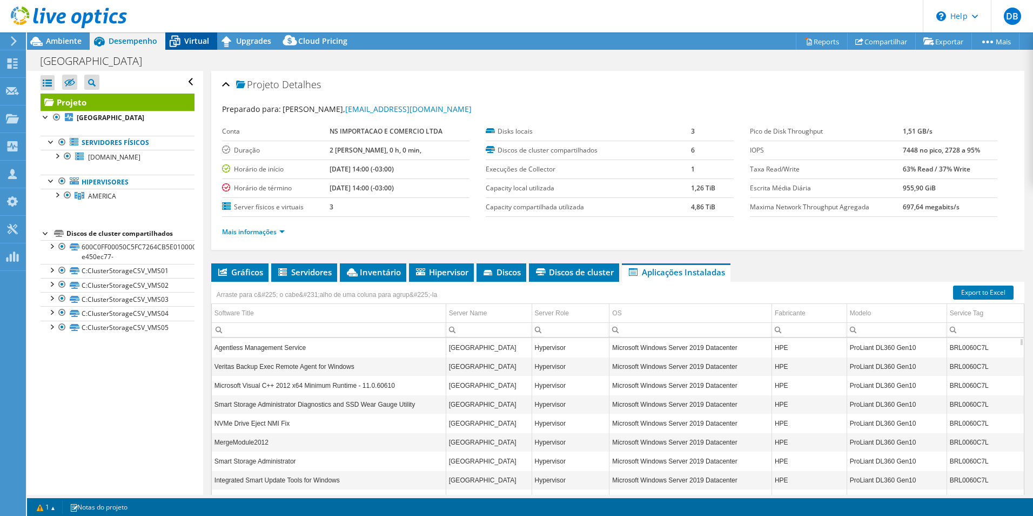
click at [190, 41] on span "Virtual" at bounding box center [196, 41] width 25 height 10
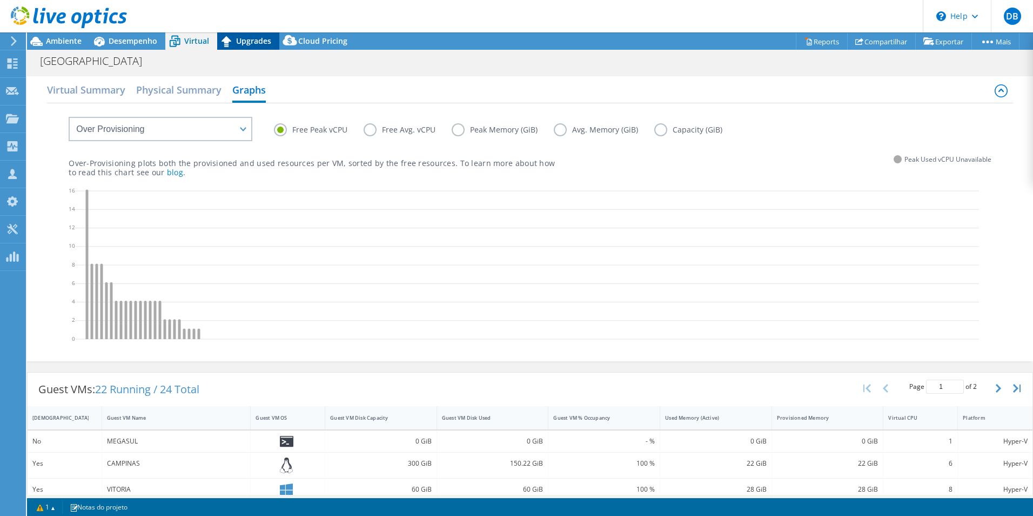
click at [253, 43] on span "Upgrades" at bounding box center [253, 41] width 35 height 10
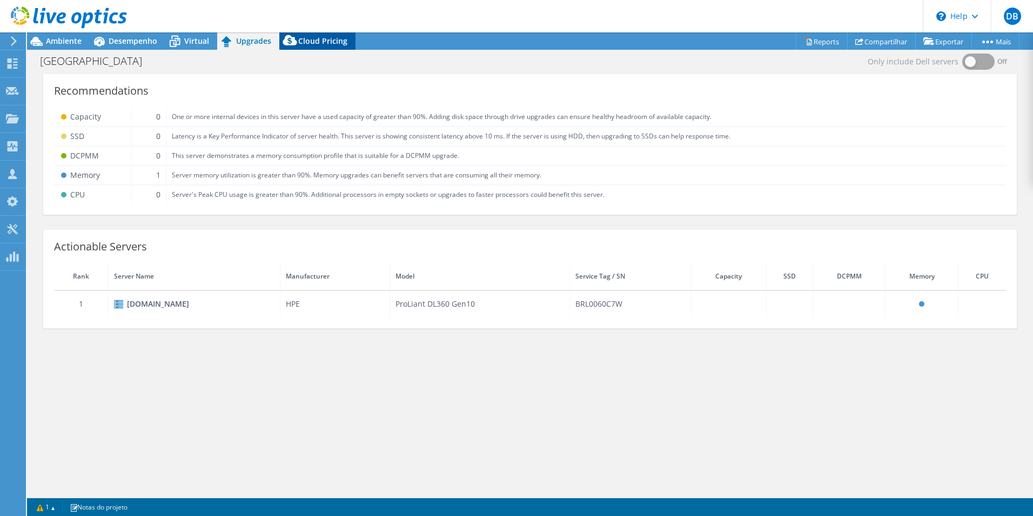
click at [312, 43] on span "Cloud Pricing" at bounding box center [322, 41] width 49 height 10
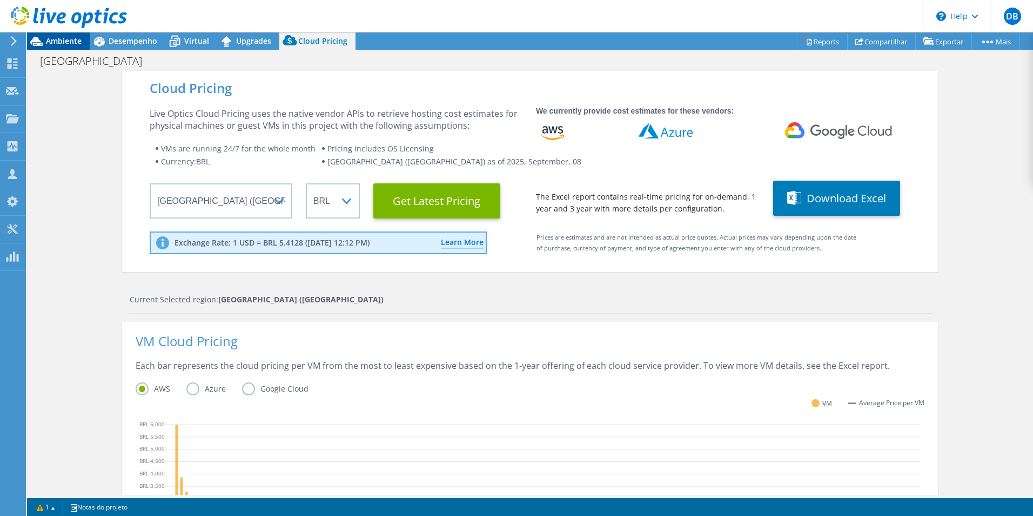
click at [54, 41] on span "Ambiente" at bounding box center [64, 41] width 36 height 10
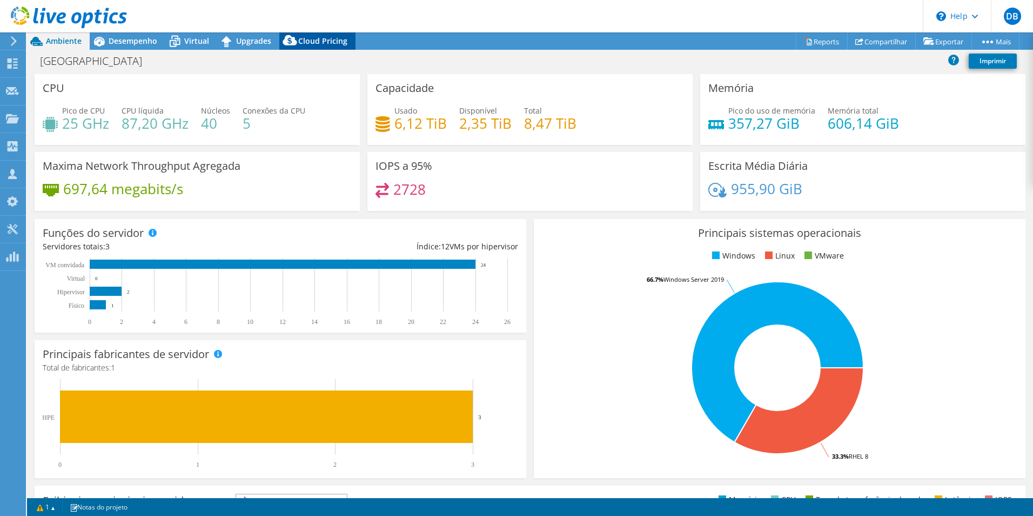
click at [316, 40] on span "Cloud Pricing" at bounding box center [322, 41] width 49 height 10
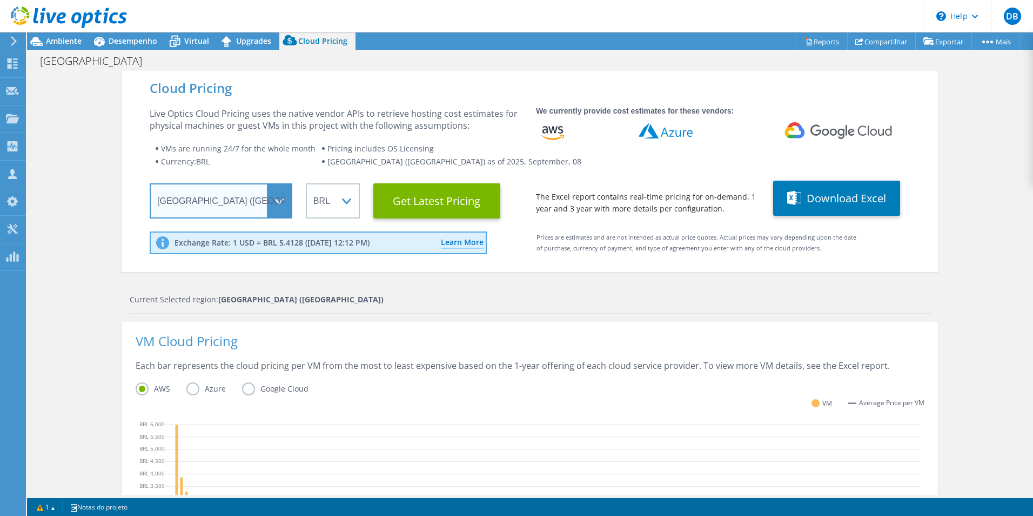
click at [275, 199] on select "Select a Region Asia Pacific (Hong Kong) Asia Pacific (Mumbai) Asia Pacific (Se…" at bounding box center [221, 200] width 143 height 35
select select "SelectRegion"
click at [150, 183] on select "Select a Region Asia Pacific (Hong Kong) Asia Pacific (Mumbai) Asia Pacific (Se…" at bounding box center [221, 200] width 143 height 35
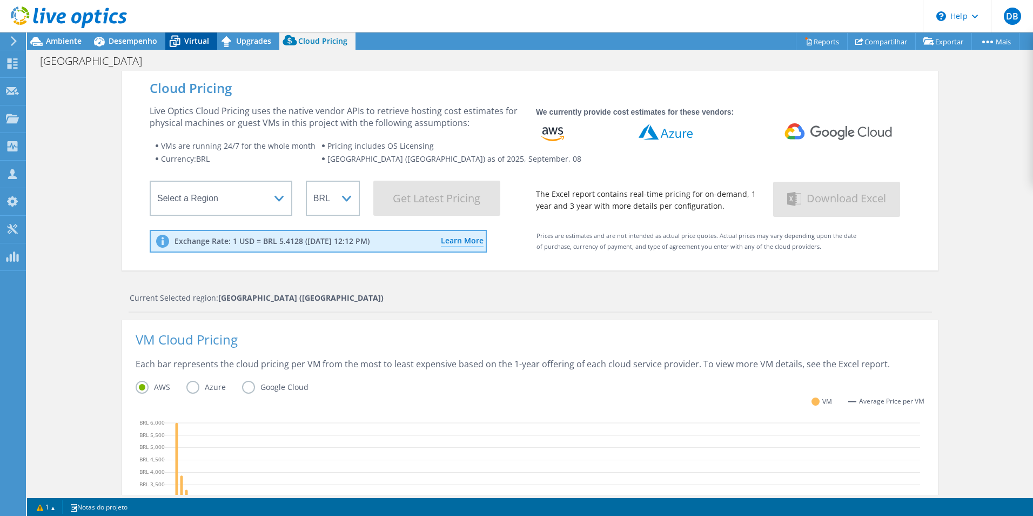
click at [192, 38] on span "Virtual" at bounding box center [196, 41] width 25 height 10
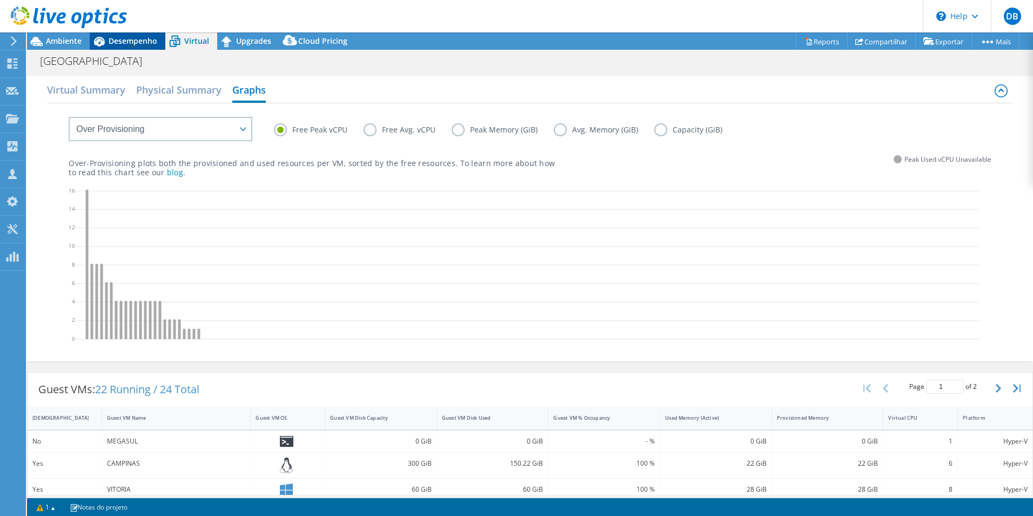
click at [141, 38] on span "Desempenho" at bounding box center [133, 41] width 49 height 10
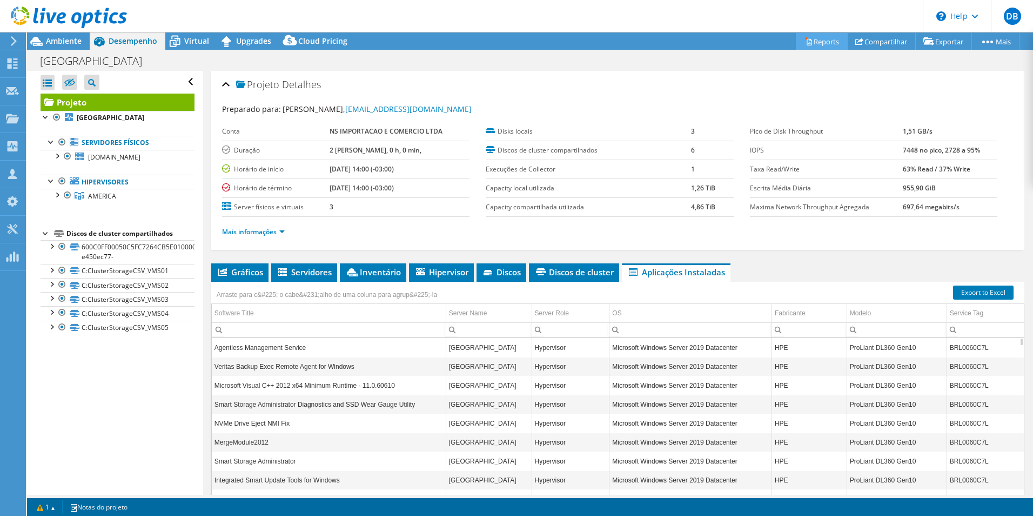
click at [816, 42] on link "Reports" at bounding box center [822, 41] width 52 height 17
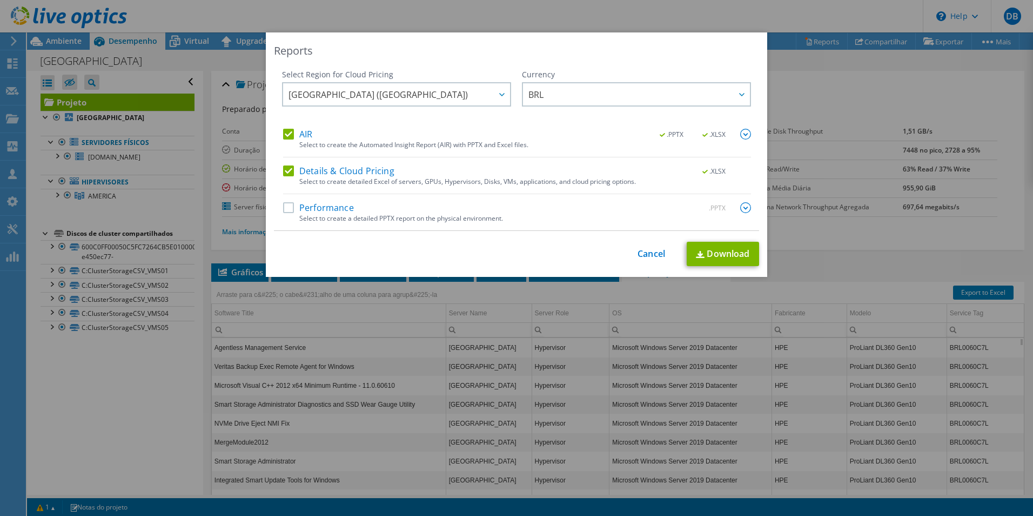
click at [285, 205] on label "Performance" at bounding box center [318, 207] width 71 height 11
click at [0, 0] on input "Performance" at bounding box center [0, 0] width 0 height 0
click at [725, 254] on link "Download" at bounding box center [723, 254] width 72 height 24
click at [650, 252] on link "Cancel" at bounding box center [652, 254] width 28 height 10
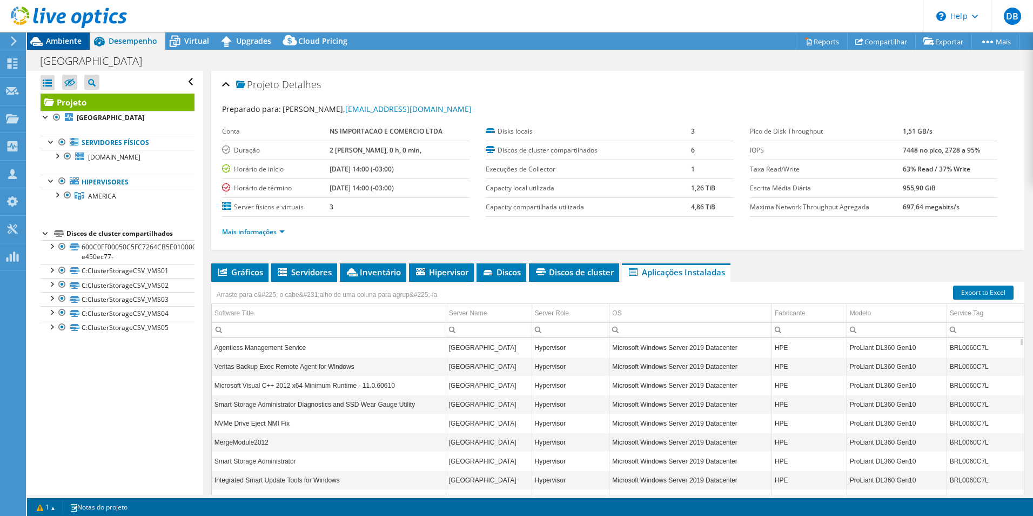
click at [64, 41] on span "Ambiente" at bounding box center [64, 41] width 36 height 10
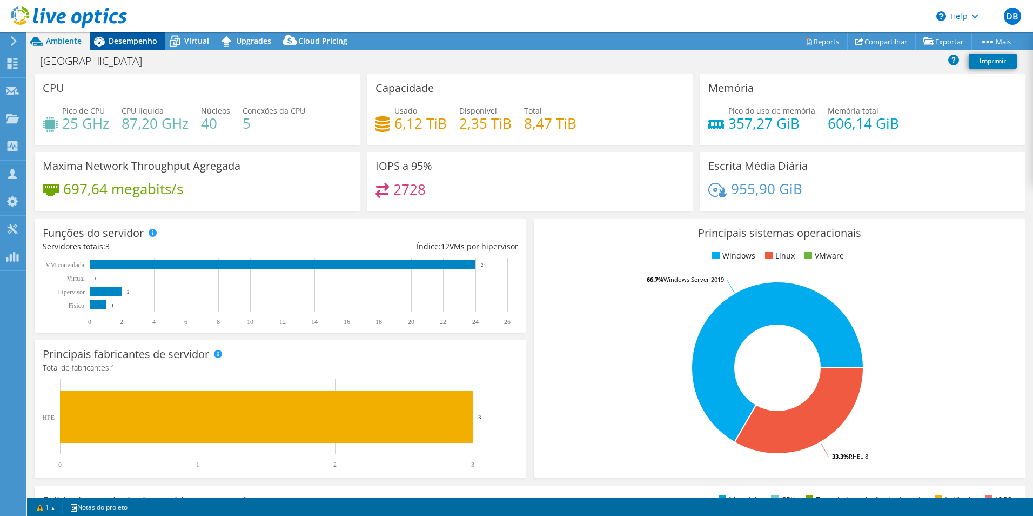
click at [126, 44] on span "Desempenho" at bounding box center [133, 41] width 49 height 10
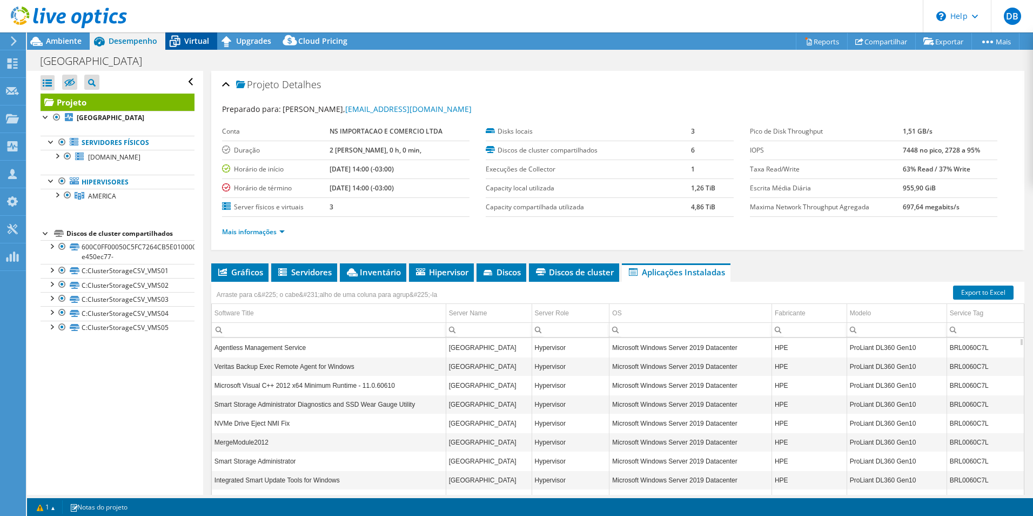
click at [203, 43] on span "Virtual" at bounding box center [196, 41] width 25 height 10
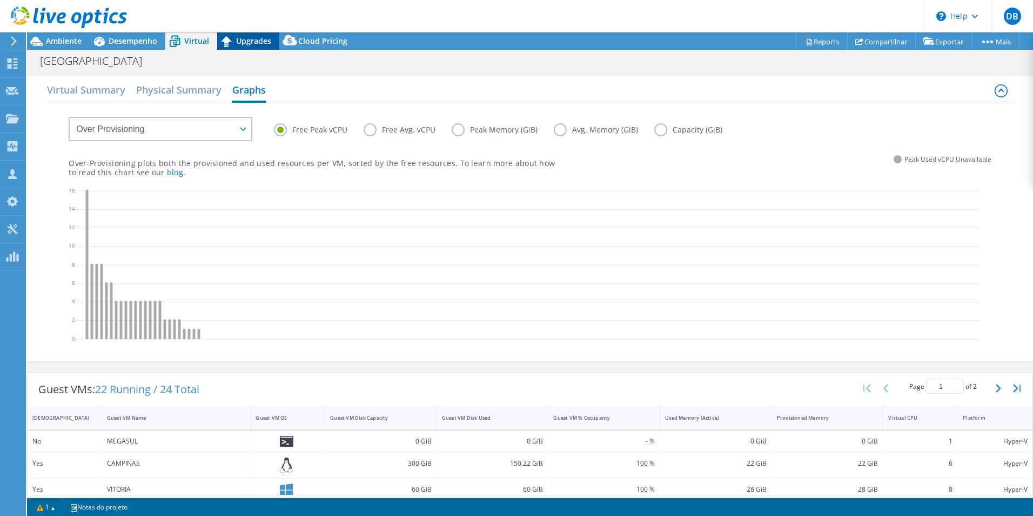
click at [241, 42] on span "Upgrades" at bounding box center [253, 41] width 35 height 10
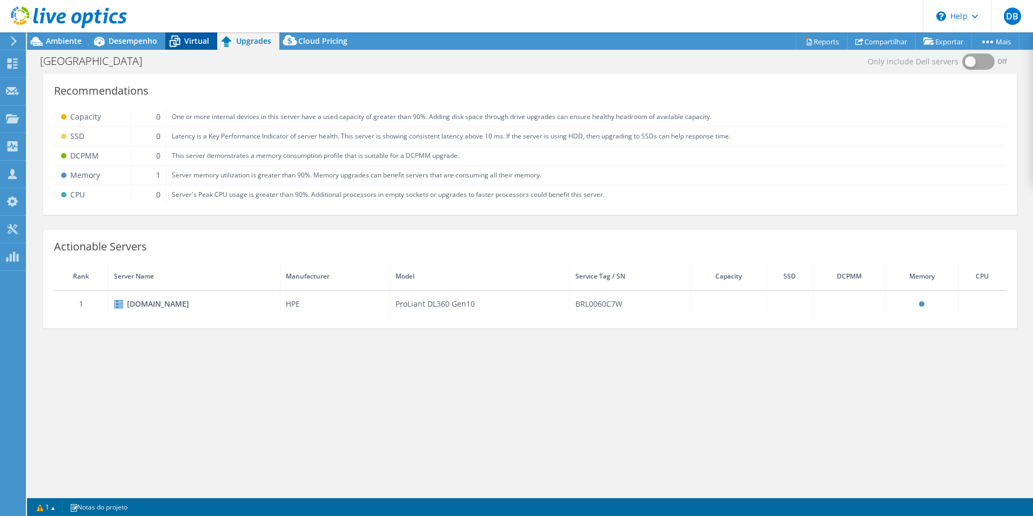
click at [197, 42] on span "Virtual" at bounding box center [196, 41] width 25 height 10
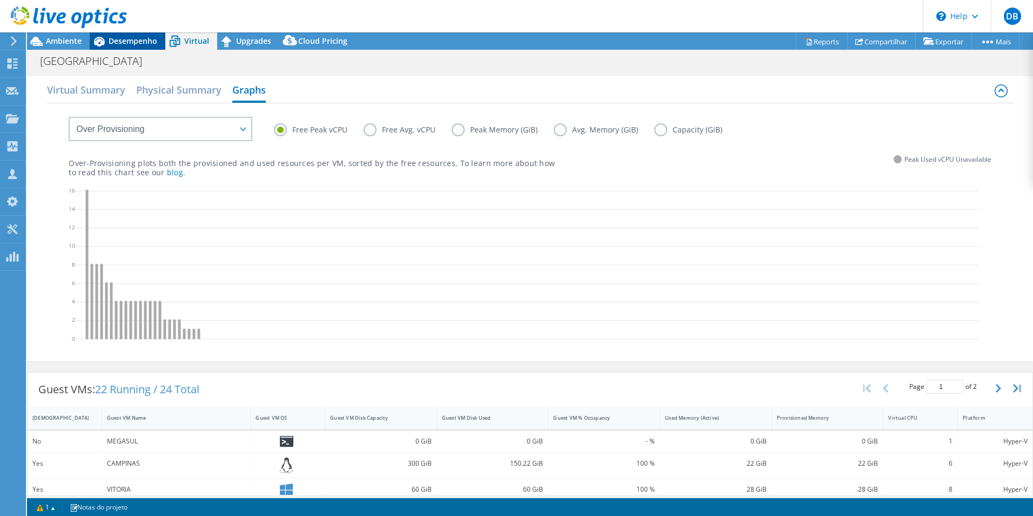
click at [138, 41] on span "Desempenho" at bounding box center [133, 41] width 49 height 10
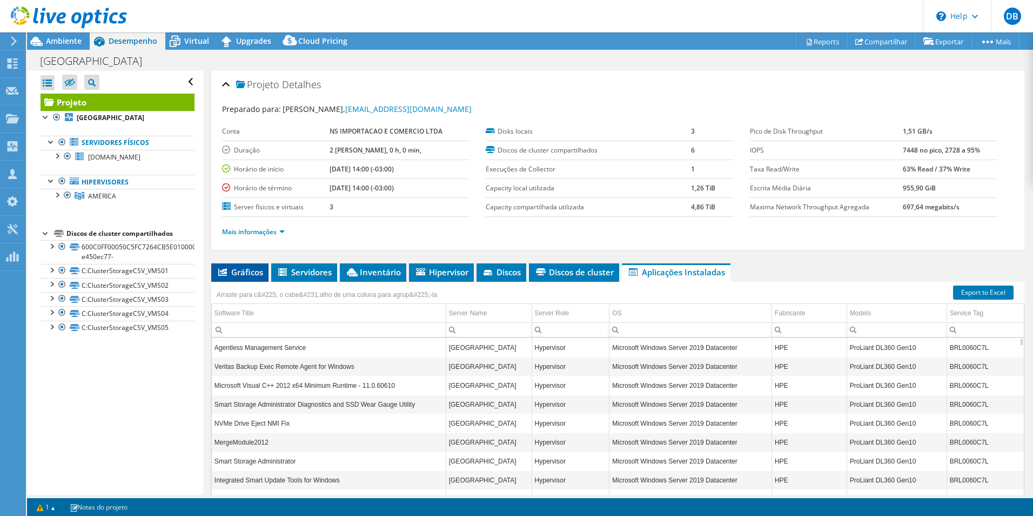
click at [243, 273] on span "Gráficos" at bounding box center [240, 271] width 46 height 11
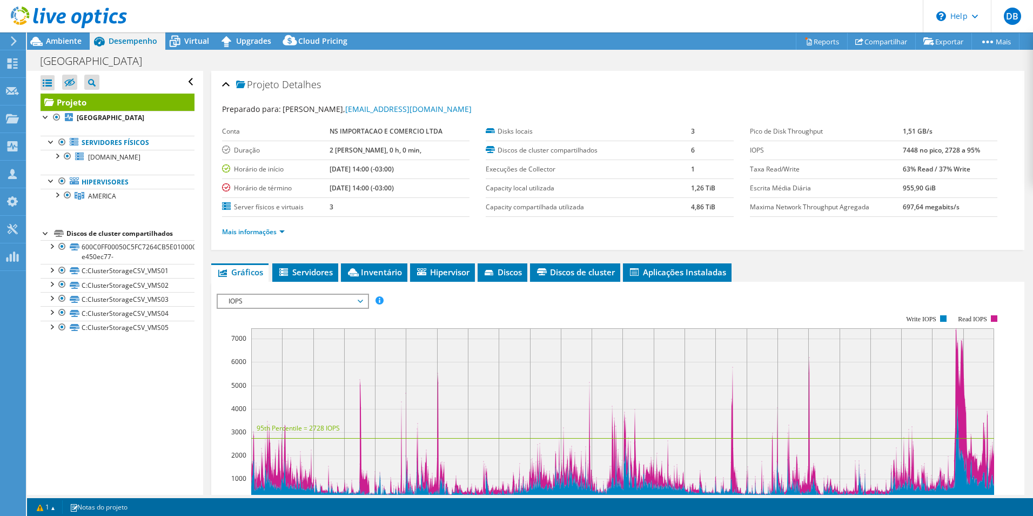
click at [361, 299] on span "IOPS" at bounding box center [292, 301] width 139 height 13
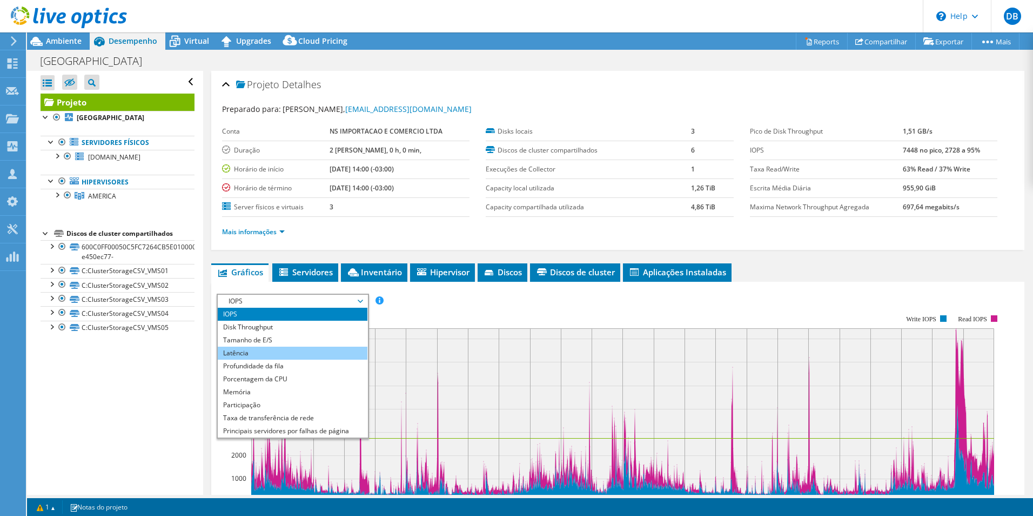
click at [250, 351] on li "Latência" at bounding box center [293, 352] width 150 height 13
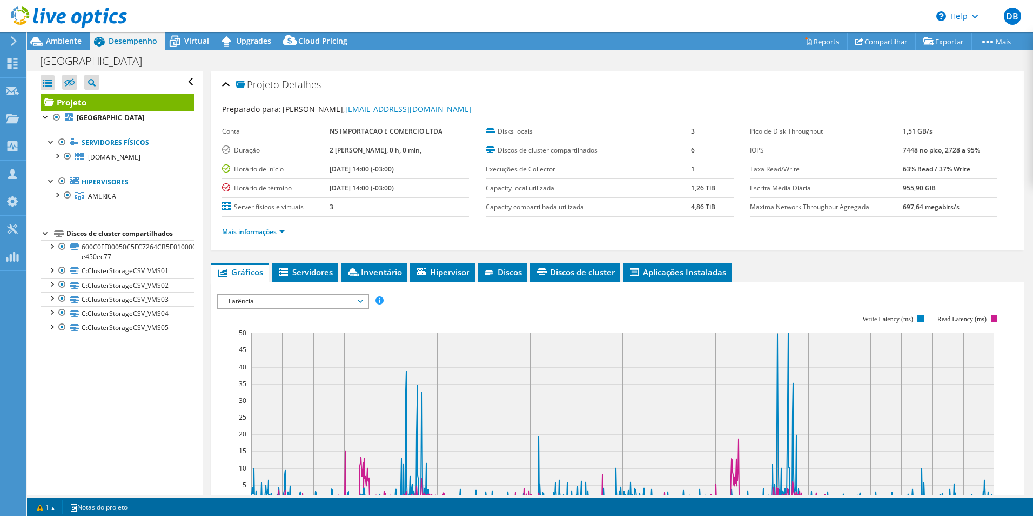
click at [257, 230] on link "Mais informações" at bounding box center [253, 231] width 63 height 9
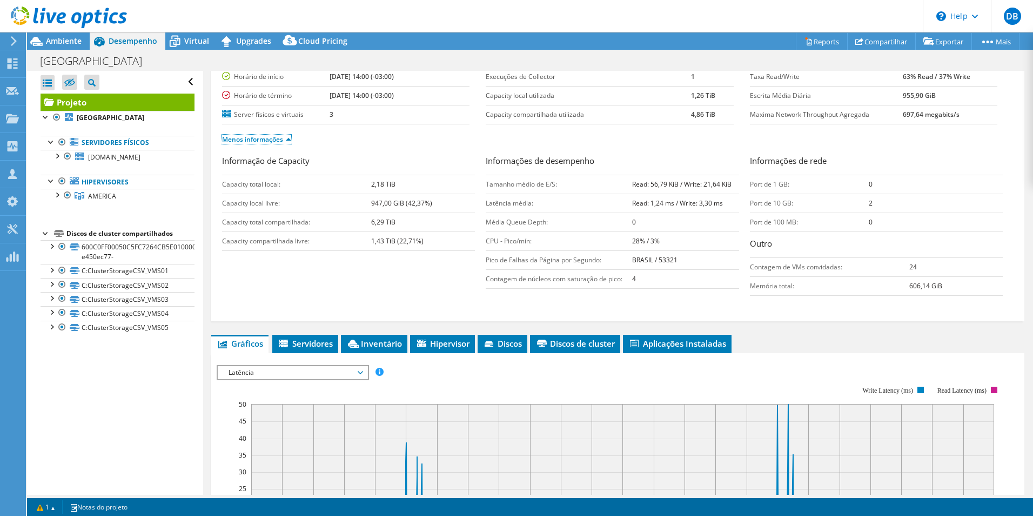
scroll to position [230, 0]
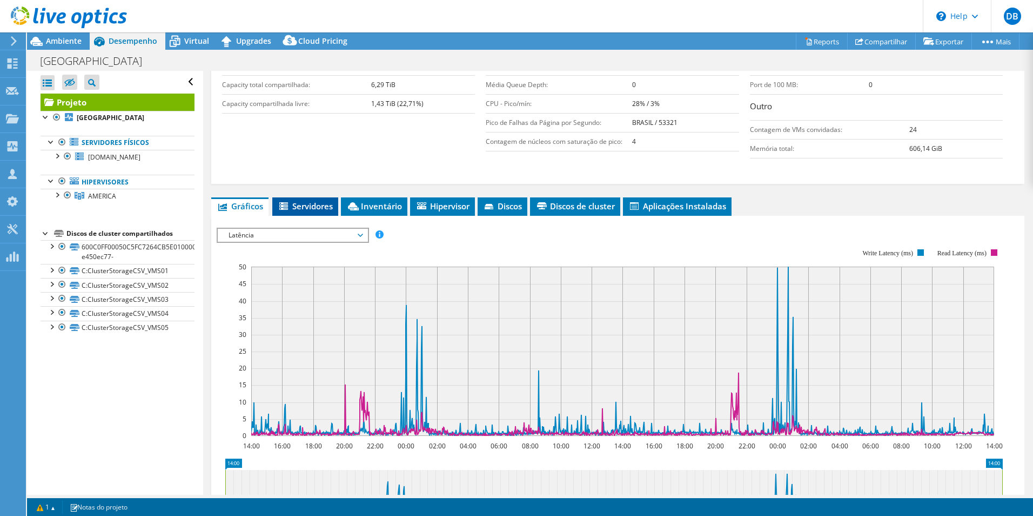
click at [318, 203] on span "Servidores" at bounding box center [305, 205] width 55 height 11
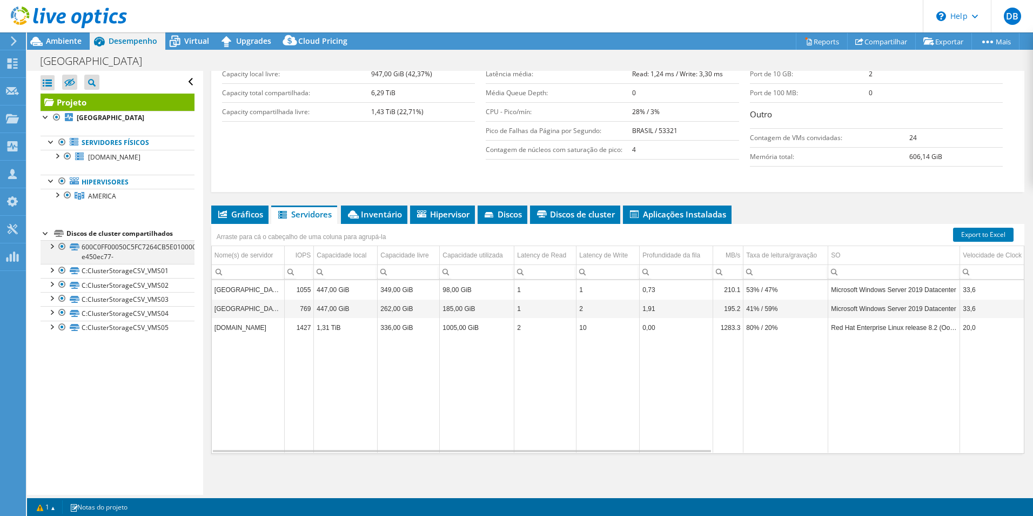
click at [55, 245] on div at bounding box center [51, 245] width 11 height 11
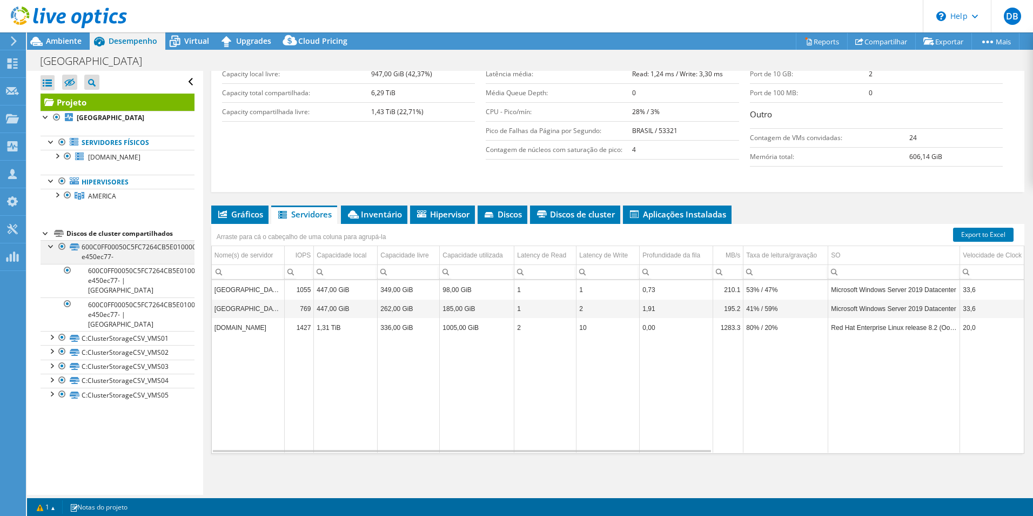
click at [55, 245] on div at bounding box center [51, 245] width 11 height 11
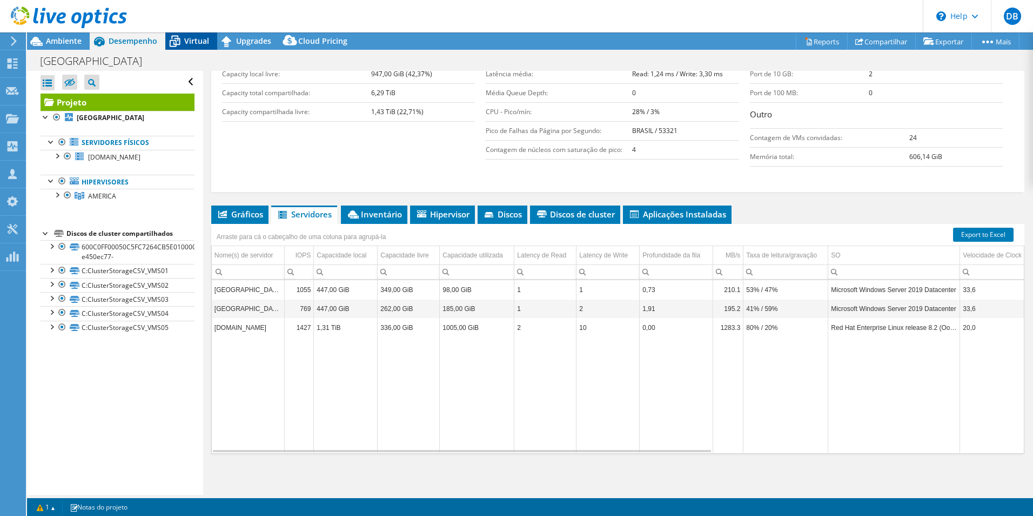
click at [181, 44] on icon at bounding box center [174, 41] width 19 height 19
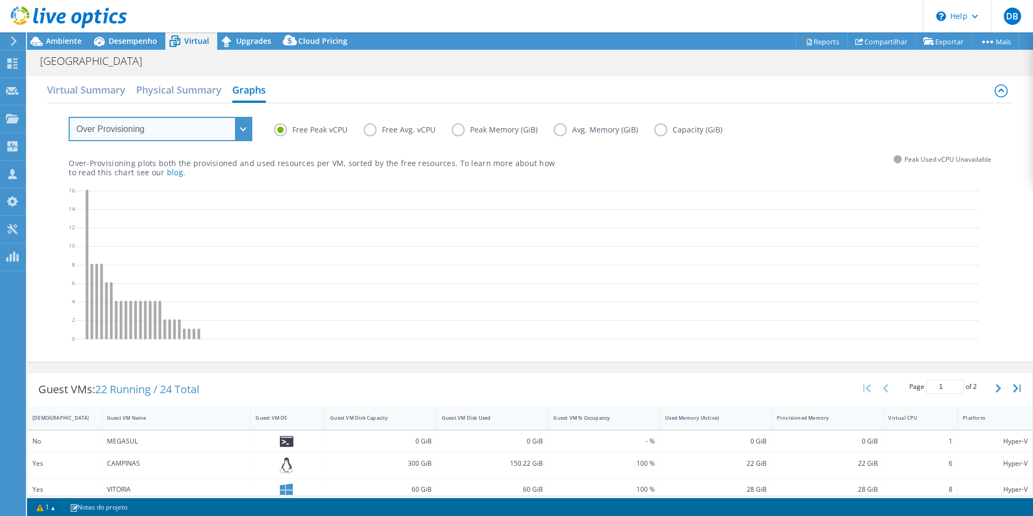
click at [144, 130] on select "VM Resource Distribution Provisioning Contrast Over Provisioning" at bounding box center [161, 129] width 184 height 24
click at [69, 117] on select "VM Resource Distribution Provisioning Contrast Over Provisioning" at bounding box center [161, 129] width 184 height 24
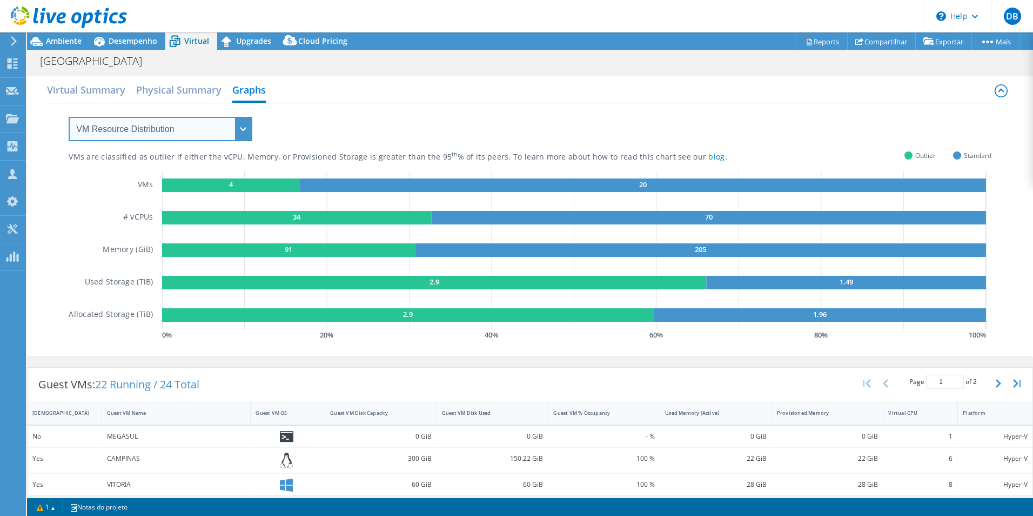
click at [188, 128] on select "VM Resource Distribution Provisioning Contrast Over Provisioning" at bounding box center [161, 129] width 184 height 24
select select "Provisioning Contrast"
click at [69, 117] on select "VM Resource Distribution Provisioning Contrast Over Provisioning" at bounding box center [161, 129] width 184 height 24
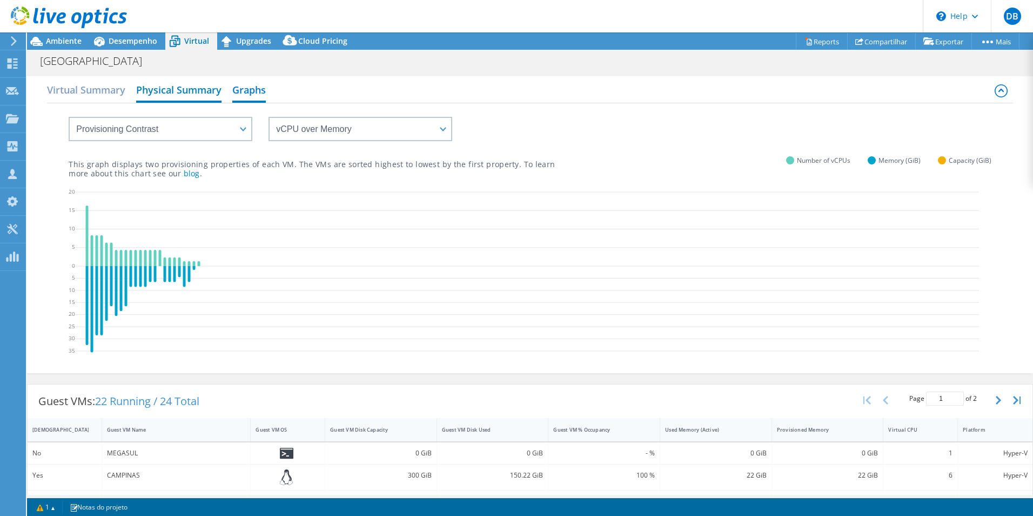
click at [182, 93] on h2 "Physical Summary" at bounding box center [178, 91] width 85 height 24
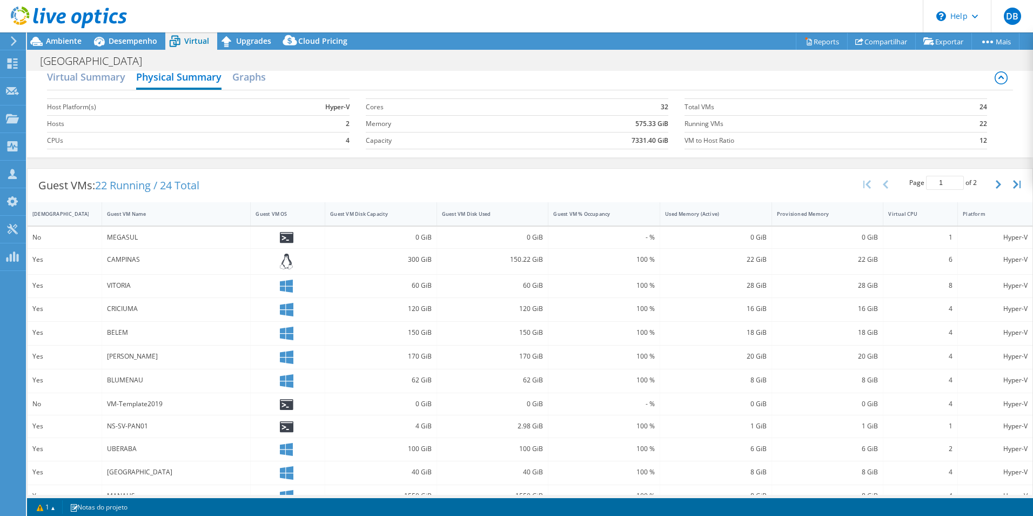
scroll to position [0, 0]
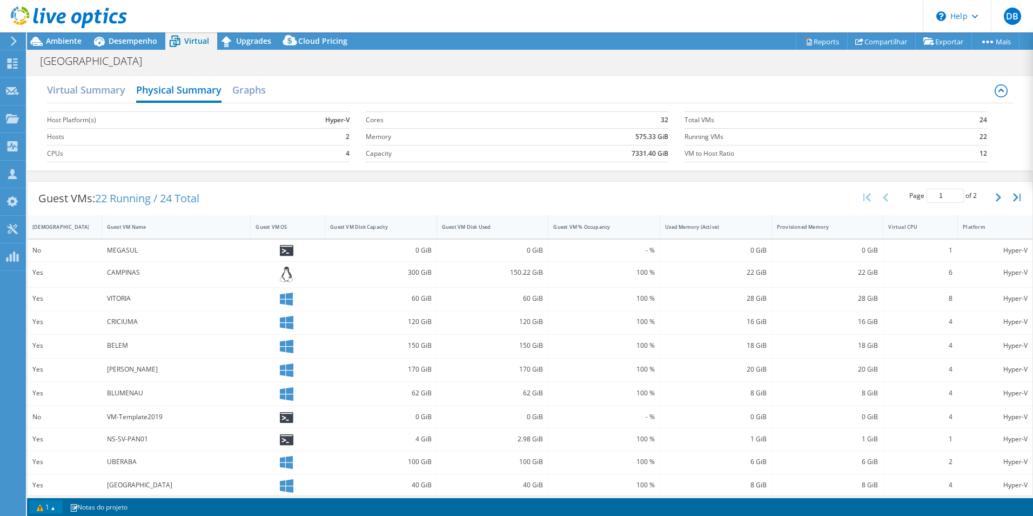
click at [51, 504] on link "1" at bounding box center [46, 507] width 34 height 14
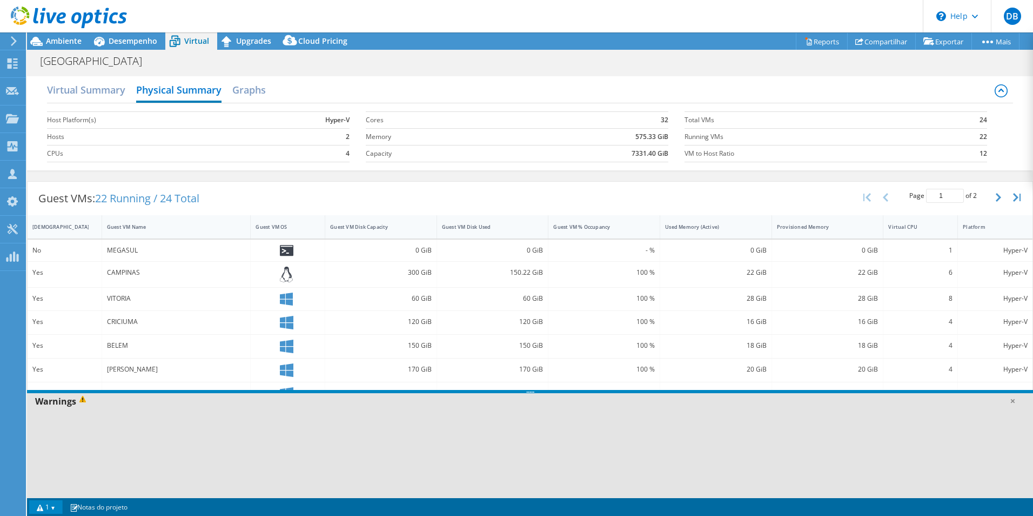
click at [70, 402] on div "Warnings" at bounding box center [530, 401] width 1006 height 16
click at [237, 188] on div "Guest VMs: 22 Running / 24 Total Page 1 of 2 5 rows 10 rows 20 rows 25 rows 50 …" at bounding box center [530, 199] width 1005 height 34
click at [251, 87] on h2 "Graphs" at bounding box center [249, 91] width 34 height 24
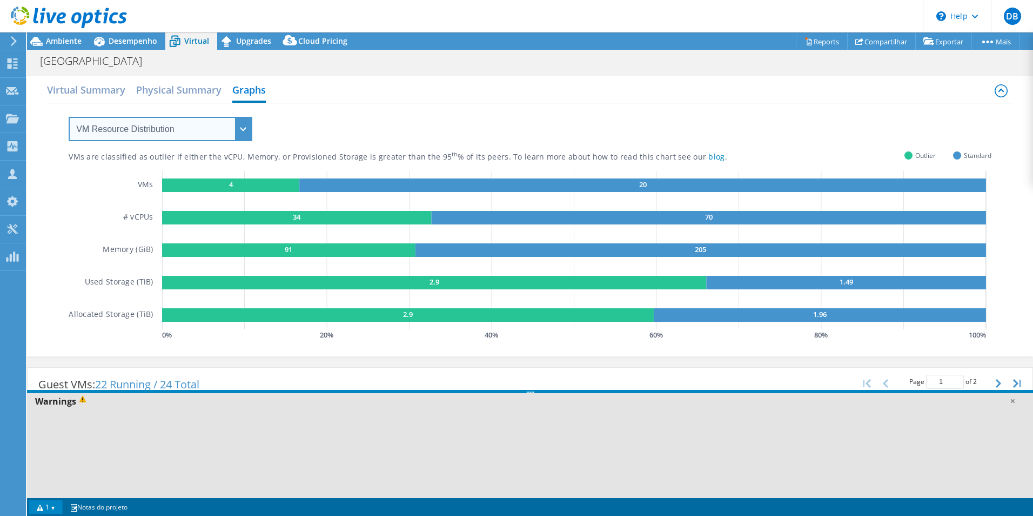
click at [243, 132] on select "VM Resource Distribution Provisioning Contrast Over Provisioning" at bounding box center [161, 129] width 184 height 24
select select "Over Provisioning"
click at [69, 117] on select "VM Resource Distribution Provisioning Contrast Over Provisioning" at bounding box center [161, 129] width 184 height 24
